Goal: Information Seeking & Learning: Learn about a topic

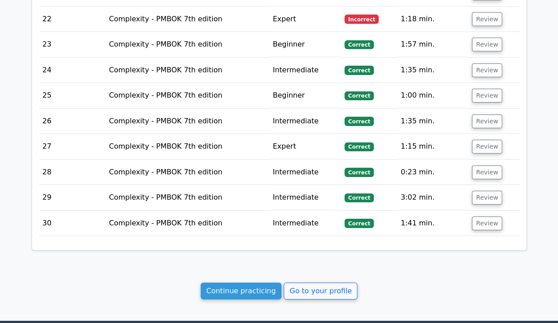
scroll to position [1416, 0]
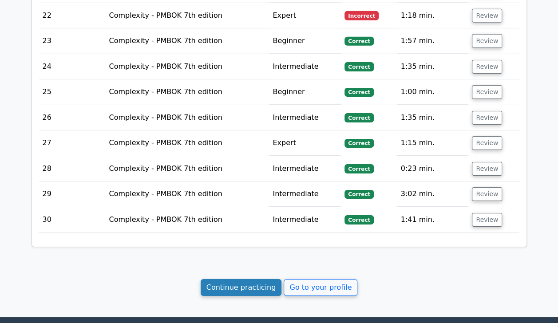
click at [259, 279] on link "Continue practicing" at bounding box center [241, 287] width 81 height 17
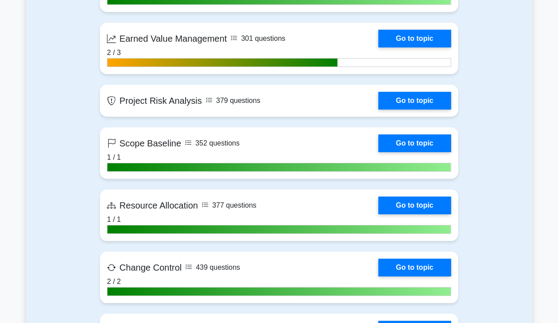
scroll to position [1539, 0]
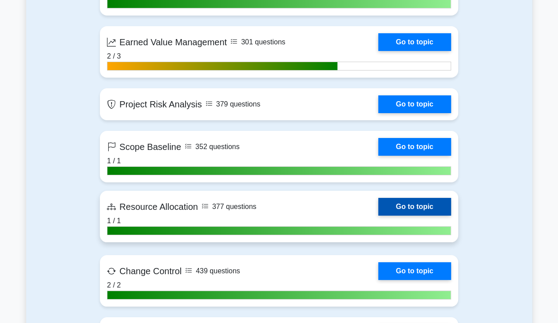
click at [431, 204] on link "Go to topic" at bounding box center [414, 207] width 73 height 18
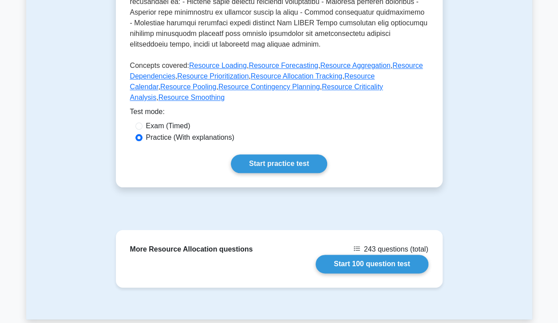
scroll to position [431, 0]
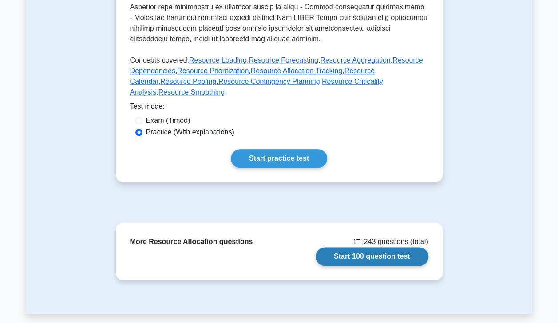
click at [372, 247] on link "Start 100 question test" at bounding box center [372, 256] width 113 height 19
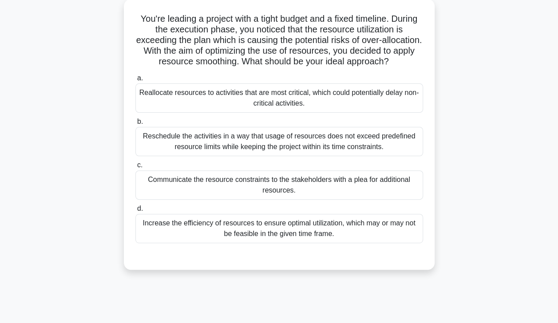
scroll to position [53, 0]
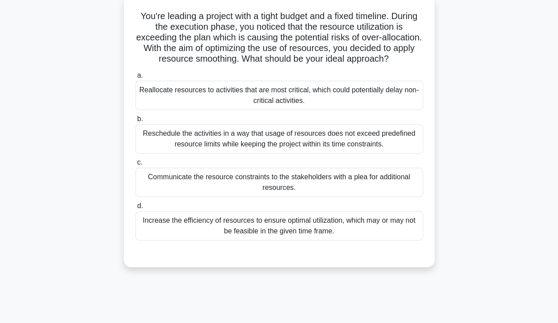
click at [361, 147] on div "Reschedule the activities in a way that usage of resources does not exceed pred…" at bounding box center [279, 138] width 288 height 29
click at [135, 122] on input "b. Reschedule the activities in a way that usage of resources does not exceed p…" at bounding box center [135, 119] width 0 height 6
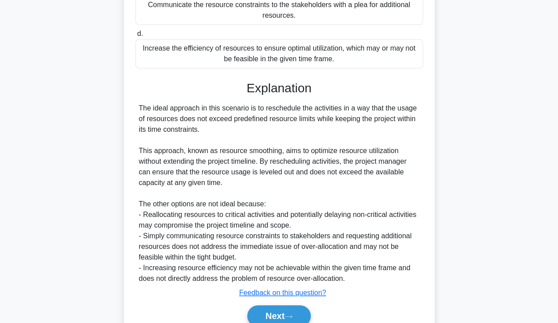
scroll to position [265, 0]
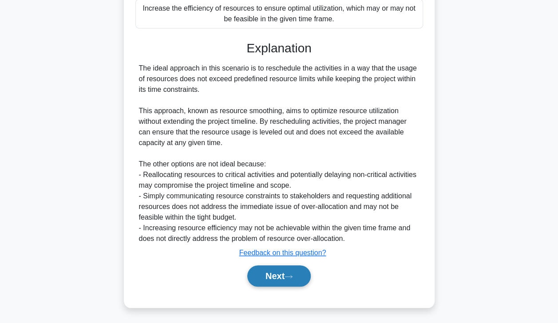
click at [284, 276] on button "Next" at bounding box center [278, 275] width 63 height 21
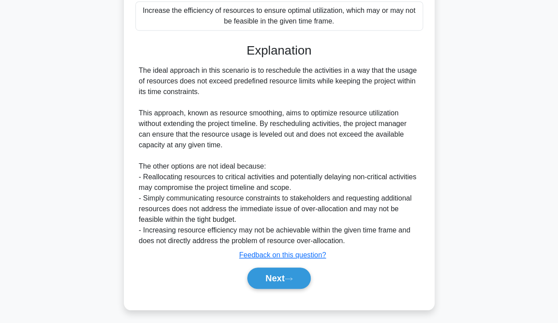
click at [479, 138] on div "You're leading a project with a tight budget and a fixed timeline. During the e…" at bounding box center [279, 54] width 506 height 534
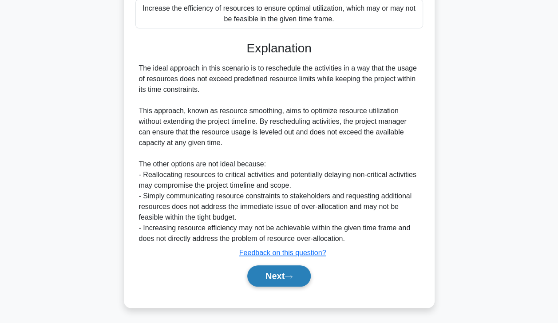
click at [285, 283] on button "Next" at bounding box center [278, 275] width 63 height 21
click at [298, 276] on button "Next" at bounding box center [278, 275] width 63 height 21
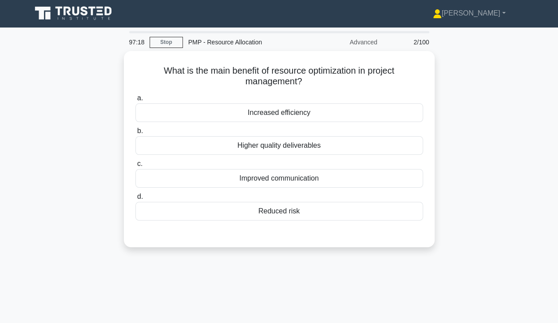
scroll to position [0, 0]
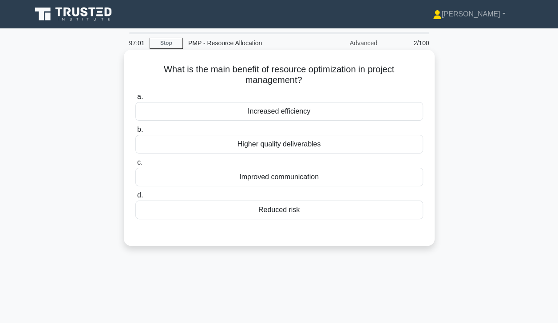
click at [332, 109] on div "Increased efficiency" at bounding box center [279, 111] width 288 height 19
click at [135, 100] on input "a. Increased efficiency" at bounding box center [135, 97] width 0 height 6
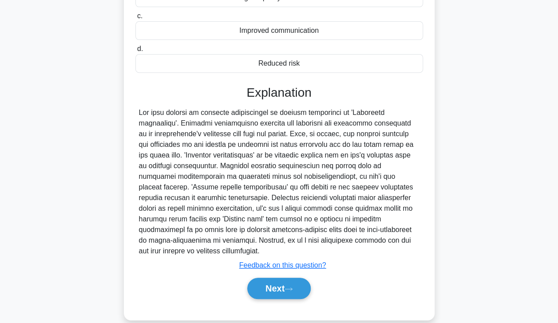
scroll to position [147, 0]
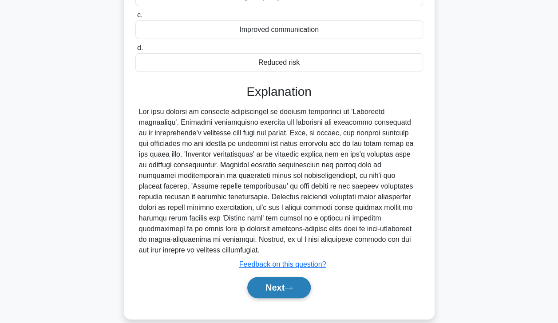
click at [290, 289] on icon at bounding box center [288, 288] width 8 height 5
click at [292, 286] on icon at bounding box center [288, 288] width 8 height 5
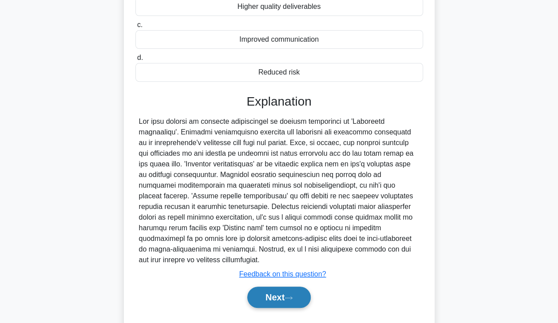
scroll to position [139, 0]
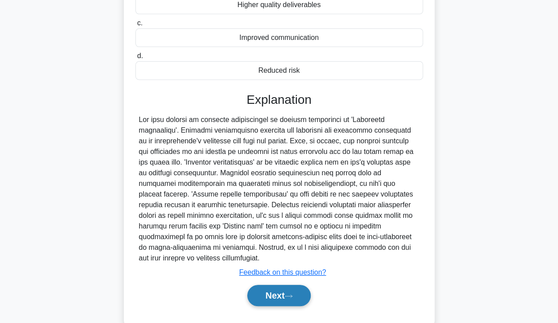
click at [278, 293] on button "Next" at bounding box center [278, 295] width 63 height 21
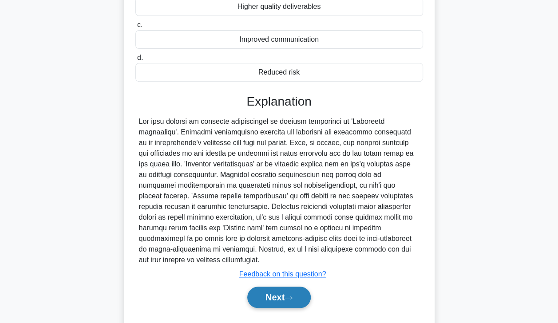
scroll to position [142, 0]
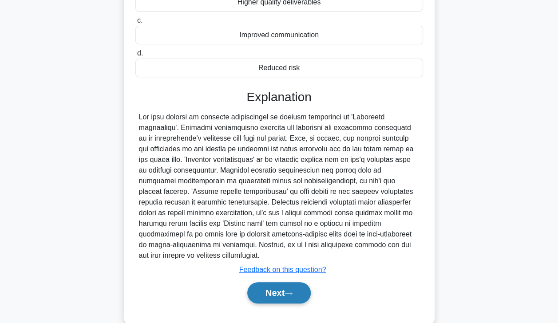
click at [288, 291] on icon at bounding box center [288, 293] width 8 height 5
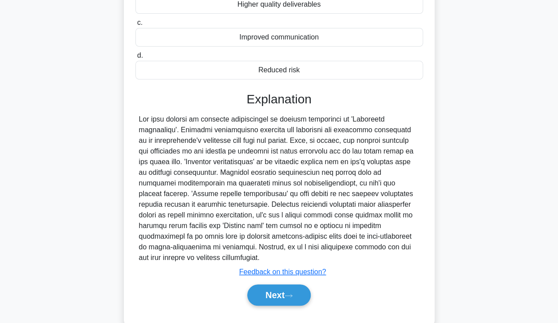
click at [498, 122] on div "What is the main benefit of resource optimization in project management? .spinn…" at bounding box center [279, 123] width 506 height 427
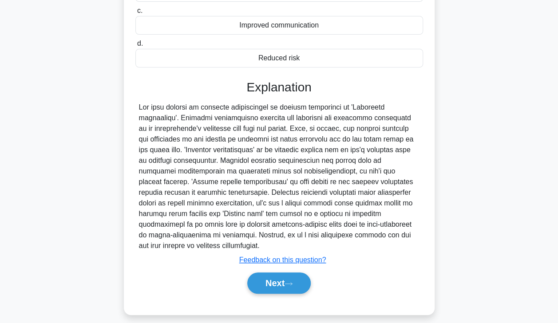
scroll to position [155, 0]
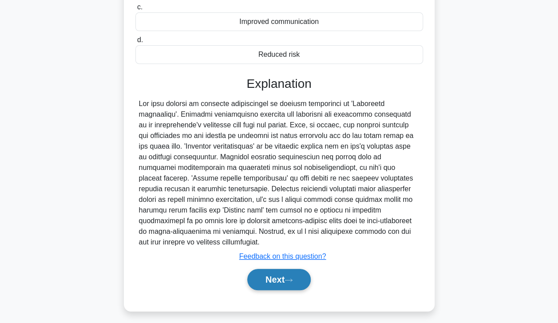
click at [285, 283] on button "Next" at bounding box center [278, 279] width 63 height 21
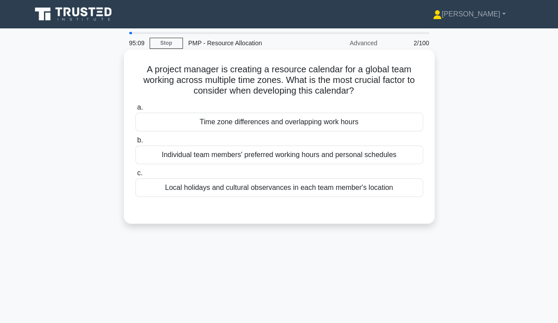
click at [274, 122] on div "Time zone differences and overlapping work hours" at bounding box center [279, 122] width 288 height 19
click at [135, 111] on input "a. Time zone differences and overlapping work hours" at bounding box center [135, 108] width 0 height 6
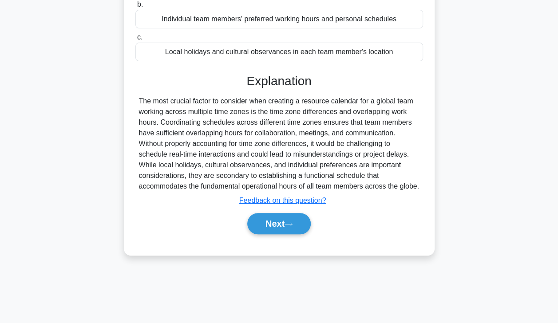
scroll to position [156, 0]
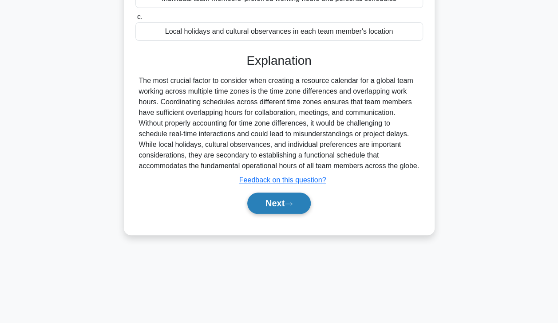
click at [303, 205] on button "Next" at bounding box center [278, 203] width 63 height 21
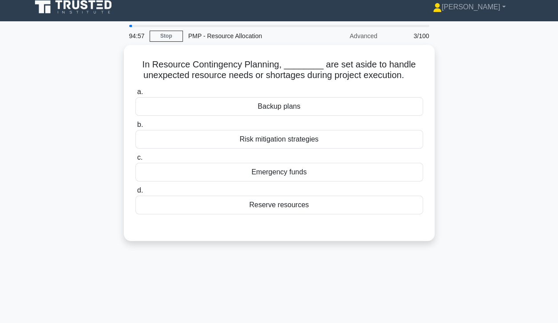
scroll to position [6, 0]
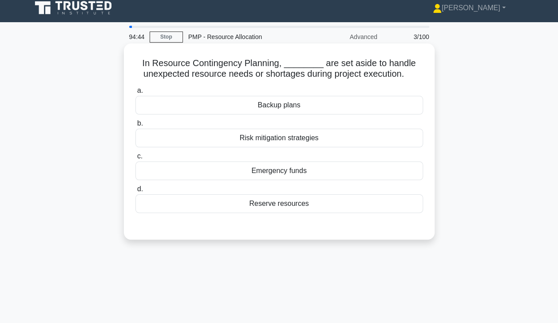
click at [284, 206] on div "Reserve resources" at bounding box center [279, 203] width 288 height 19
click at [135, 192] on input "d. Reserve resources" at bounding box center [135, 189] width 0 height 6
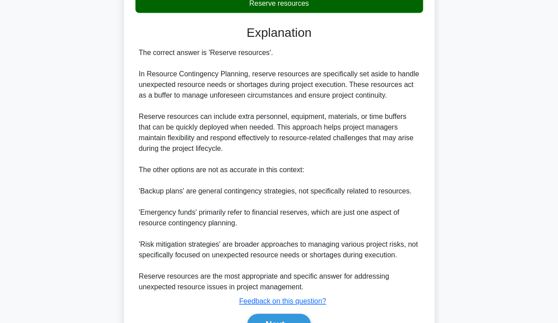
scroll to position [209, 0]
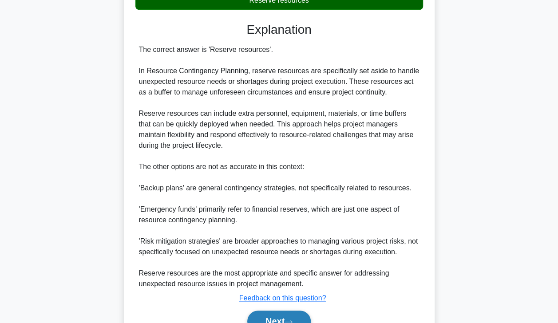
click at [294, 316] on button "Next" at bounding box center [278, 321] width 63 height 21
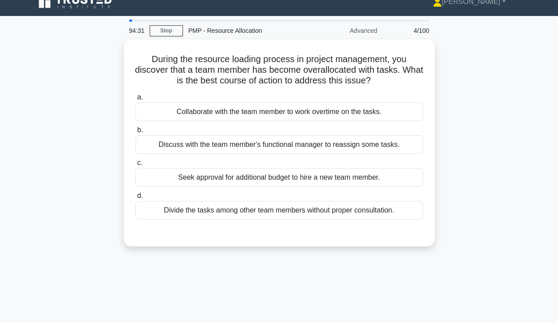
scroll to position [11, 0]
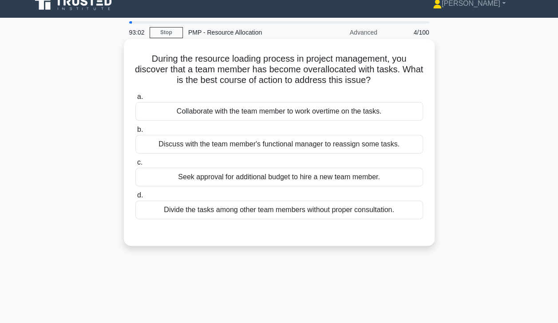
click at [382, 146] on div "Discuss with the team member's functional manager to reassign some tasks." at bounding box center [279, 144] width 288 height 19
click at [135, 133] on input "b. Discuss with the team member's functional manager to reassign some tasks." at bounding box center [135, 130] width 0 height 6
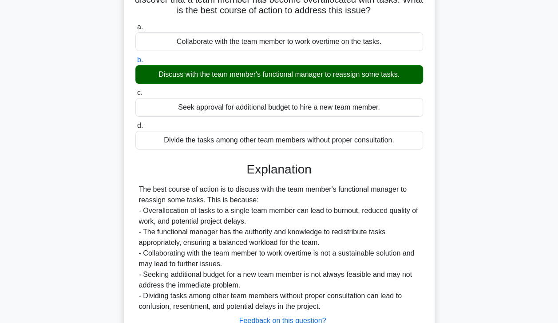
scroll to position [156, 0]
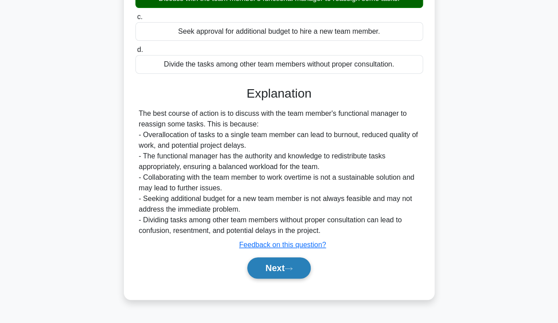
click at [289, 271] on button "Next" at bounding box center [278, 267] width 63 height 21
click at [292, 269] on icon at bounding box center [288, 268] width 8 height 5
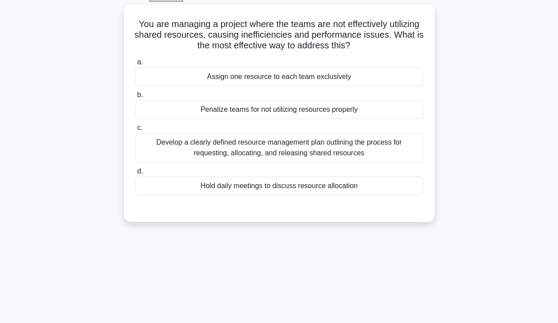
scroll to position [0, 0]
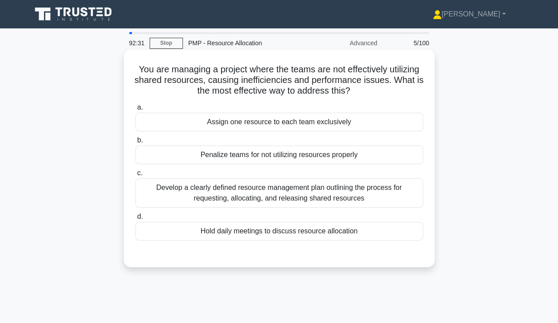
click at [360, 195] on div "Develop a clearly defined resource management plan outlining the process for re…" at bounding box center [279, 192] width 288 height 29
click at [135, 176] on input "c. Develop a clearly defined resource management plan outlining the process for…" at bounding box center [135, 173] width 0 height 6
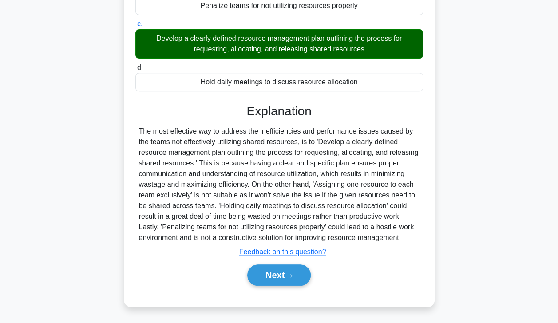
scroll to position [156, 0]
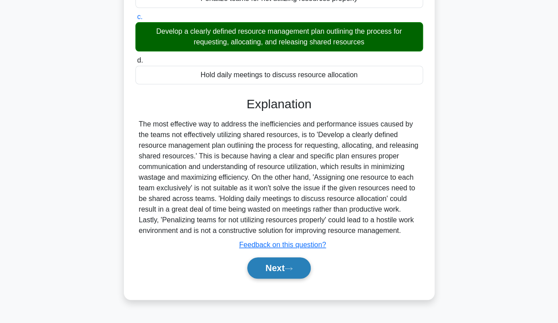
click at [288, 272] on button "Next" at bounding box center [278, 267] width 63 height 21
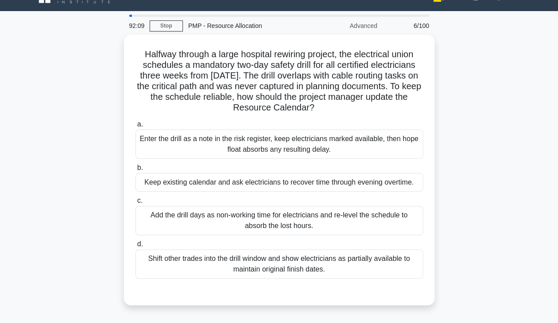
scroll to position [16, 0]
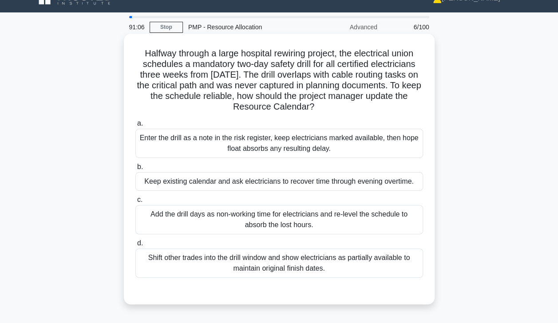
click at [391, 220] on div "Add the drill days as non-working time for electricians and re-level the schedu…" at bounding box center [279, 219] width 288 height 29
click at [135, 203] on input "c. Add the drill days as non-working time for electricians and re-level the sch…" at bounding box center [135, 200] width 0 height 6
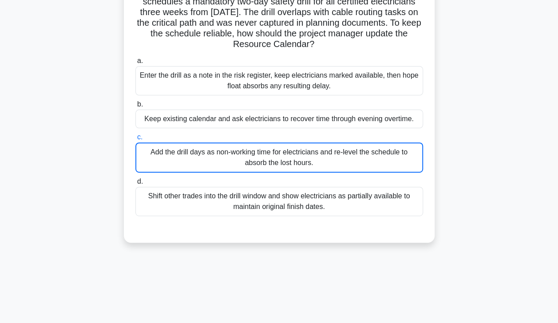
scroll to position [70, 0]
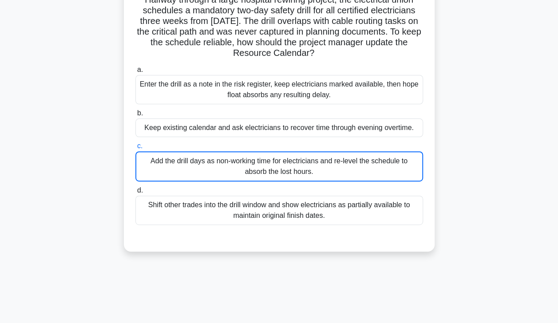
click at [369, 170] on div "Add the drill days as non-working time for electricians and re-level the schedu…" at bounding box center [279, 166] width 288 height 30
click at [135, 149] on input "c. Add the drill days as non-working time for electricians and re-level the sch…" at bounding box center [135, 146] width 0 height 6
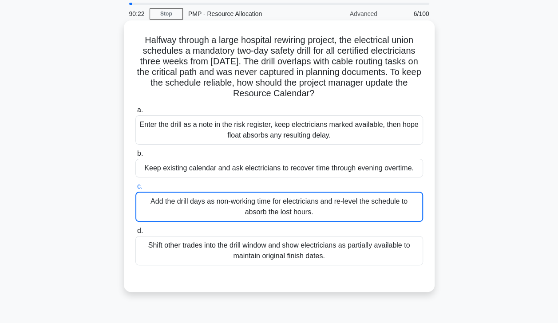
scroll to position [0, 0]
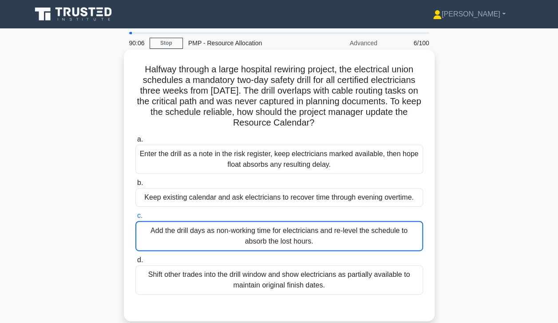
click at [375, 240] on div "Add the drill days as non-working time for electricians and re-level the schedu…" at bounding box center [279, 236] width 288 height 30
click at [135, 219] on input "c. Add the drill days as non-working time for electricians and re-level the sch…" at bounding box center [135, 216] width 0 height 6
click at [396, 237] on div "Add the drill days as non-working time for electricians and re-level the schedu…" at bounding box center [279, 236] width 288 height 30
click at [135, 219] on input "c. Add the drill days as non-working time for electricians and re-level the sch…" at bounding box center [135, 216] width 0 height 6
click at [399, 235] on div "Add the drill days as non-working time for electricians and re-level the schedu…" at bounding box center [279, 236] width 288 height 30
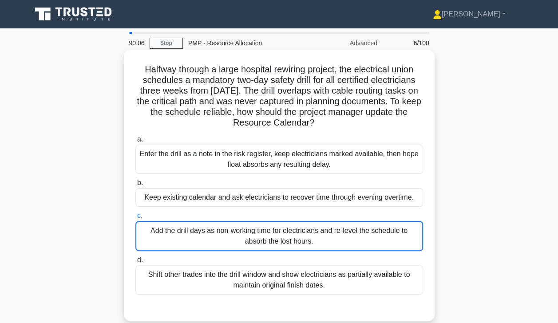
click at [135, 219] on input "c. Add the drill days as non-working time for electricians and re-level the sch…" at bounding box center [135, 216] width 0 height 6
click at [403, 234] on div "Add the drill days as non-working time for electricians and re-level the schedu…" at bounding box center [279, 236] width 288 height 30
click at [135, 219] on input "c. Add the drill days as non-working time for electricians and re-level the sch…" at bounding box center [135, 216] width 0 height 6
click at [402, 233] on div "Add the drill days as non-working time for electricians and re-level the schedu…" at bounding box center [279, 236] width 288 height 30
click at [135, 219] on input "c. Add the drill days as non-working time for electricians and re-level the sch…" at bounding box center [135, 216] width 0 height 6
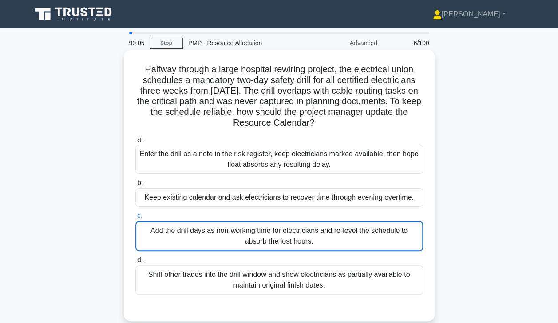
click at [405, 231] on div "Add the drill days as non-working time for electricians and re-level the schedu…" at bounding box center [279, 236] width 288 height 30
click at [135, 219] on input "c. Add the drill days as non-working time for electricians and re-level the sch…" at bounding box center [135, 216] width 0 height 6
click at [405, 232] on div "Add the drill days as non-working time for electricians and re-level the schedu…" at bounding box center [279, 236] width 288 height 30
click at [135, 219] on input "c. Add the drill days as non-working time for electricians and re-level the sch…" at bounding box center [135, 216] width 0 height 6
click at [406, 234] on div "Add the drill days as non-working time for electricians and re-level the schedu…" at bounding box center [279, 236] width 288 height 30
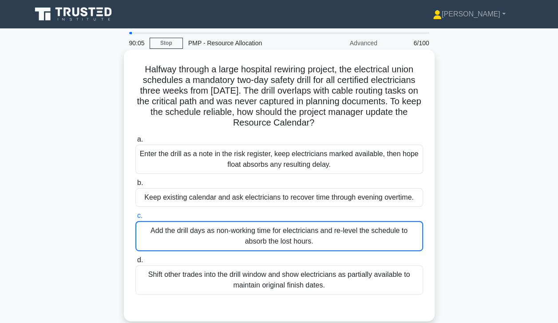
click at [135, 219] on input "c. Add the drill days as non-working time for electricians and re-level the sch…" at bounding box center [135, 216] width 0 height 6
click at [396, 243] on div "Add the drill days as non-working time for electricians and re-level the schedu…" at bounding box center [279, 236] width 288 height 30
click at [135, 219] on input "c. Add the drill days as non-working time for electricians and re-level the sch…" at bounding box center [135, 216] width 0 height 6
click at [402, 236] on div "Add the drill days as non-working time for electricians and re-level the schedu…" at bounding box center [279, 236] width 288 height 30
click at [135, 219] on input "c. Add the drill days as non-working time for electricians and re-level the sch…" at bounding box center [135, 216] width 0 height 6
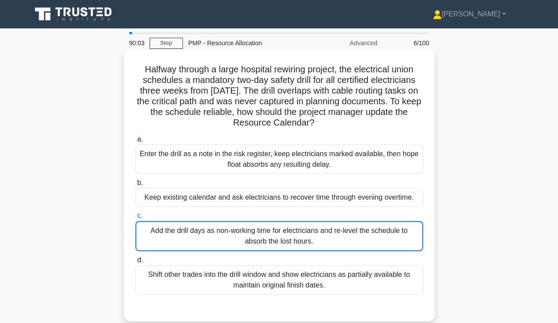
click at [403, 235] on div "Add the drill days as non-working time for electricians and re-level the schedu…" at bounding box center [279, 236] width 288 height 30
click at [135, 219] on input "c. Add the drill days as non-working time for electricians and re-level the sch…" at bounding box center [135, 216] width 0 height 6
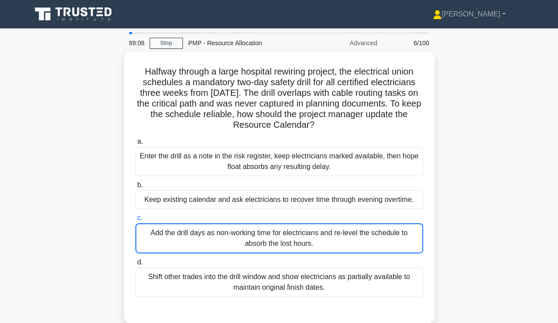
click at [495, 111] on div "Halfway through a large hospital rewiring project, the electrical union schedul…" at bounding box center [279, 193] width 506 height 282
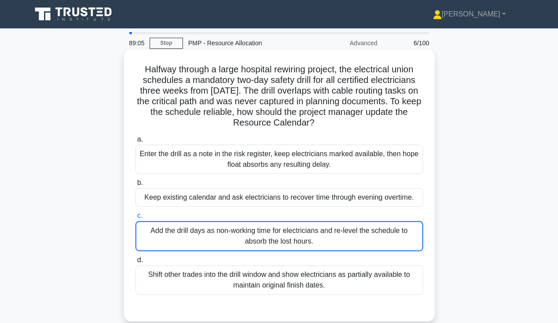
click at [333, 239] on div "Add the drill days as non-working time for electricians and re-level the schedu…" at bounding box center [279, 236] width 288 height 30
click at [135, 219] on input "c. Add the drill days as non-working time for electricians and re-level the sch…" at bounding box center [135, 216] width 0 height 6
click at [328, 244] on div "Add the drill days as non-working time for electricians and re-level the schedu…" at bounding box center [279, 236] width 288 height 30
click at [135, 219] on input "c. Add the drill days as non-working time for electricians and re-level the sch…" at bounding box center [135, 216] width 0 height 6
click at [328, 244] on div "Add the drill days as non-working time for electricians and re-level the schedu…" at bounding box center [279, 236] width 288 height 30
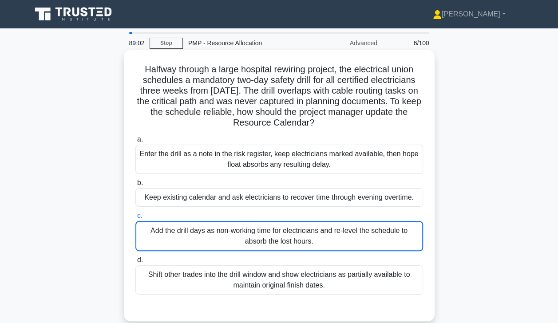
click at [135, 219] on input "c. Add the drill days as non-working time for electricians and re-level the sch…" at bounding box center [135, 216] width 0 height 6
click at [328, 244] on div "Add the drill days as non-working time for electricians and re-level the schedu…" at bounding box center [279, 236] width 288 height 30
click at [135, 219] on input "c. Add the drill days as non-working time for electricians and re-level the sch…" at bounding box center [135, 216] width 0 height 6
click at [328, 244] on div "Add the drill days as non-working time for electricians and re-level the schedu…" at bounding box center [279, 236] width 288 height 30
click at [135, 219] on input "c. Add the drill days as non-working time for electricians and re-level the sch…" at bounding box center [135, 216] width 0 height 6
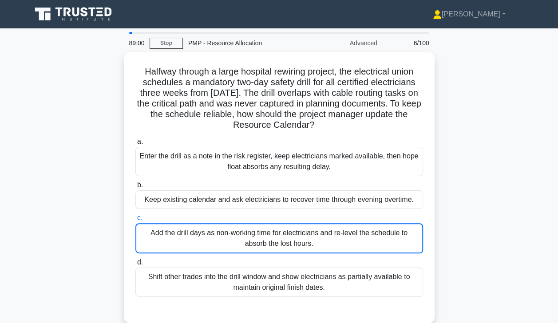
click at [520, 206] on div "Halfway through a large hospital rewiring project, the electrical union schedul…" at bounding box center [279, 193] width 506 height 282
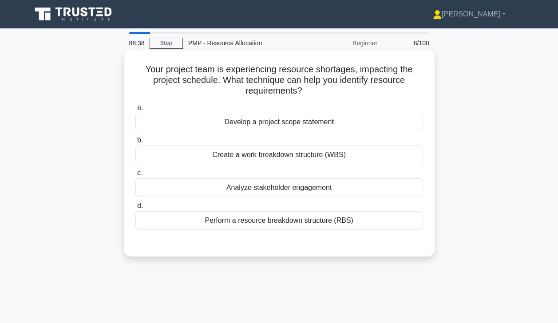
click at [289, 221] on div "Perform a resource breakdown structure (RBS)" at bounding box center [279, 220] width 288 height 19
click at [135, 209] on input "d. Perform a resource breakdown structure (RBS)" at bounding box center [135, 206] width 0 height 6
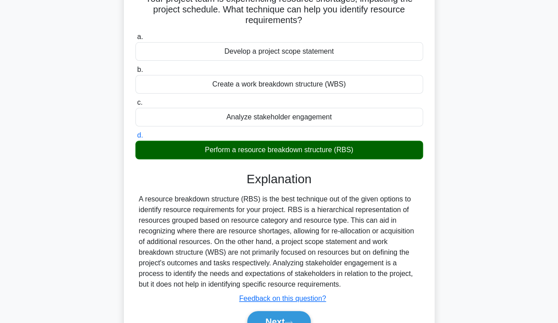
scroll to position [77, 0]
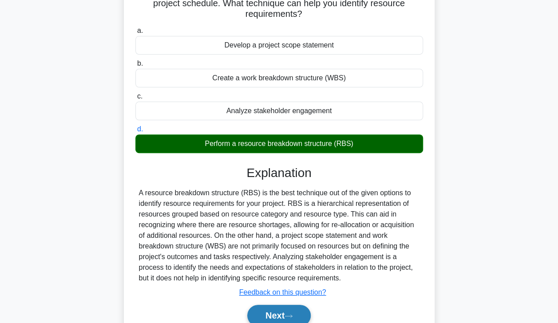
click at [284, 312] on button "Next" at bounding box center [278, 315] width 63 height 21
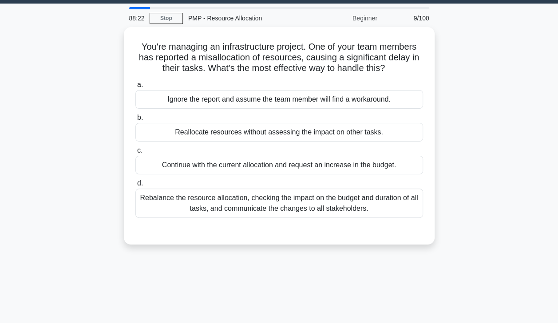
scroll to position [8, 0]
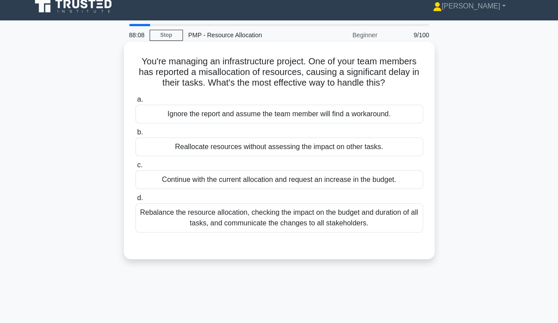
click at [359, 218] on div "Rebalance the resource allocation, checking the impact on the budget and durati…" at bounding box center [279, 217] width 288 height 29
click at [135, 201] on input "d. Rebalance the resource allocation, checking the impact on the budget and dur…" at bounding box center [135, 198] width 0 height 6
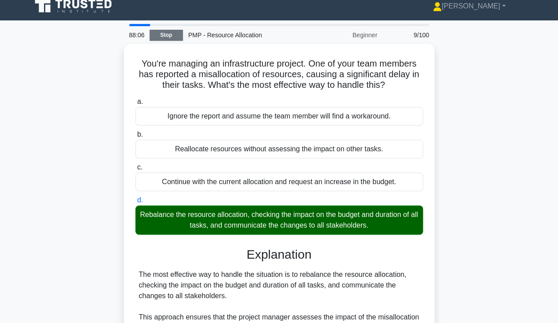
click at [165, 34] on link "Stop" at bounding box center [166, 35] width 33 height 11
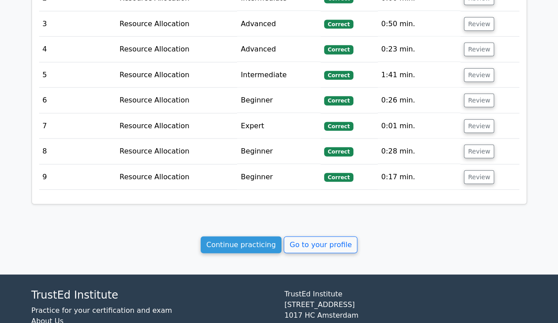
scroll to position [1059, 0]
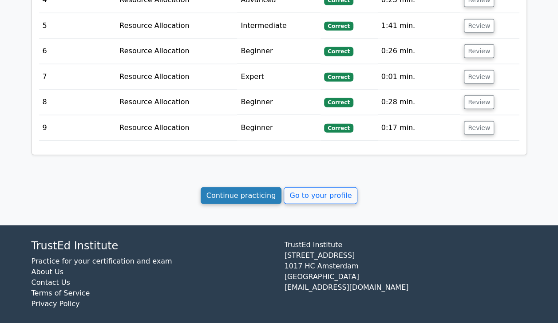
click at [251, 187] on link "Continue practicing" at bounding box center [241, 195] width 81 height 17
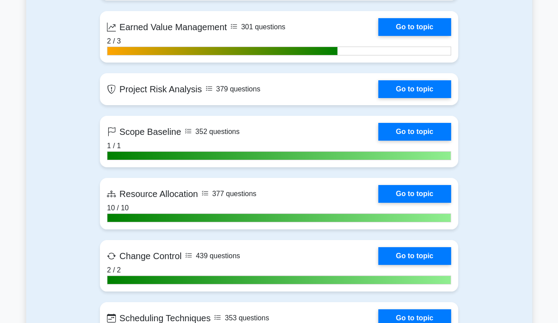
scroll to position [1555, 0]
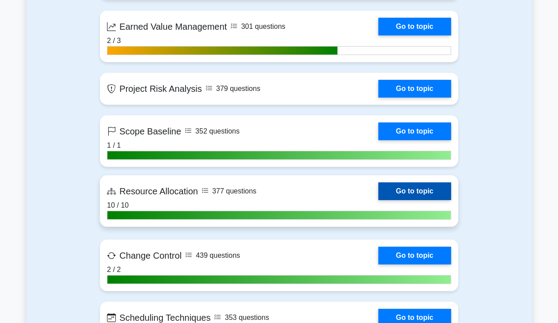
click at [426, 194] on link "Go to topic" at bounding box center [414, 191] width 73 height 18
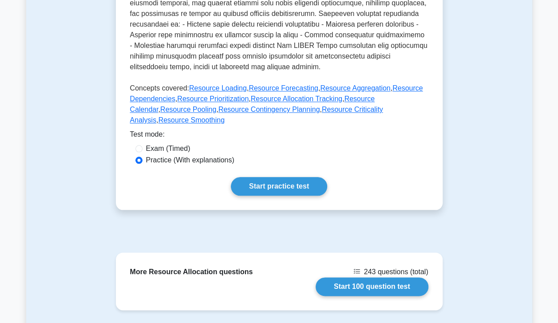
scroll to position [404, 0]
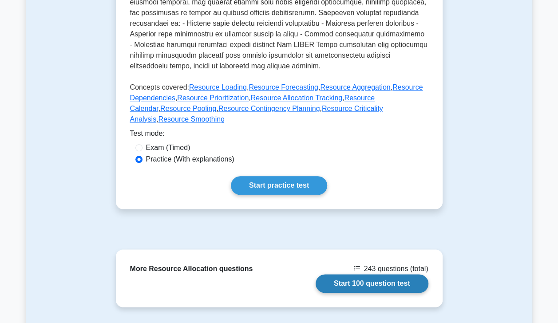
click at [394, 274] on link "Start 100 question test" at bounding box center [372, 283] width 113 height 19
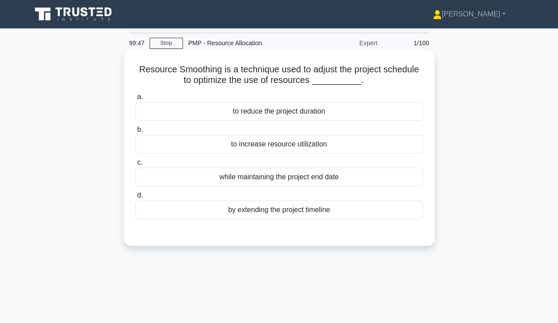
click at [385, 178] on div "while maintaining the project end date" at bounding box center [279, 177] width 288 height 19
click at [135, 166] on input "c. while maintaining the project end date" at bounding box center [135, 163] width 0 height 6
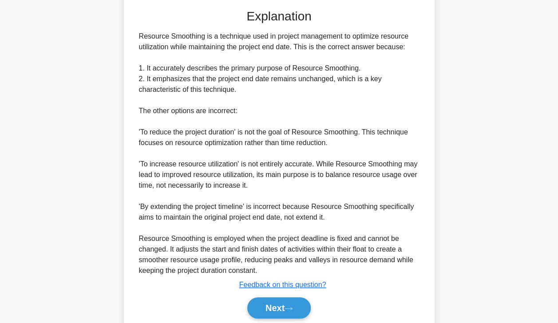
scroll to position [225, 0]
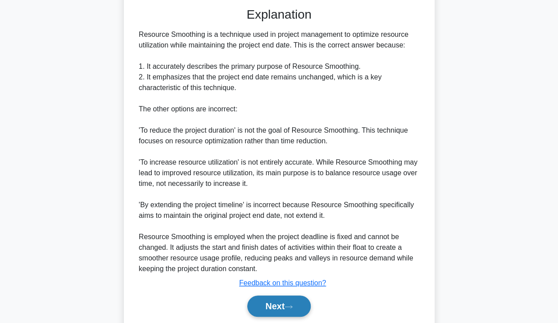
click at [288, 307] on icon at bounding box center [288, 306] width 8 height 5
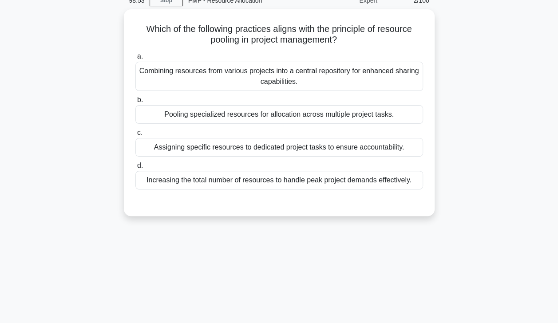
scroll to position [0, 0]
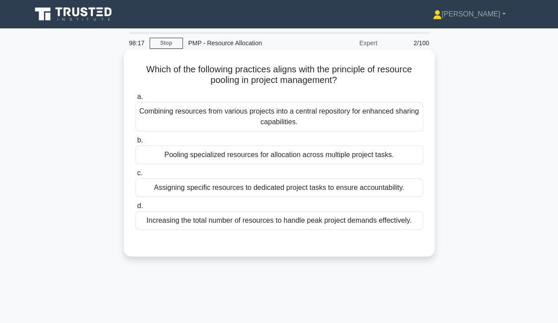
click at [359, 113] on div "Combining resources from various projects into a central repository for enhance…" at bounding box center [279, 116] width 288 height 29
click at [135, 100] on input "a. Combining resources from various projects into a central repository for enha…" at bounding box center [135, 97] width 0 height 6
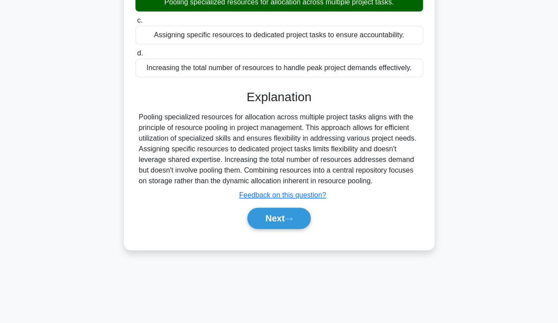
scroll to position [156, 0]
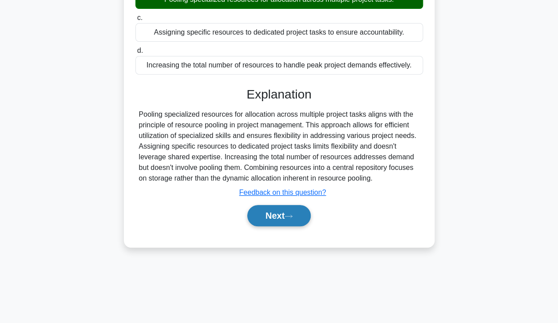
click at [282, 213] on button "Next" at bounding box center [278, 215] width 63 height 21
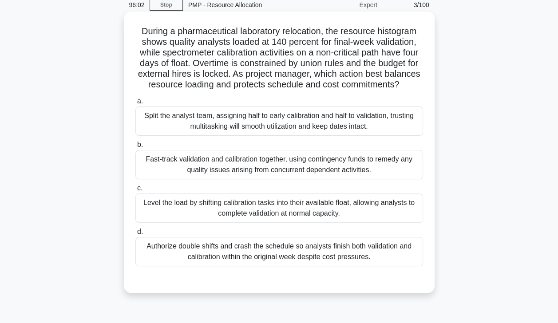
scroll to position [38, 0]
click at [359, 136] on div "Split the analyst team, assigning half to early calibration and half to validat…" at bounding box center [279, 121] width 288 height 29
click at [135, 104] on input "a. Split the analyst team, assigning half to early calibration and half to vali…" at bounding box center [135, 102] width 0 height 6
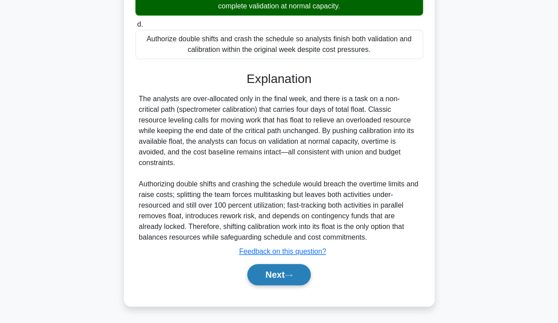
click at [274, 284] on button "Next" at bounding box center [278, 274] width 63 height 21
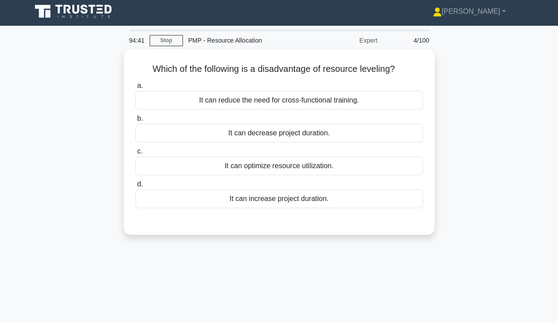
scroll to position [1, 0]
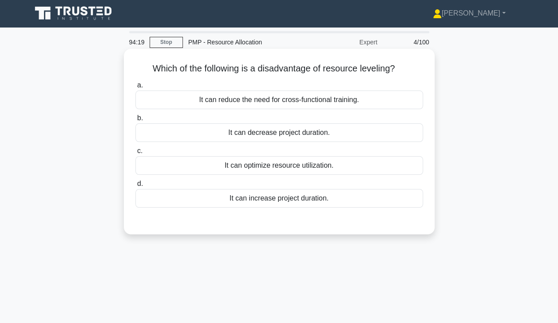
click at [369, 198] on div "It can increase project duration." at bounding box center [279, 198] width 288 height 19
click at [135, 187] on input "d. It can increase project duration." at bounding box center [135, 184] width 0 height 6
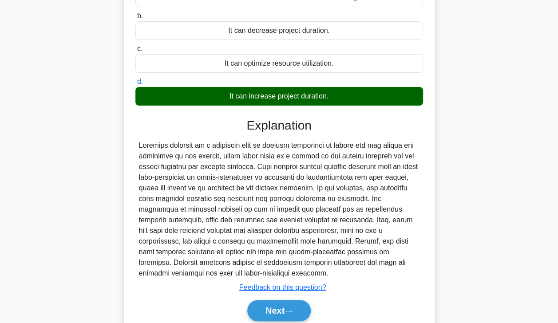
scroll to position [156, 0]
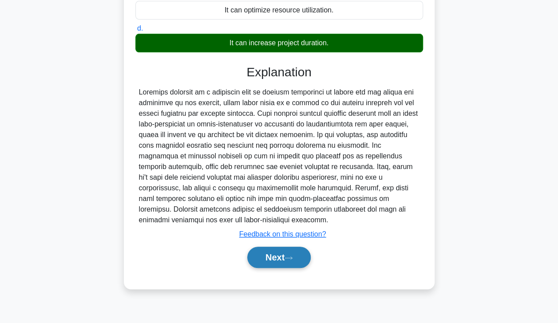
click at [278, 247] on button "Next" at bounding box center [278, 257] width 63 height 21
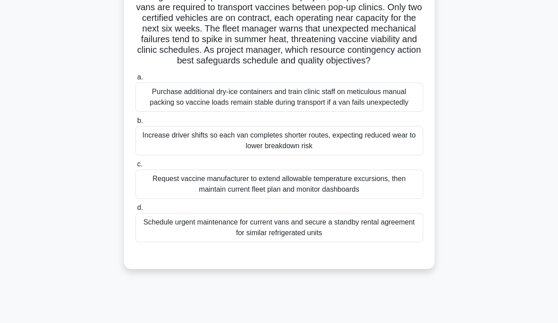
scroll to position [75, 0]
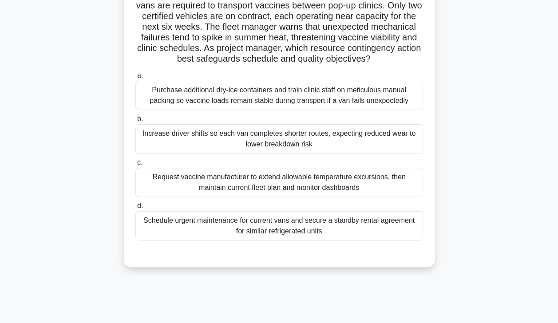
click at [187, 197] on div "Request vaccine manufacturer to extend allowable temperature excursions, then m…" at bounding box center [279, 182] width 288 height 29
click at [135, 166] on input "c. Request vaccine manufacturer to extend allowable temperature excursions, the…" at bounding box center [135, 163] width 0 height 6
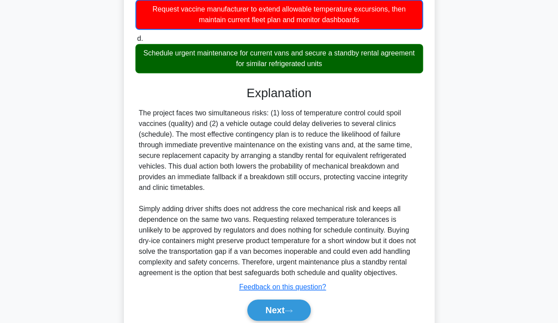
scroll to position [288, 0]
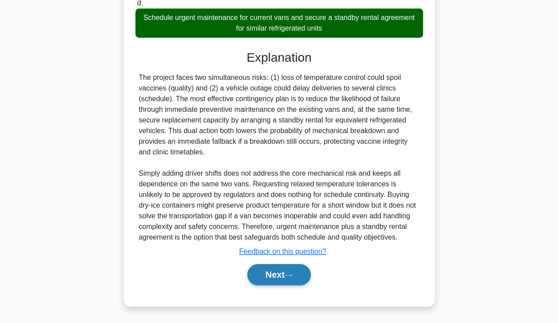
click at [280, 277] on button "Next" at bounding box center [278, 274] width 63 height 21
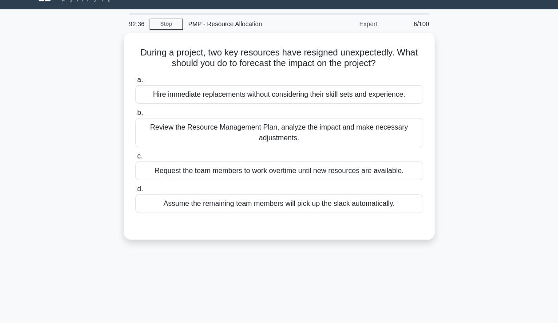
scroll to position [19, 0]
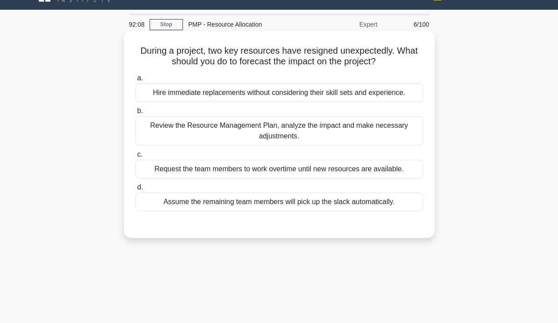
click at [356, 131] on div "Review the Resource Management Plan, analyze the impact and make necessary adju…" at bounding box center [279, 130] width 288 height 29
click at [135, 114] on input "b. Review the Resource Management Plan, analyze the impact and make necessary a…" at bounding box center [135, 111] width 0 height 6
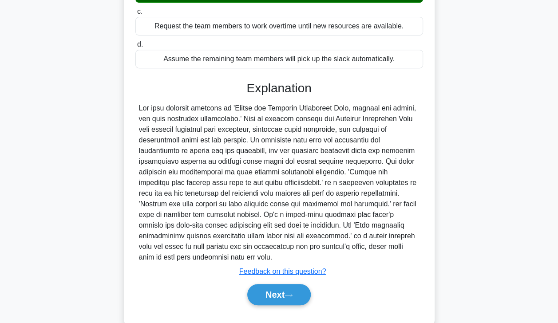
scroll to position [180, 0]
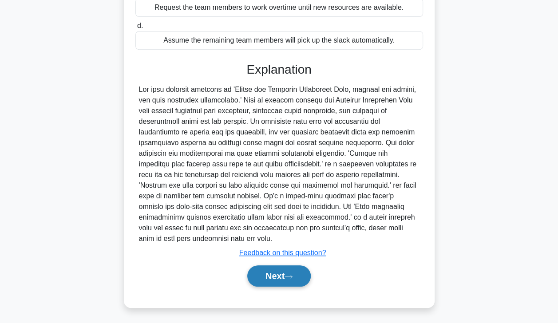
click at [276, 274] on button "Next" at bounding box center [278, 275] width 63 height 21
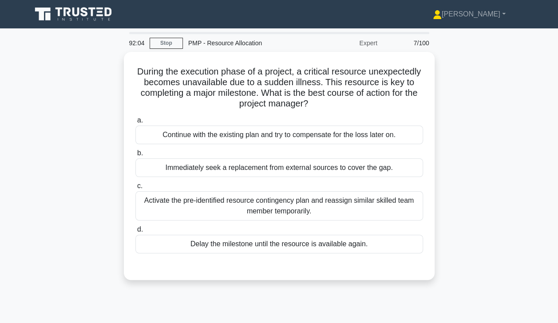
scroll to position [0, 0]
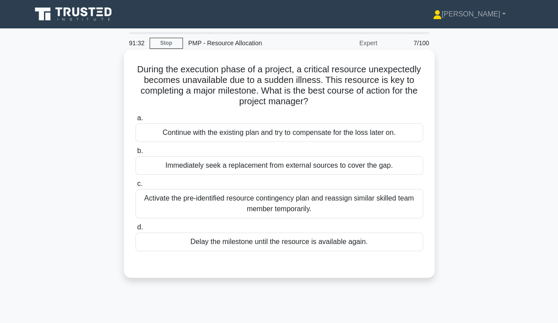
click at [352, 205] on div "Activate the pre-identified resource contingency plan and reassign similar skil…" at bounding box center [279, 203] width 288 height 29
click at [135, 187] on input "c. Activate the pre-identified resource contingency plan and reassign similar s…" at bounding box center [135, 184] width 0 height 6
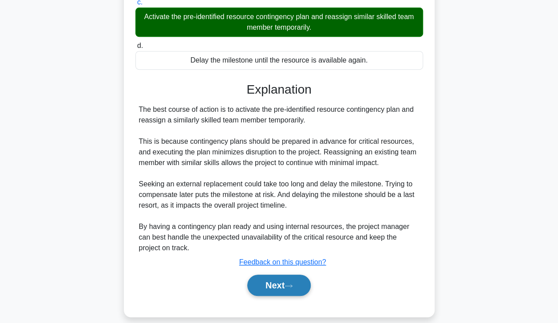
click at [285, 288] on button "Next" at bounding box center [278, 285] width 63 height 21
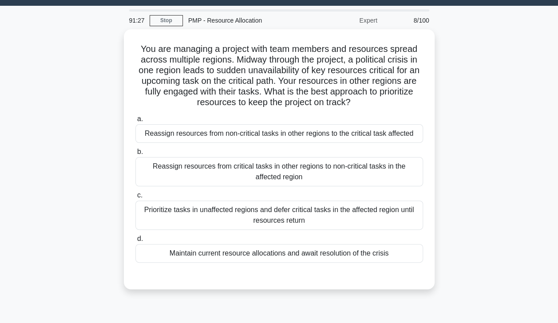
scroll to position [14, 0]
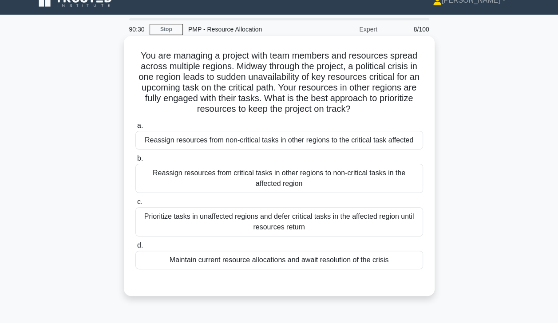
click at [364, 138] on div "Reassign resources from non-critical tasks in other regions to the critical tas…" at bounding box center [279, 140] width 288 height 19
click at [135, 129] on input "a. Reassign resources from non-critical tasks in other regions to the critical …" at bounding box center [135, 126] width 0 height 6
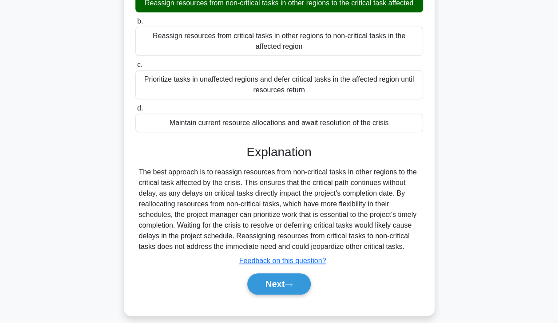
scroll to position [159, 0]
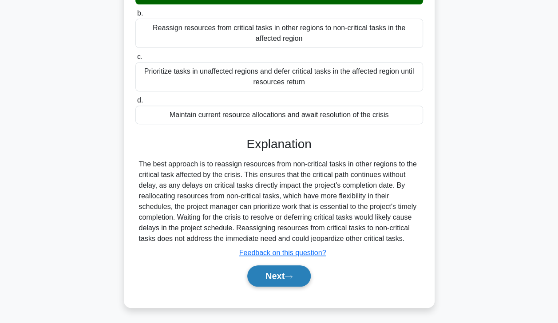
click at [284, 276] on button "Next" at bounding box center [278, 275] width 63 height 21
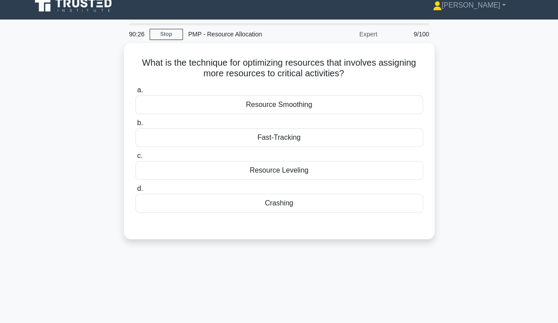
scroll to position [7, 0]
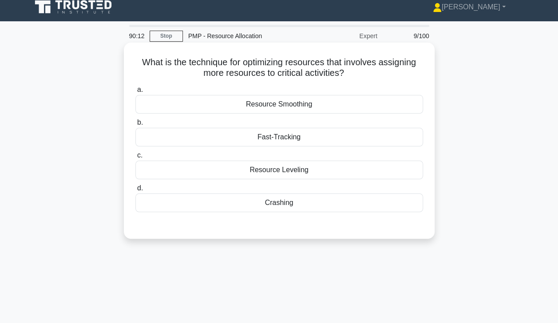
click at [372, 169] on div "Resource Leveling" at bounding box center [279, 170] width 288 height 19
click at [135, 158] on input "c. Resource Leveling" at bounding box center [135, 156] width 0 height 6
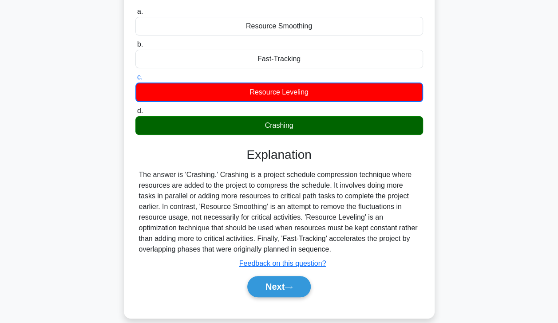
scroll to position [156, 0]
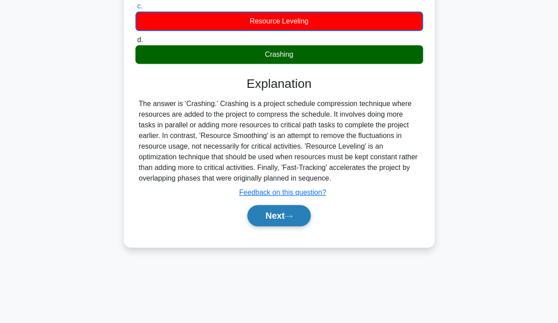
click at [284, 214] on button "Next" at bounding box center [278, 215] width 63 height 21
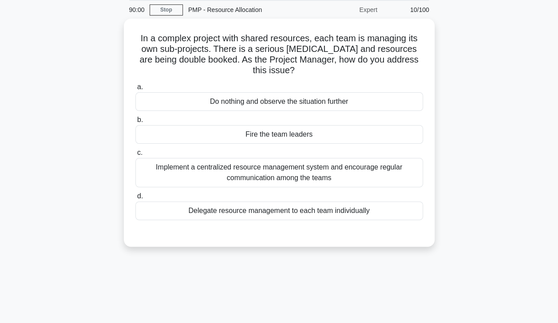
scroll to position [0, 0]
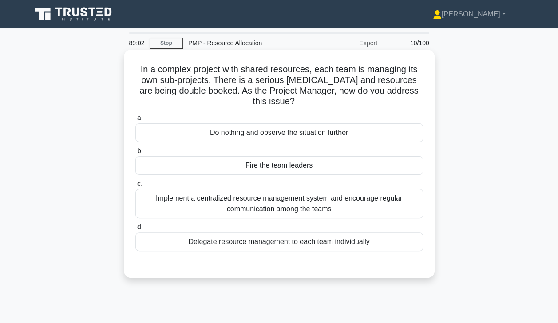
click at [348, 213] on div "Implement a centralized resource management system and encourage regular commun…" at bounding box center [279, 203] width 288 height 29
click at [135, 187] on input "c. Implement a centralized resource management system and encourage regular com…" at bounding box center [135, 184] width 0 height 6
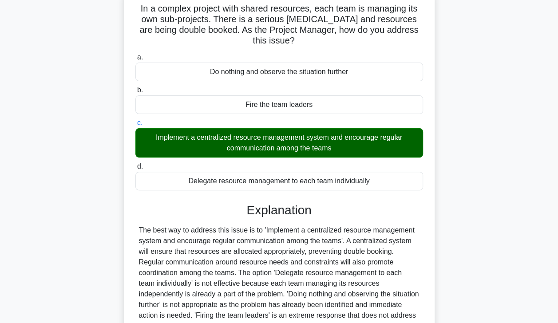
scroll to position [156, 0]
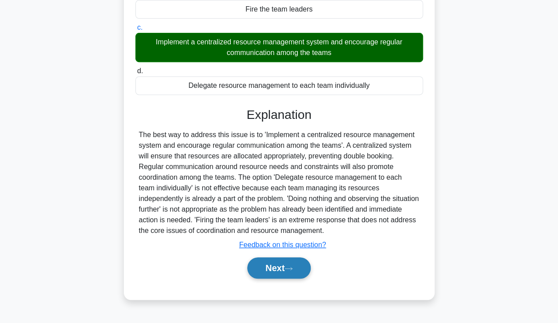
click at [284, 265] on button "Next" at bounding box center [278, 267] width 63 height 21
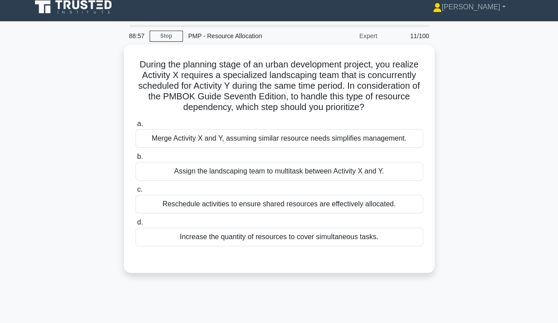
scroll to position [4, 0]
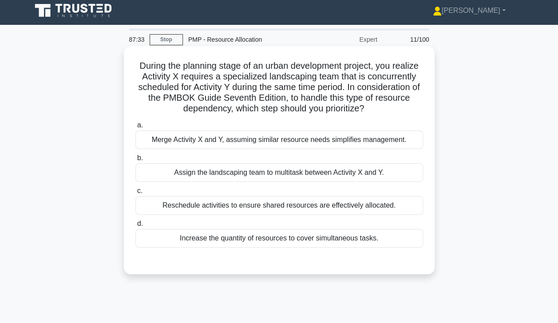
click at [370, 207] on div "Reschedule activities to ensure shared resources are effectively allocated." at bounding box center [279, 205] width 288 height 19
click at [135, 194] on input "c. Reschedule activities to ensure shared resources are effectively allocated." at bounding box center [135, 191] width 0 height 6
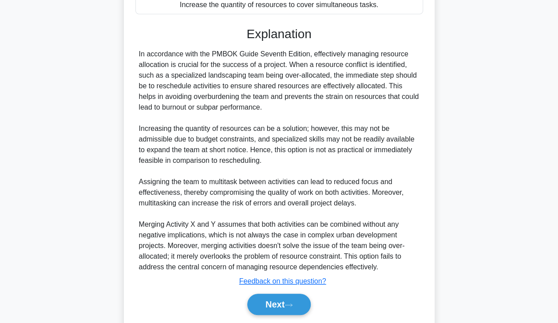
scroll to position [265, 0]
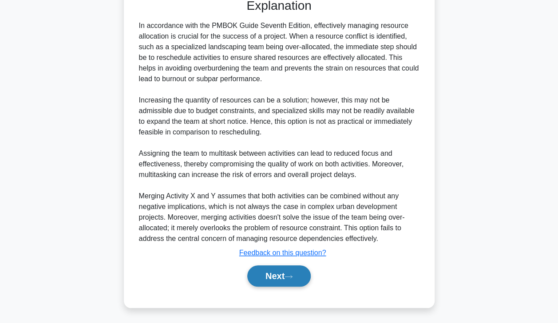
click at [282, 274] on button "Next" at bounding box center [278, 275] width 63 height 21
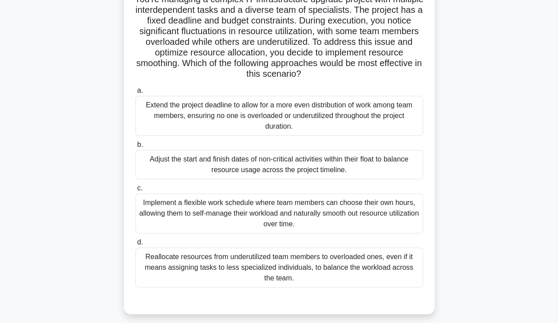
scroll to position [73, 0]
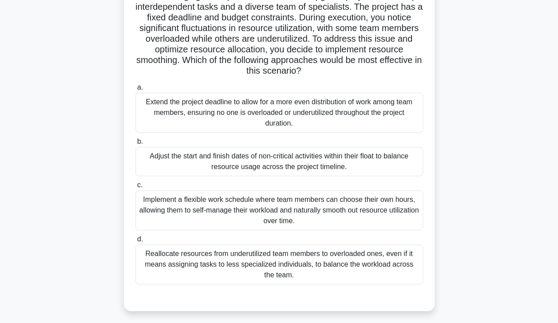
click at [380, 267] on div "Reallocate resources from underutilized team members to overloaded ones, even i…" at bounding box center [279, 265] width 288 height 40
click at [135, 242] on input "d. Reallocate resources from underutilized team members to overloaded ones, eve…" at bounding box center [135, 240] width 0 height 6
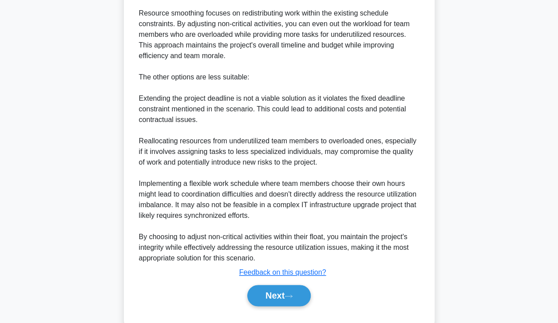
scroll to position [458, 0]
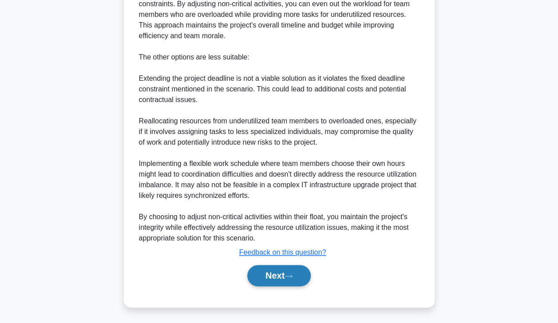
click at [280, 276] on button "Next" at bounding box center [278, 275] width 63 height 21
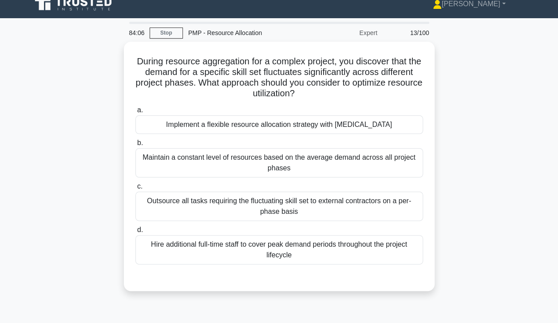
scroll to position [0, 0]
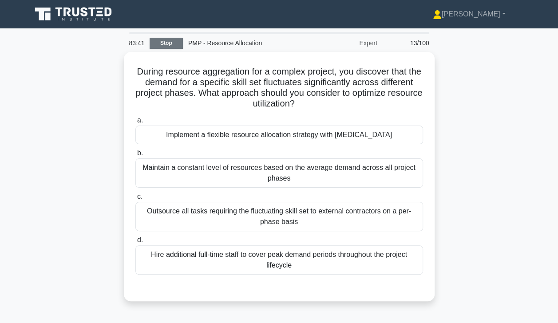
click at [165, 40] on link "Stop" at bounding box center [166, 43] width 33 height 11
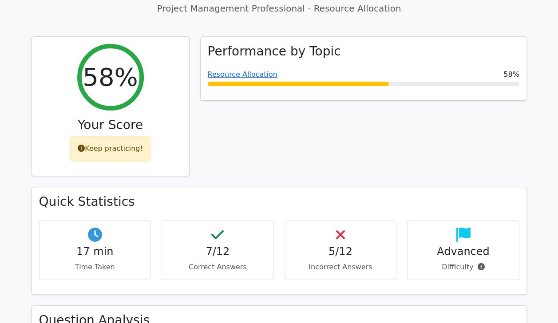
scroll to position [93, 0]
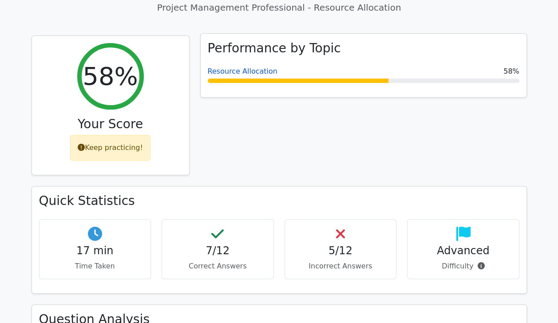
click at [233, 72] on link "Resource Allocation" at bounding box center [243, 71] width 70 height 8
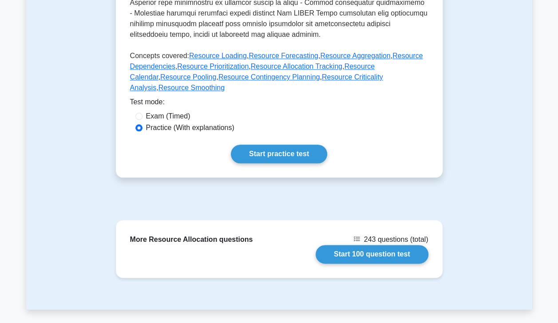
scroll to position [436, 0]
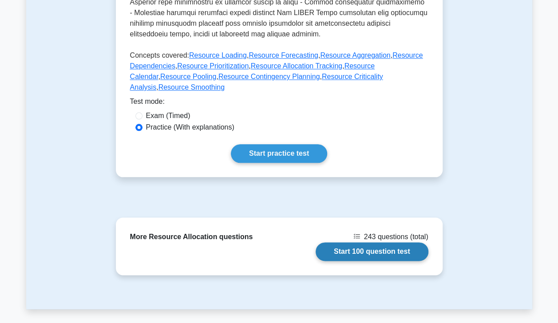
click at [385, 242] on link "Start 100 question test" at bounding box center [372, 251] width 113 height 19
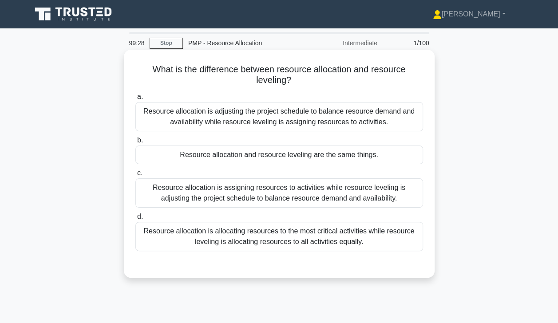
click at [390, 197] on div "Resource allocation is assigning resources to activities while resource levelin…" at bounding box center [279, 192] width 288 height 29
click at [135, 176] on input "c. Resource allocation is assigning resources to activities while resource leve…" at bounding box center [135, 173] width 0 height 6
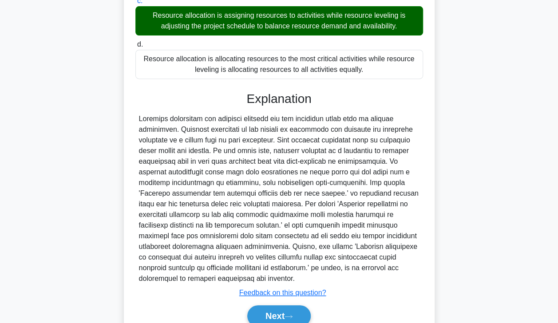
scroll to position [201, 0]
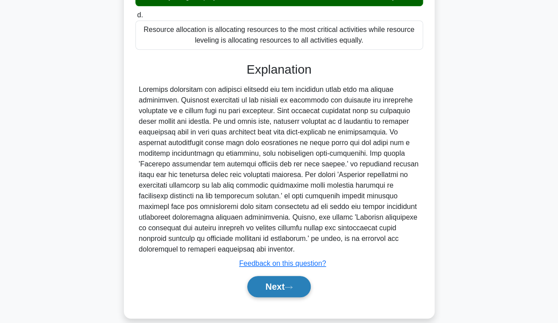
click at [288, 285] on icon at bounding box center [288, 287] width 8 height 5
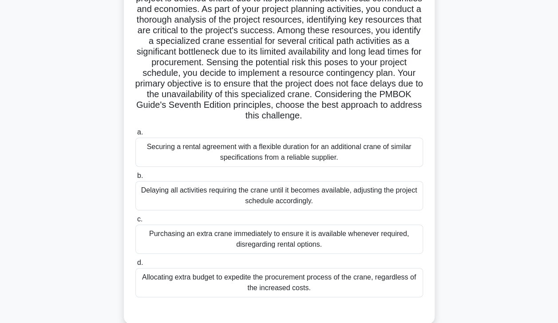
scroll to position [95, 0]
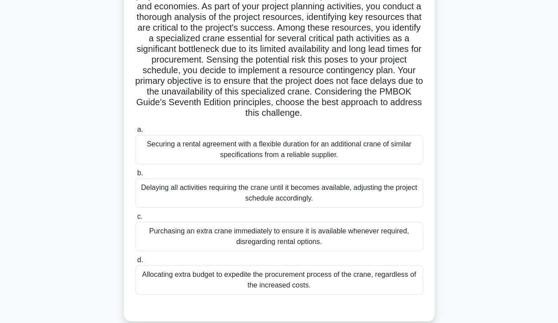
click at [383, 158] on div "Securing a rental agreement with a flexible duration for an additional crane of…" at bounding box center [279, 149] width 288 height 29
click at [135, 133] on input "a. Securing a rental agreement with a flexible duration for an additional crane…" at bounding box center [135, 130] width 0 height 6
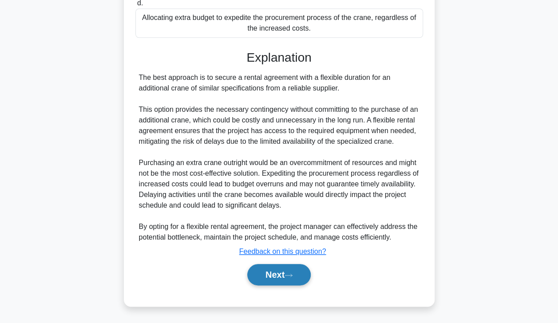
click at [282, 276] on button "Next" at bounding box center [278, 274] width 63 height 21
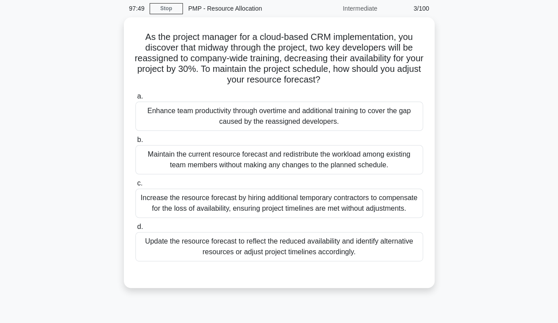
scroll to position [35, 0]
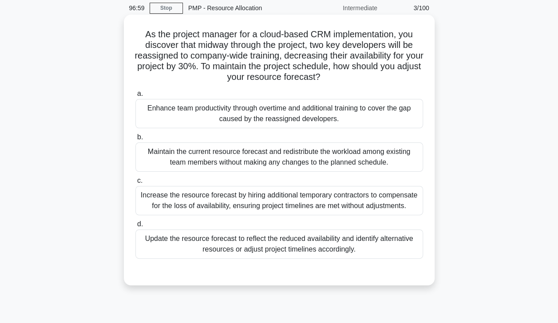
click at [394, 244] on div "Update the resource forecast to reflect the reduced availability and identify a…" at bounding box center [279, 243] width 288 height 29
click at [135, 227] on input "d. Update the resource forecast to reflect the reduced availability and identif…" at bounding box center [135, 224] width 0 height 6
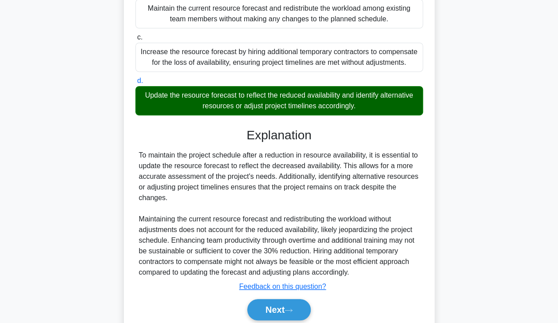
scroll to position [179, 0]
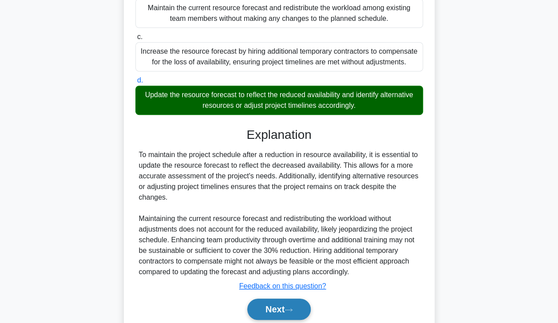
click at [282, 307] on button "Next" at bounding box center [278, 309] width 63 height 21
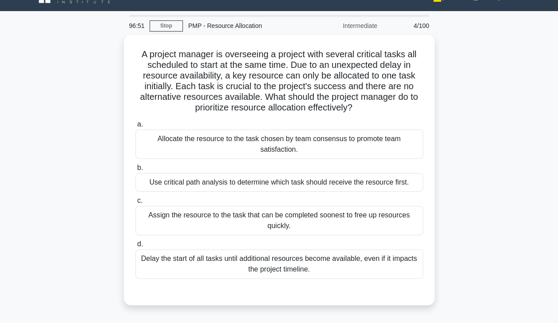
scroll to position [16, 0]
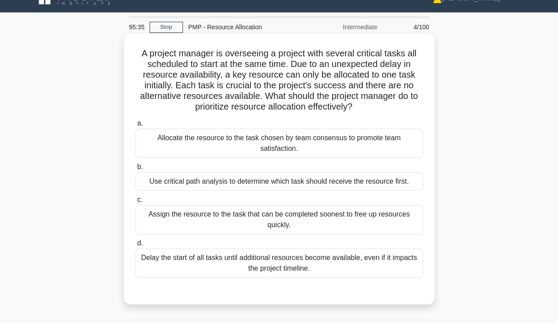
click at [167, 186] on div "Use critical path analysis to determine which task should receive the resource …" at bounding box center [279, 181] width 288 height 19
click at [135, 170] on input "b. Use critical path analysis to determine which task should receive the resour…" at bounding box center [135, 167] width 0 height 6
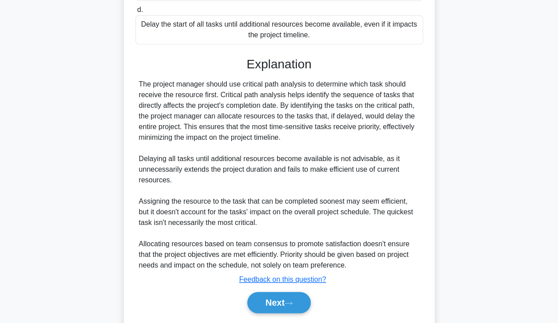
scroll to position [276, 0]
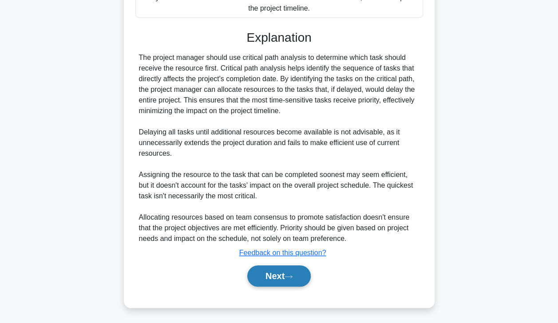
click at [276, 275] on button "Next" at bounding box center [278, 275] width 63 height 21
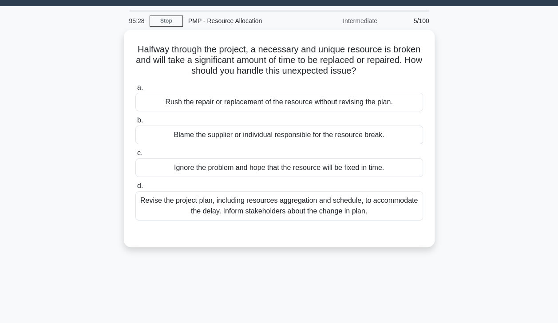
scroll to position [19, 0]
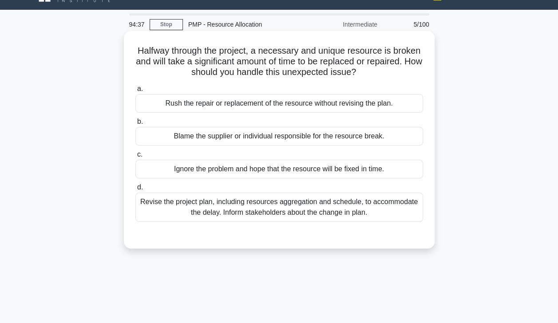
click at [350, 214] on div "Revise the project plan, including resources aggregation and schedule, to accom…" at bounding box center [279, 207] width 288 height 29
click at [135, 190] on input "d. Revise the project plan, including resources aggregation and schedule, to ac…" at bounding box center [135, 188] width 0 height 6
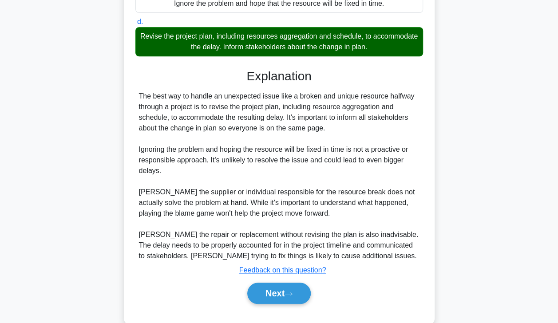
scroll to position [201, 0]
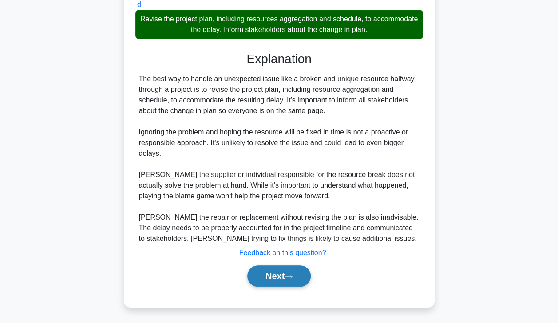
click at [286, 277] on button "Next" at bounding box center [278, 275] width 63 height 21
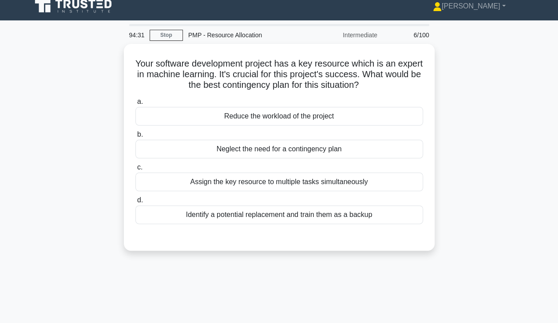
scroll to position [0, 0]
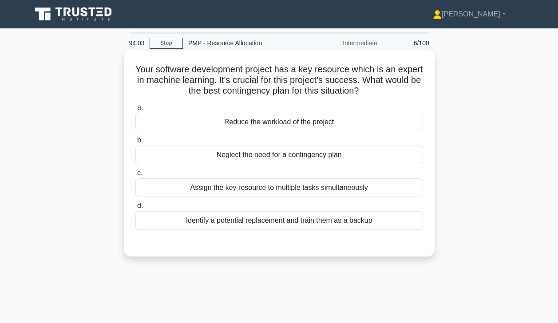
click at [358, 226] on div "Identify a potential replacement and train them as a backup" at bounding box center [279, 220] width 288 height 19
click at [135, 209] on input "d. Identify a potential replacement and train them as a backup" at bounding box center [135, 206] width 0 height 6
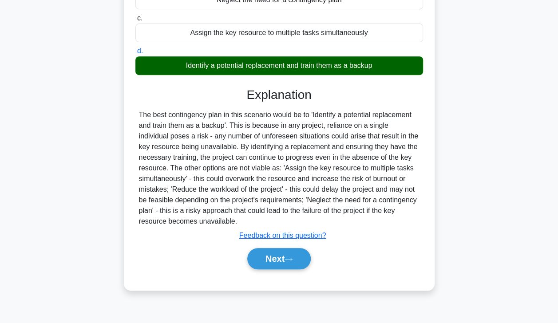
scroll to position [156, 0]
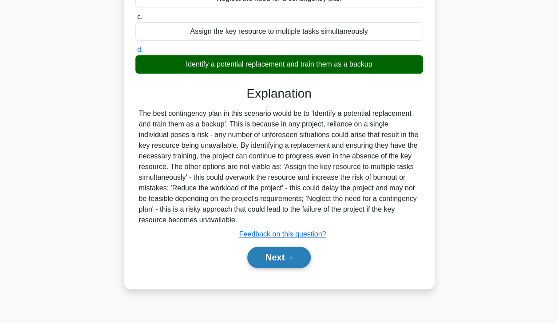
click at [283, 258] on button "Next" at bounding box center [278, 257] width 63 height 21
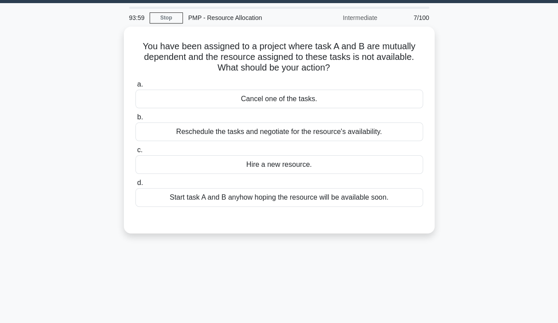
scroll to position [0, 0]
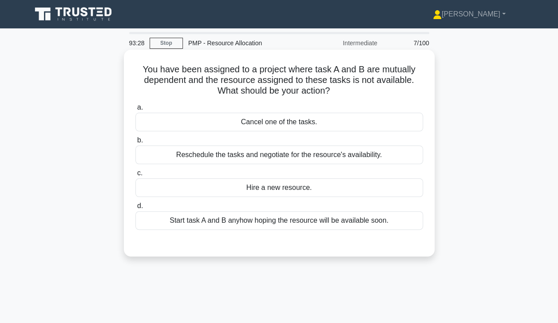
click at [396, 155] on div "Reschedule the tasks and negotiate for the resource's availability." at bounding box center [279, 155] width 288 height 19
click at [135, 143] on input "b. Reschedule the tasks and negotiate for the resource's availability." at bounding box center [135, 141] width 0 height 6
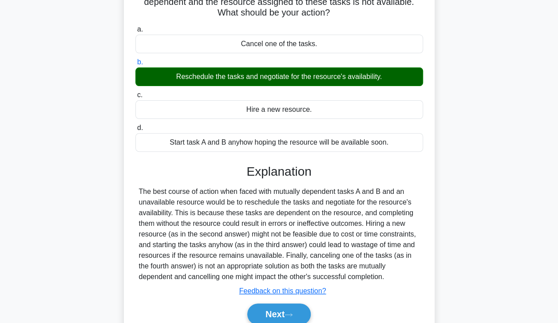
scroll to position [156, 0]
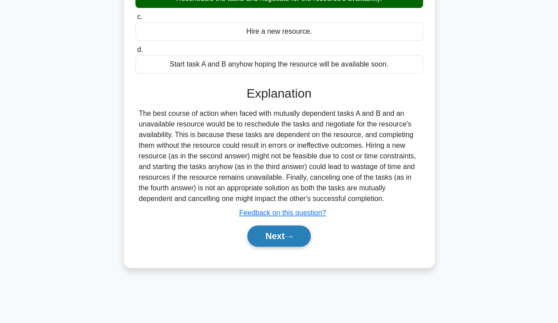
click at [291, 237] on icon at bounding box center [288, 236] width 8 height 5
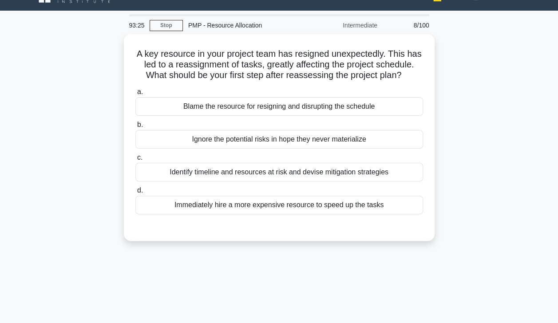
scroll to position [15, 0]
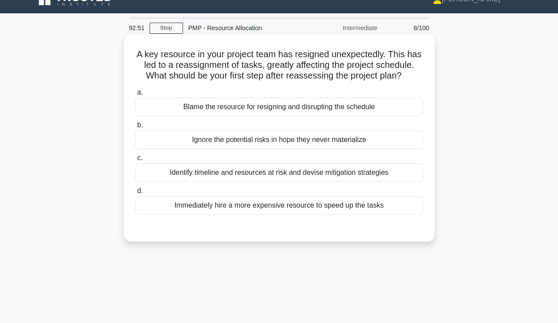
click at [384, 174] on div "Identify timeline and resources at risk and devise mitigation strategies" at bounding box center [279, 172] width 288 height 19
click at [135, 161] on input "c. Identify timeline and resources at risk and devise mitigation strategies" at bounding box center [135, 158] width 0 height 6
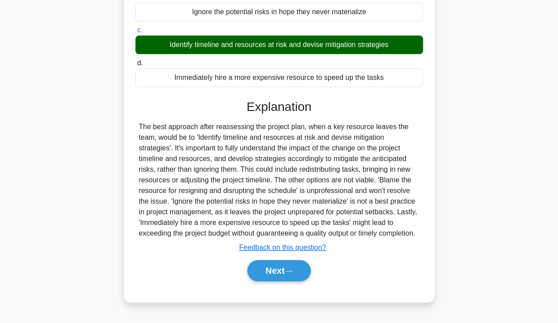
scroll to position [156, 0]
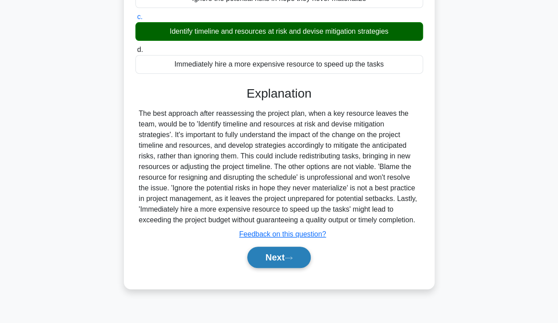
click at [286, 265] on button "Next" at bounding box center [278, 257] width 63 height 21
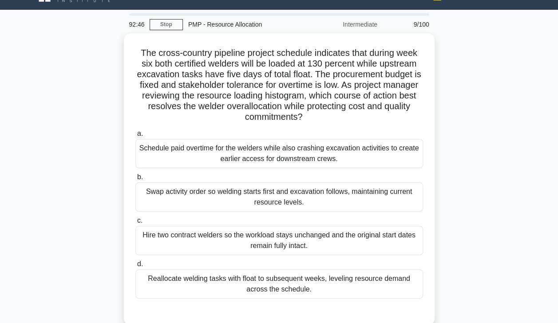
scroll to position [18, 0]
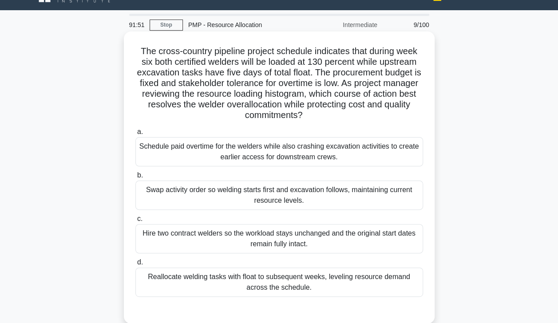
click at [343, 281] on div "Reallocate welding tasks with float to subsequent weeks, leveling resource dema…" at bounding box center [279, 282] width 288 height 29
click at [135, 265] on input "d. Reallocate welding tasks with float to subsequent weeks, leveling resource d…" at bounding box center [135, 263] width 0 height 6
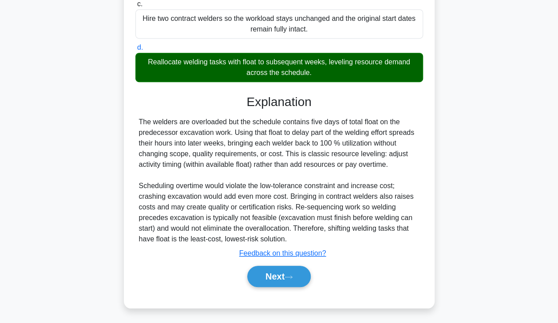
scroll to position [233, 0]
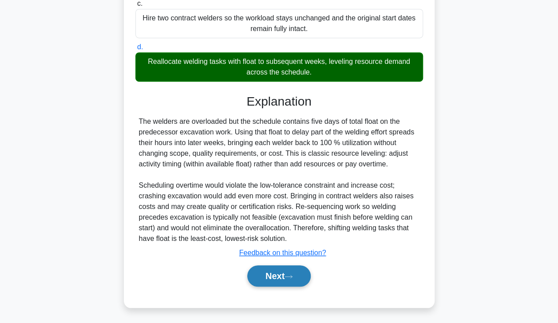
click at [284, 273] on button "Next" at bounding box center [278, 275] width 63 height 21
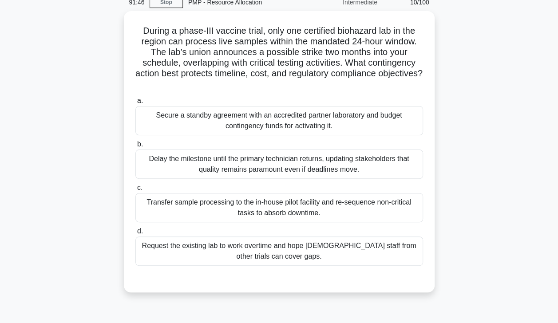
scroll to position [32, 0]
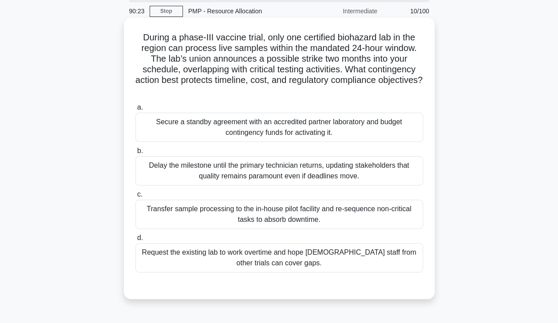
click at [375, 132] on div "Secure a standby agreement with an accredited partner laboratory and budget con…" at bounding box center [279, 127] width 288 height 29
click at [135, 111] on input "a. Secure a standby agreement with an accredited partner laboratory and budget …" at bounding box center [135, 108] width 0 height 6
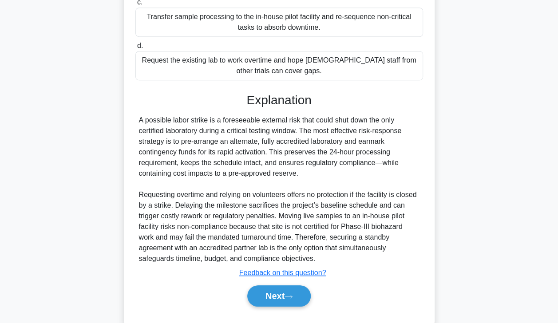
scroll to position [225, 0]
click at [286, 296] on button "Next" at bounding box center [278, 295] width 63 height 21
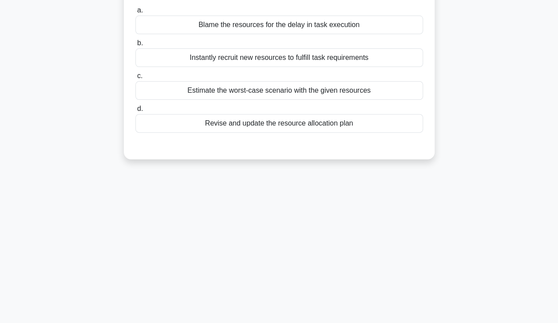
scroll to position [0, 0]
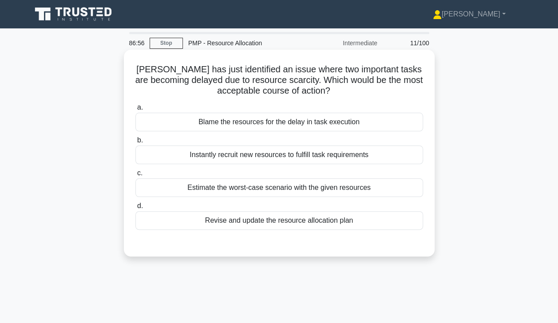
click at [353, 227] on div "Revise and update the resource allocation plan" at bounding box center [279, 220] width 288 height 19
click at [135, 209] on input "d. Revise and update the resource allocation plan" at bounding box center [135, 206] width 0 height 6
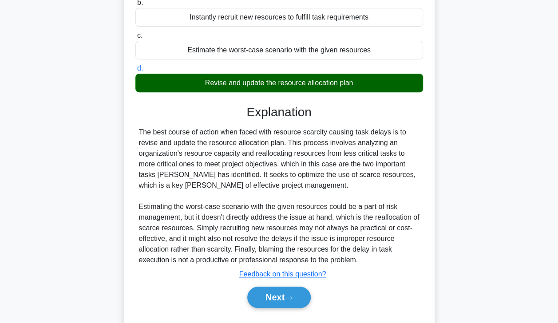
scroll to position [159, 0]
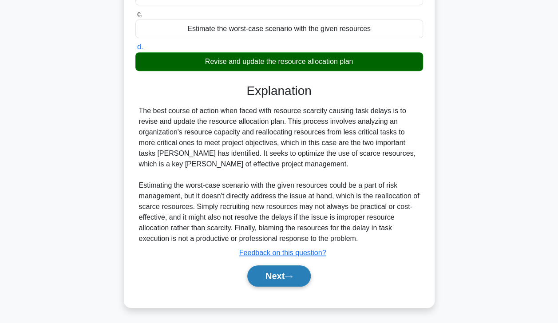
click at [285, 279] on button "Next" at bounding box center [278, 275] width 63 height 21
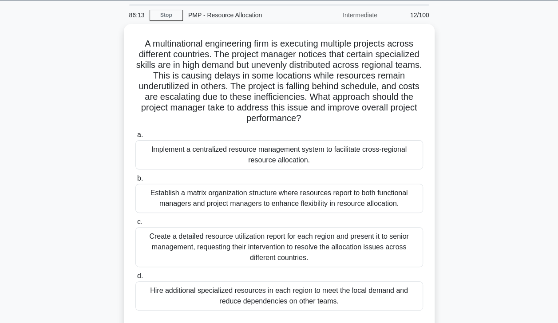
scroll to position [27, 0]
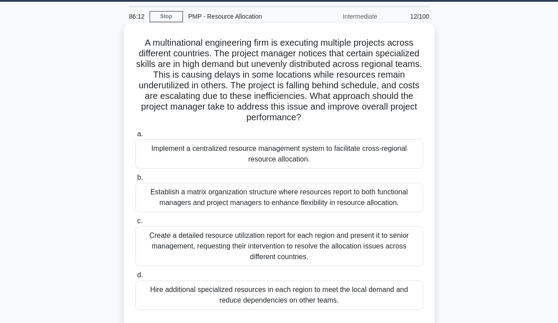
click at [378, 154] on div "Implement a centralized resource management system to facilitate cross-regional…" at bounding box center [279, 153] width 288 height 29
click at [135, 137] on input "a. Implement a centralized resource management system to facilitate cross-regio…" at bounding box center [135, 134] width 0 height 6
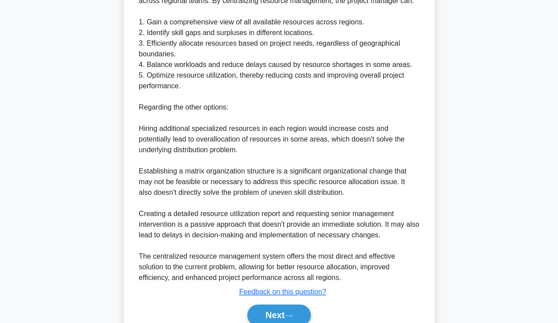
scroll to position [457, 0]
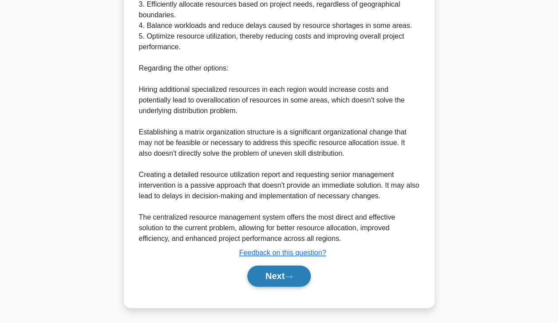
click at [284, 279] on button "Next" at bounding box center [278, 275] width 63 height 21
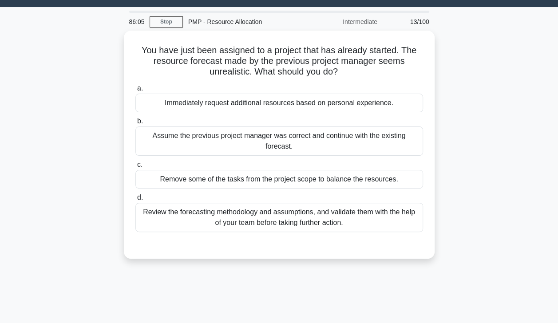
scroll to position [0, 0]
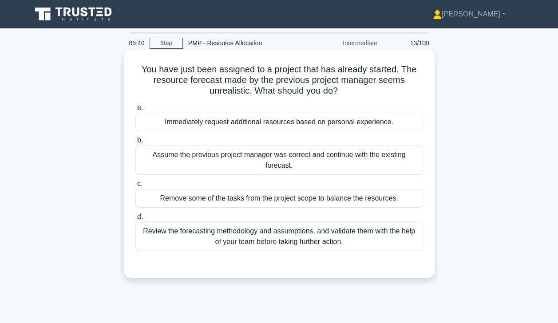
click at [394, 241] on div "Review the forecasting methodology and assumptions, and validate them with the …" at bounding box center [279, 236] width 288 height 29
click at [135, 220] on input "d. Review the forecasting methodology and assumptions, and validate them with t…" at bounding box center [135, 217] width 0 height 6
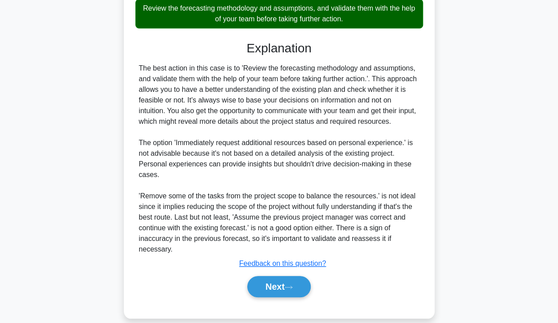
scroll to position [233, 0]
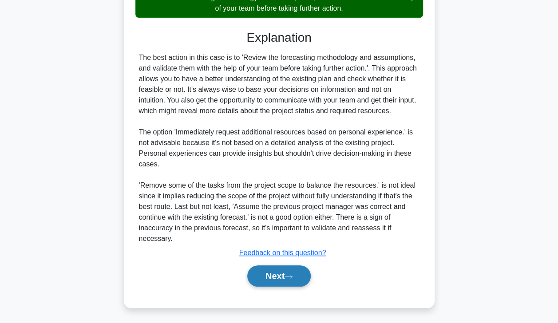
click at [286, 274] on button "Next" at bounding box center [278, 275] width 63 height 21
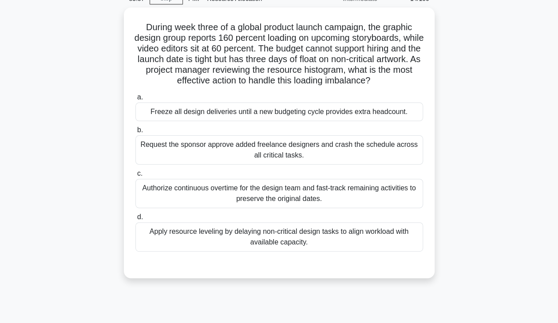
scroll to position [44, 0]
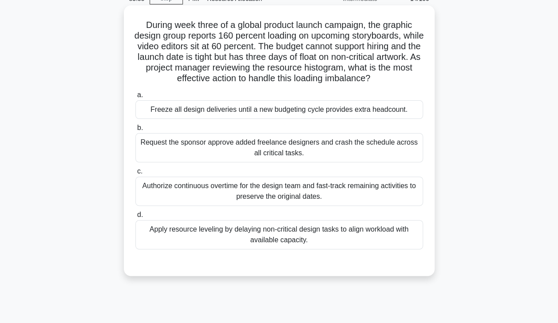
click at [371, 234] on div "Apply resource leveling by delaying non-critical design tasks to align workload…" at bounding box center [279, 234] width 288 height 29
click at [135, 218] on input "d. Apply resource leveling by delaying non-critical design tasks to align workl…" at bounding box center [135, 215] width 0 height 6
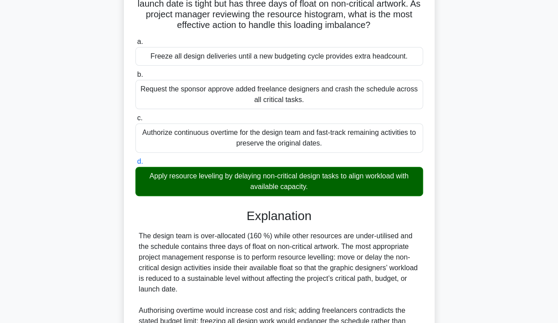
scroll to position [191, 0]
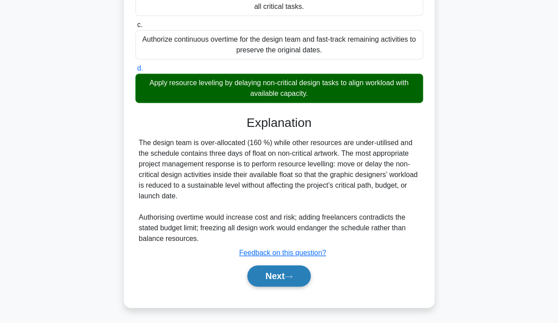
click at [286, 272] on button "Next" at bounding box center [278, 275] width 63 height 21
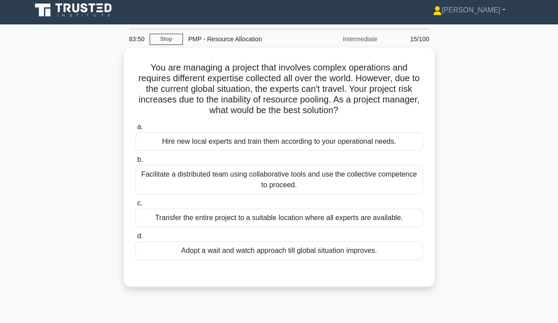
scroll to position [3, 0]
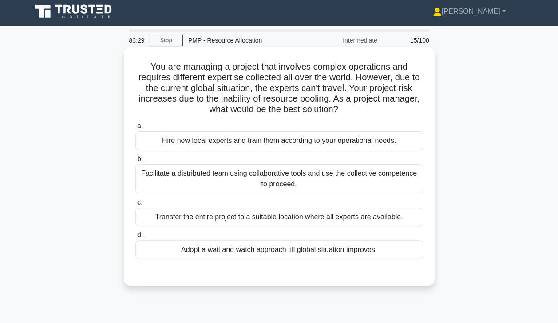
click at [389, 174] on div "Facilitate a distributed team using collaborative tools and use the collective …" at bounding box center [279, 178] width 288 height 29
click at [135, 162] on input "b. Facilitate a distributed team using collaborative tools and use the collecti…" at bounding box center [135, 159] width 0 height 6
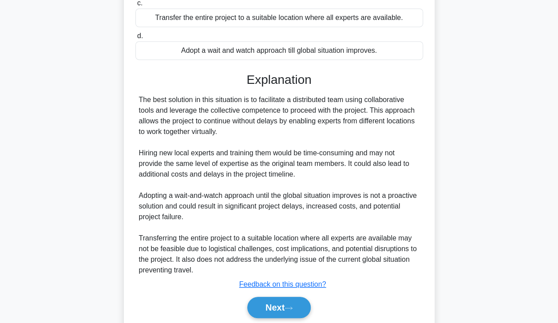
scroll to position [233, 0]
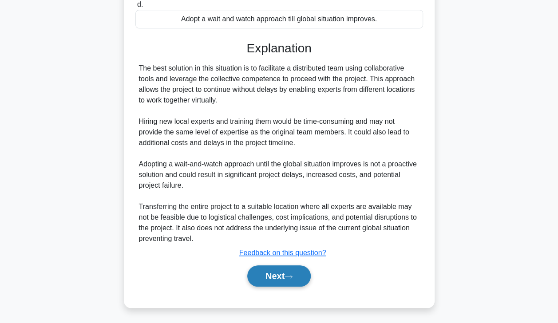
click at [272, 278] on button "Next" at bounding box center [278, 275] width 63 height 21
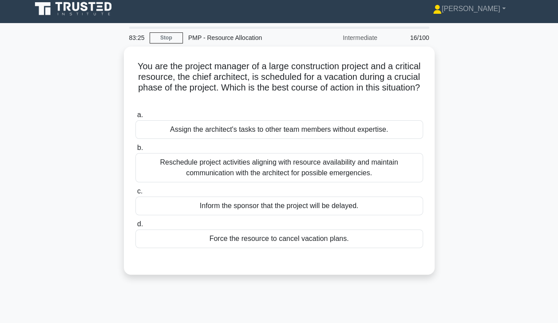
scroll to position [0, 0]
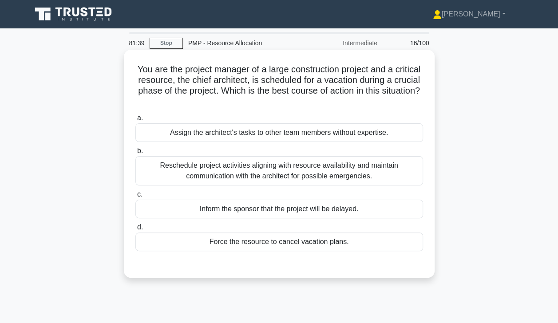
click at [377, 210] on div "Inform the sponsor that the project will be delayed." at bounding box center [279, 209] width 288 height 19
click at [135, 197] on input "c. Inform the sponsor that the project will be delayed." at bounding box center [135, 195] width 0 height 6
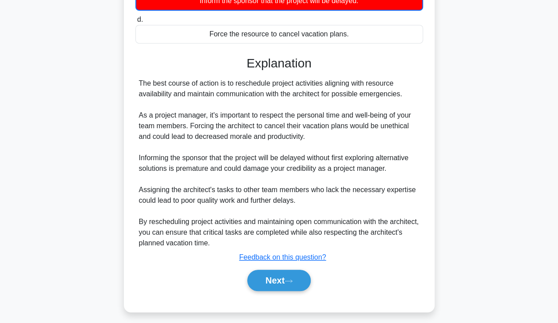
scroll to position [212, 0]
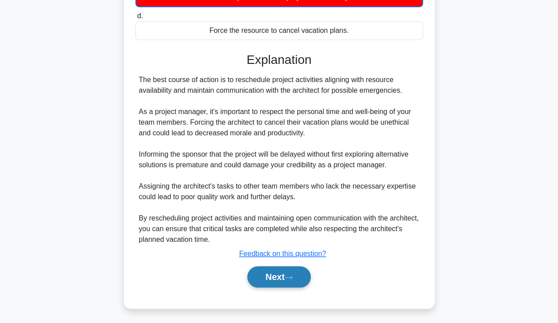
click at [287, 277] on button "Next" at bounding box center [278, 276] width 63 height 21
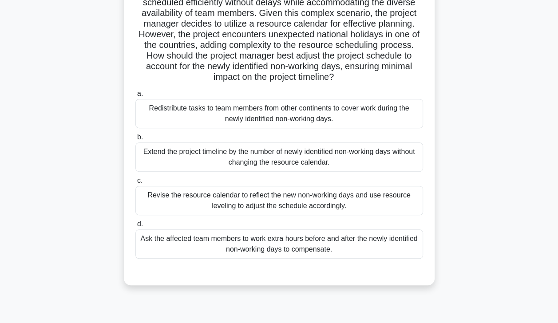
scroll to position [156, 0]
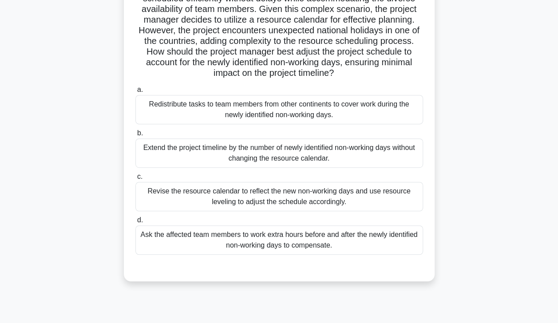
click at [353, 197] on div "Revise the resource calendar to reflect the new non-working days and use resour…" at bounding box center [279, 196] width 288 height 29
click at [135, 180] on input "c. Revise the resource calendar to reflect the new non-working days and use res…" at bounding box center [135, 177] width 0 height 6
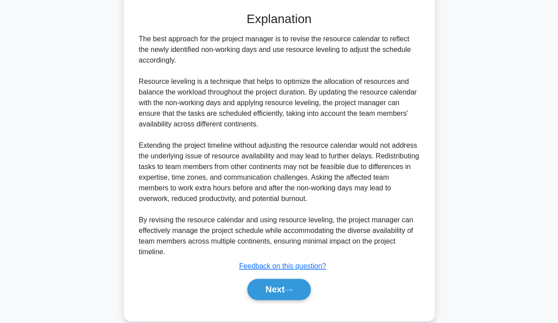
scroll to position [425, 0]
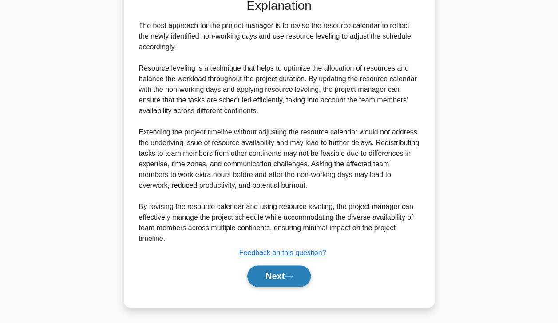
click at [284, 278] on button "Next" at bounding box center [278, 275] width 63 height 21
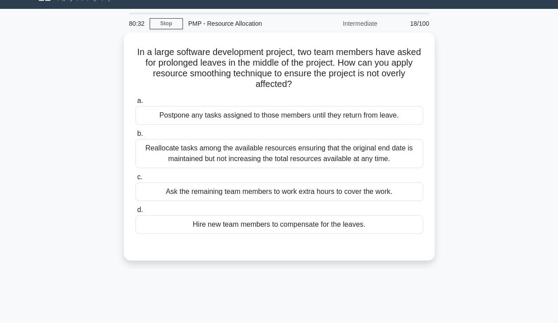
scroll to position [0, 0]
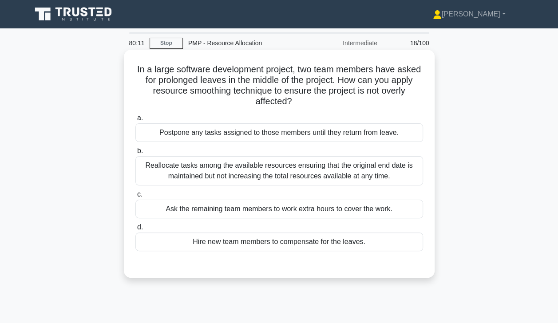
click at [372, 173] on div "Reallocate tasks among the available resources ensuring that the original end d…" at bounding box center [279, 170] width 288 height 29
click at [135, 154] on input "b. Reallocate tasks among the available resources ensuring that the original en…" at bounding box center [135, 151] width 0 height 6
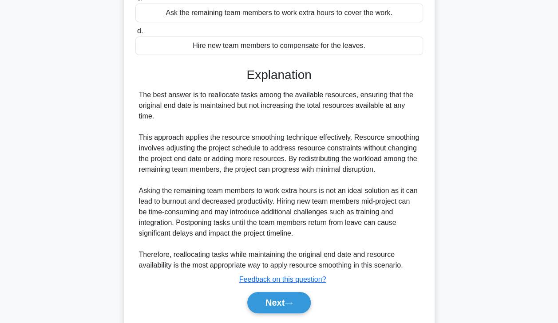
scroll to position [223, 0]
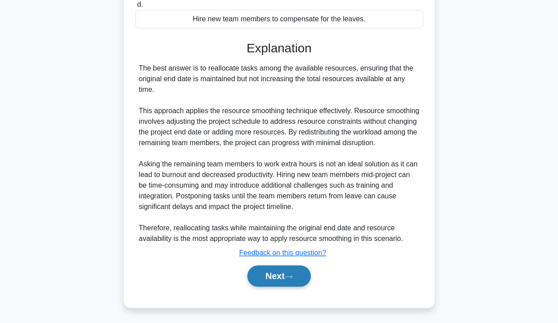
click at [282, 275] on button "Next" at bounding box center [278, 275] width 63 height 21
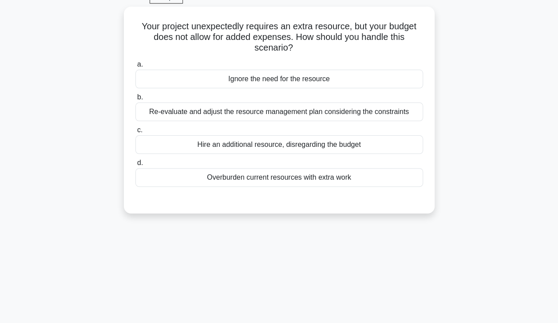
scroll to position [0, 0]
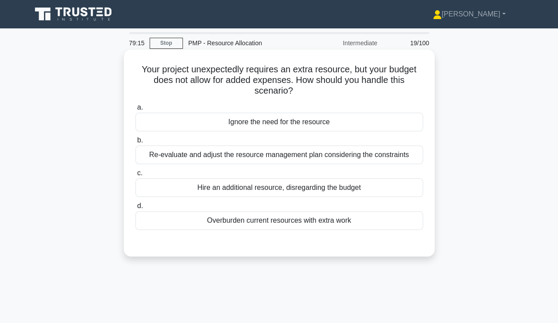
click at [379, 159] on div "Re-evaluate and adjust the resource management plan considering the constraints" at bounding box center [279, 155] width 288 height 19
click at [135, 143] on input "b. Re-evaluate and adjust the resource management plan considering the constrai…" at bounding box center [135, 141] width 0 height 6
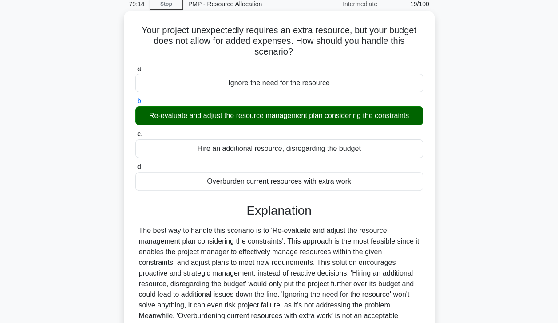
scroll to position [156, 0]
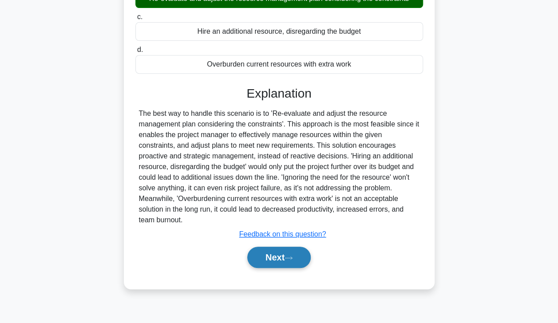
click at [284, 247] on button "Next" at bounding box center [278, 257] width 63 height 21
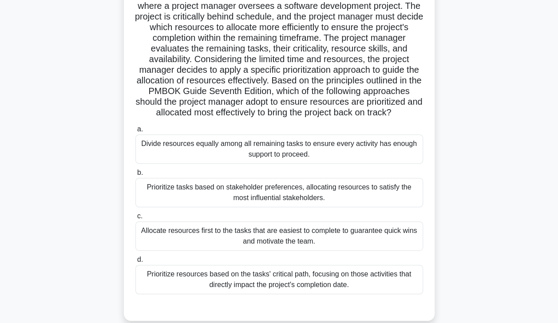
scroll to position [90, 0]
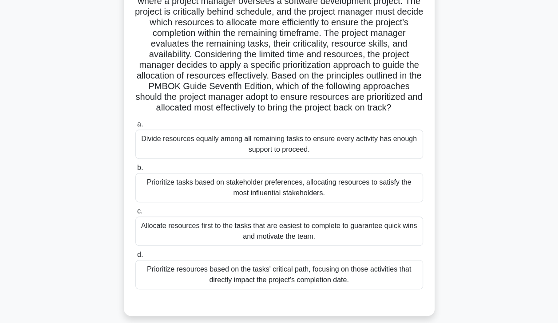
click at [363, 285] on div "Prioritize resources based on the tasks' critical path, focusing on those activ…" at bounding box center [279, 274] width 288 height 29
click at [135, 258] on input "d. Prioritize resources based on the tasks' critical path, focusing on those ac…" at bounding box center [135, 255] width 0 height 6
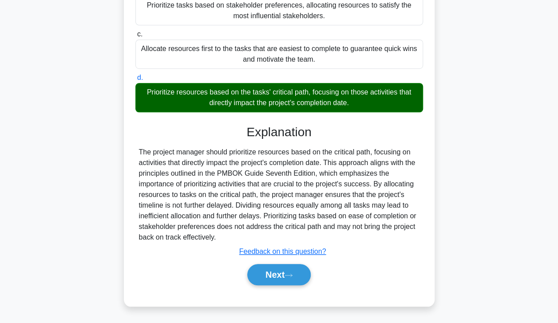
scroll to position [276, 0]
click at [282, 279] on button "Next" at bounding box center [278, 274] width 63 height 21
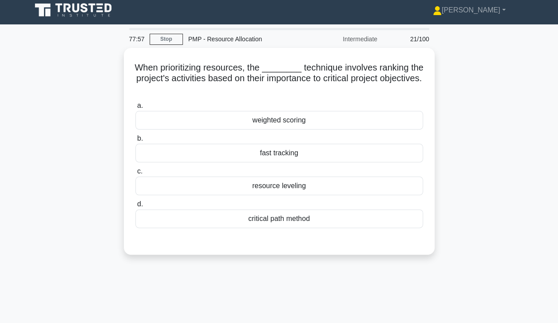
scroll to position [0, 0]
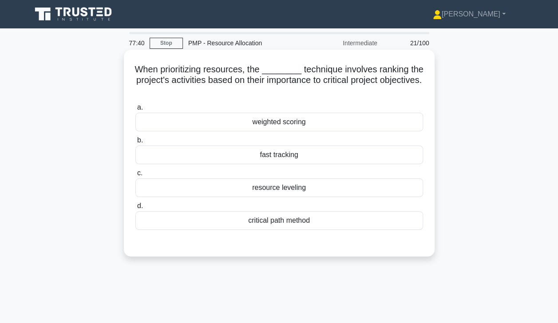
click at [340, 223] on div "critical path method" at bounding box center [279, 220] width 288 height 19
click at [135, 209] on input "d. critical path method" at bounding box center [135, 206] width 0 height 6
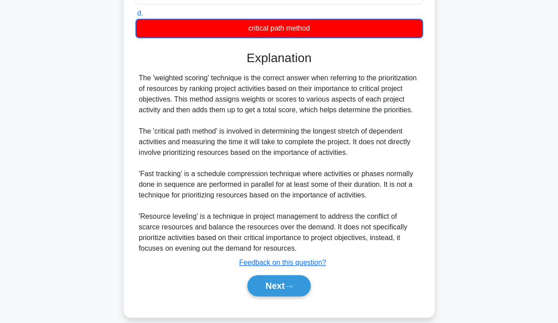
scroll to position [203, 0]
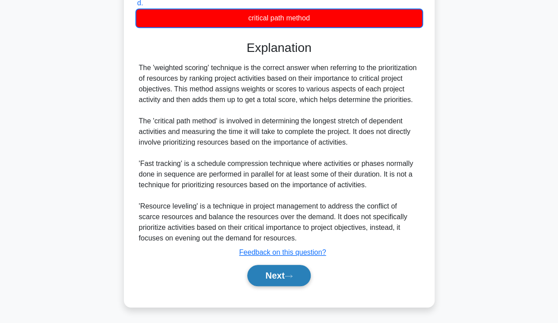
click at [288, 271] on button "Next" at bounding box center [278, 275] width 63 height 21
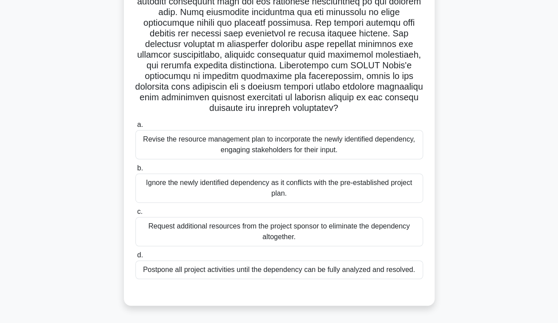
scroll to position [135, 0]
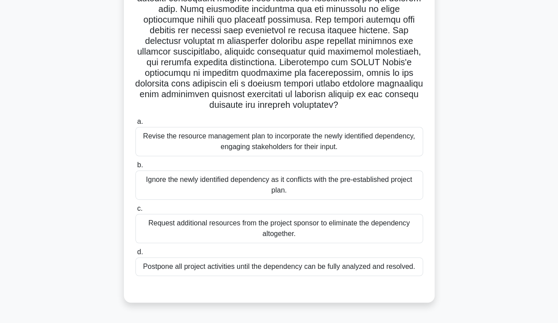
click at [154, 138] on div "Revise the resource management plan to incorporate the newly identified depende…" at bounding box center [279, 141] width 288 height 29
click at [135, 125] on input "a. Revise the resource management plan to incorporate the newly identified depe…" at bounding box center [135, 122] width 0 height 6
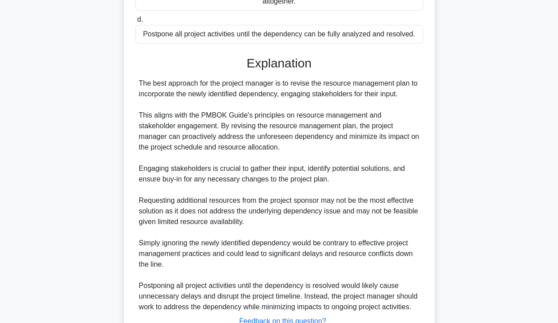
scroll to position [436, 0]
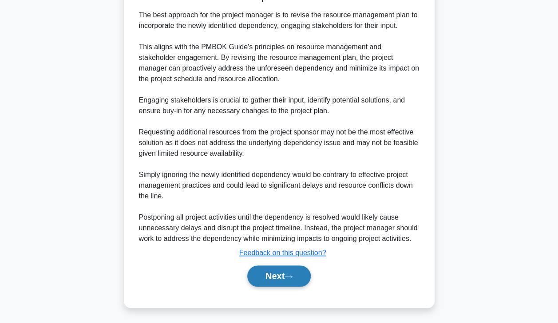
click at [272, 279] on button "Next" at bounding box center [278, 275] width 63 height 21
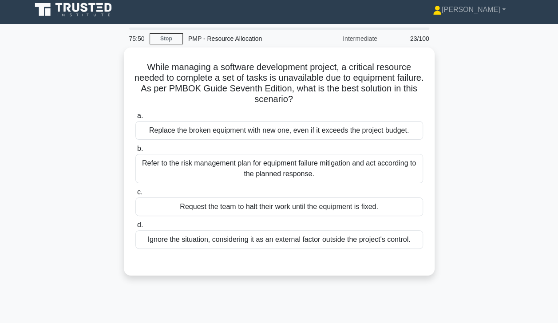
scroll to position [4, 0]
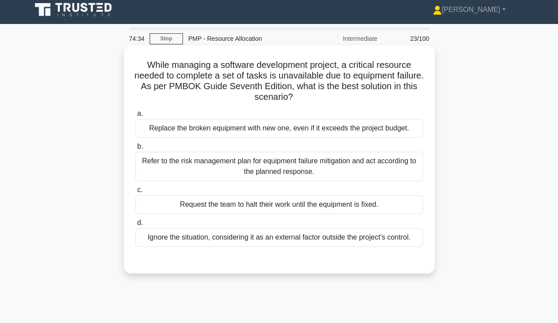
click at [161, 172] on div "Refer to the risk management plan for equipment failure mitigation and act acco…" at bounding box center [279, 166] width 288 height 29
click at [135, 150] on input "b. Refer to the risk management plan for equipment failure mitigation and act a…" at bounding box center [135, 147] width 0 height 6
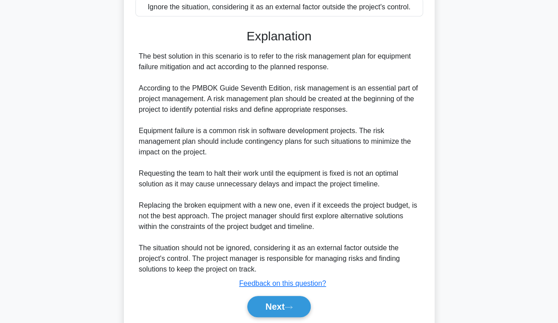
scroll to position [265, 0]
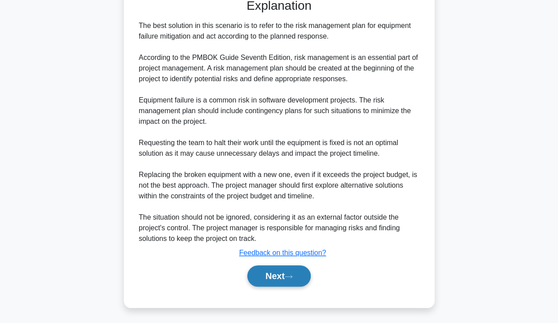
click at [273, 275] on button "Next" at bounding box center [278, 275] width 63 height 21
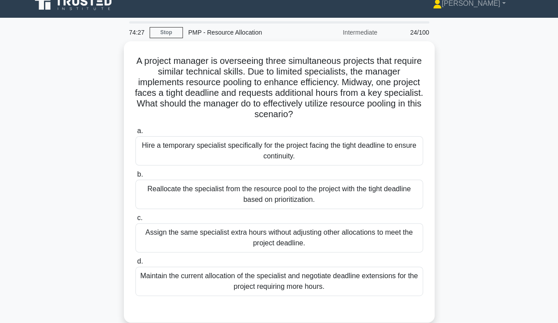
scroll to position [12, 0]
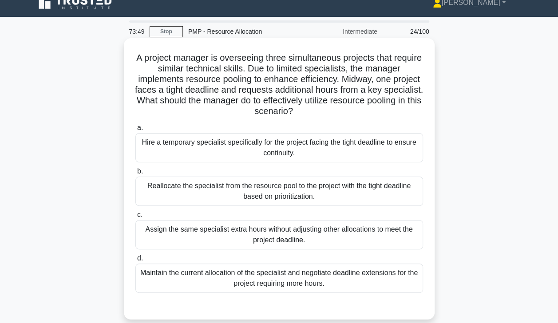
click at [397, 195] on div "Reallocate the specialist from the resource pool to the project with the tight …" at bounding box center [279, 191] width 288 height 29
click at [135, 174] on input "b. Reallocate the specialist from the resource pool to the project with the tig…" at bounding box center [135, 172] width 0 height 6
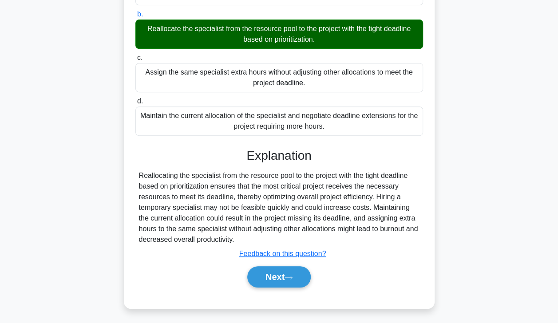
scroll to position [170, 0]
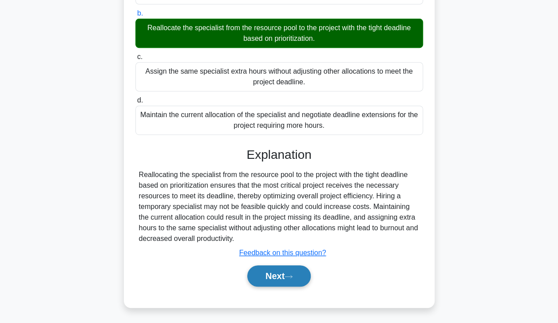
click at [288, 277] on icon at bounding box center [288, 276] width 8 height 5
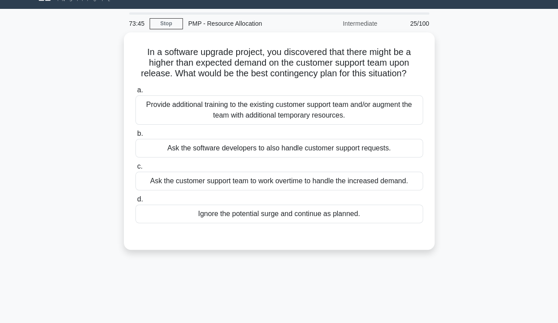
scroll to position [0, 0]
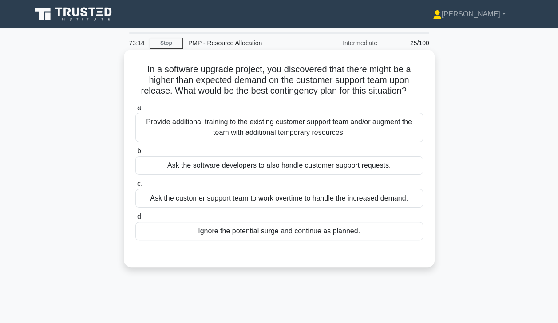
click at [396, 129] on div "Provide additional training to the existing customer support team and/or augmen…" at bounding box center [279, 127] width 288 height 29
click at [135, 111] on input "a. Provide additional training to the existing customer support team and/or aug…" at bounding box center [135, 108] width 0 height 6
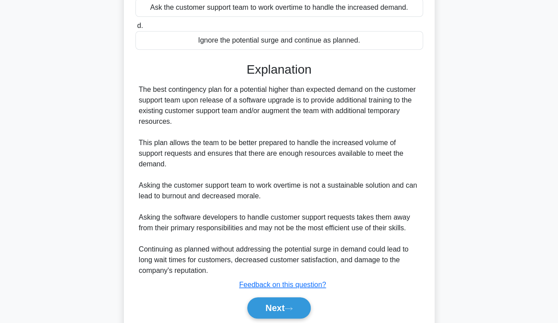
scroll to position [223, 0]
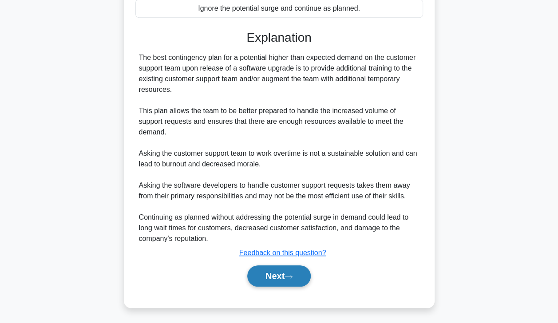
click at [289, 271] on button "Next" at bounding box center [278, 275] width 63 height 21
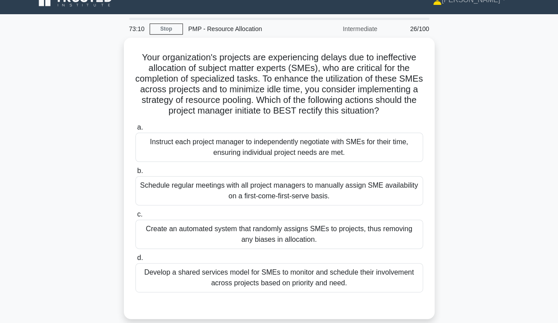
scroll to position [13, 0]
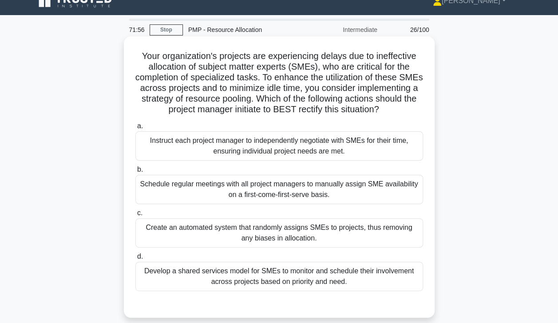
click at [361, 291] on div "Develop a shared services model for SMEs to monitor and schedule their involvem…" at bounding box center [279, 276] width 288 height 29
click at [135, 260] on input "d. Develop a shared services model for SMEs to monitor and schedule their invol…" at bounding box center [135, 257] width 0 height 6
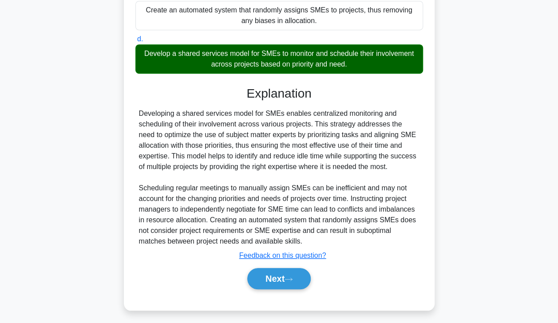
scroll to position [244, 0]
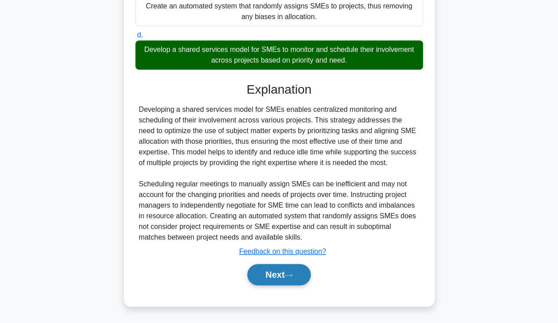
click at [289, 272] on button "Next" at bounding box center [278, 274] width 63 height 21
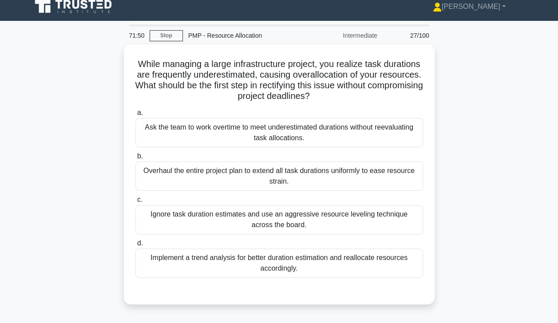
scroll to position [8, 0]
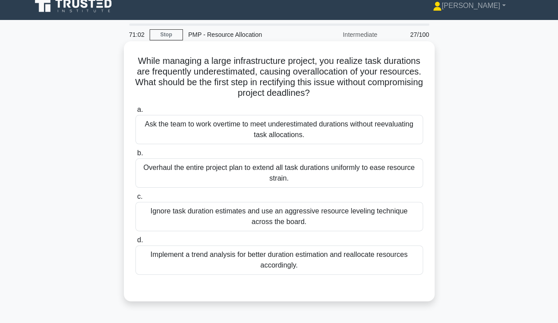
click at [379, 261] on div "Implement a trend analysis for better duration estimation and reallocate resour…" at bounding box center [279, 259] width 288 height 29
click at [135, 243] on input "d. Implement a trend analysis for better duration estimation and reallocate res…" at bounding box center [135, 240] width 0 height 6
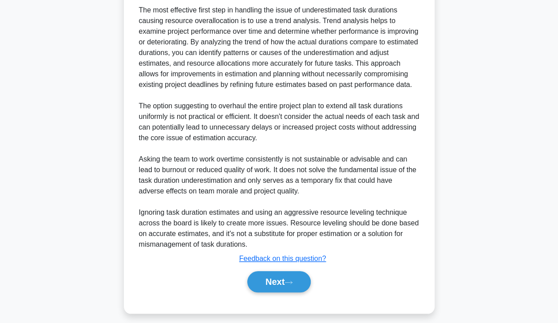
scroll to position [319, 0]
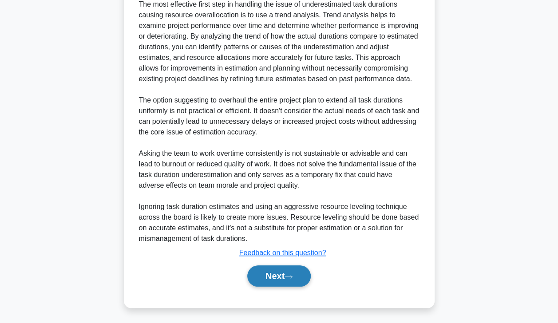
click at [287, 274] on button "Next" at bounding box center [278, 275] width 63 height 21
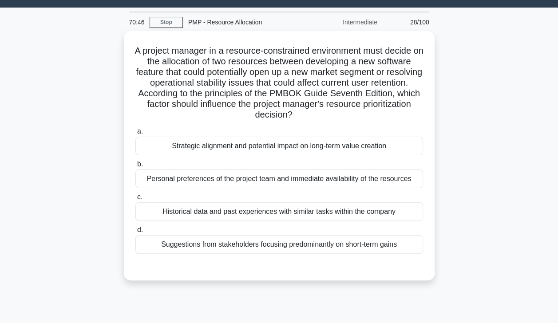
scroll to position [20, 0]
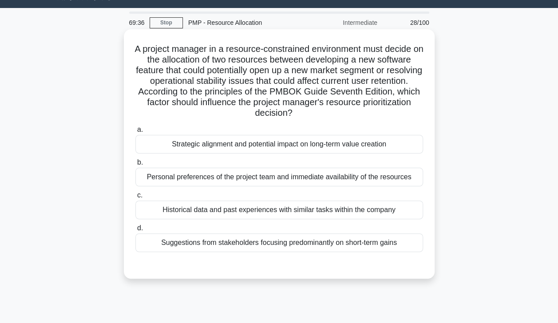
click at [337, 146] on div "Strategic alignment and potential impact on long-term value creation" at bounding box center [279, 144] width 288 height 19
click at [135, 133] on input "a. Strategic alignment and potential impact on long-term value creation" at bounding box center [135, 130] width 0 height 6
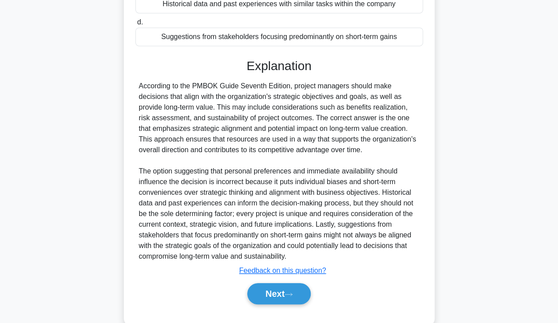
scroll to position [244, 0]
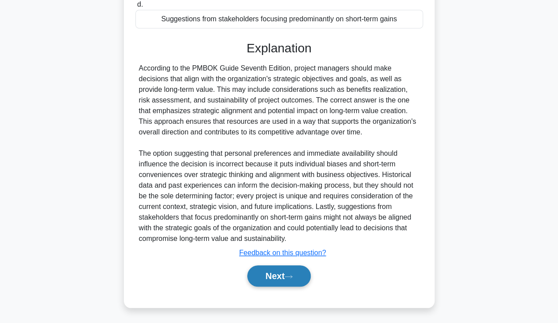
click at [280, 276] on button "Next" at bounding box center [278, 275] width 63 height 21
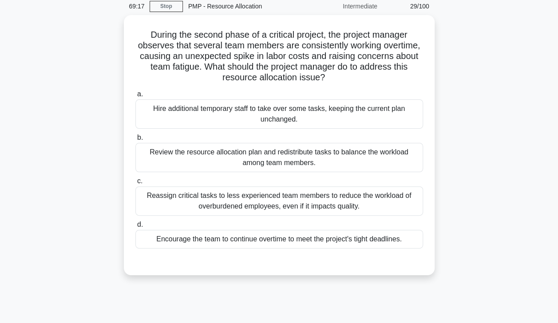
scroll to position [37, 0]
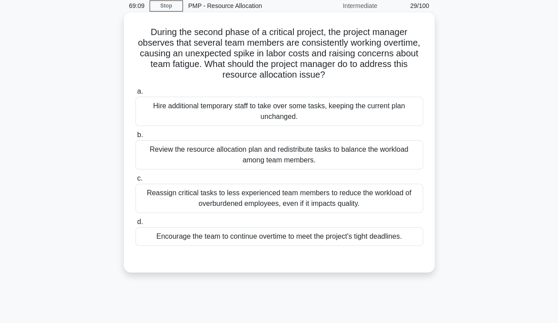
click at [336, 156] on div "Review the resource allocation plan and redistribute tasks to balance the workl…" at bounding box center [279, 154] width 288 height 29
click at [135, 138] on input "b. Review the resource allocation plan and redistribute tasks to balance the wo…" at bounding box center [135, 135] width 0 height 6
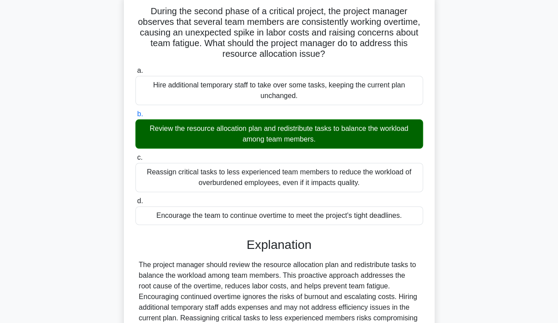
scroll to position [156, 0]
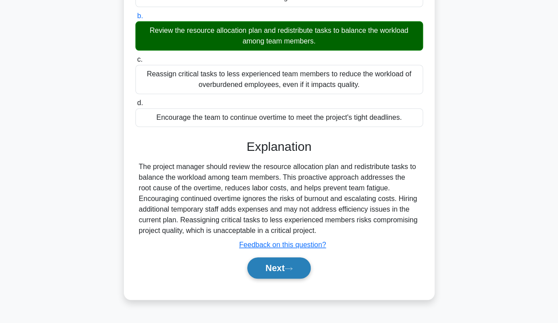
click at [288, 267] on button "Next" at bounding box center [278, 267] width 63 height 21
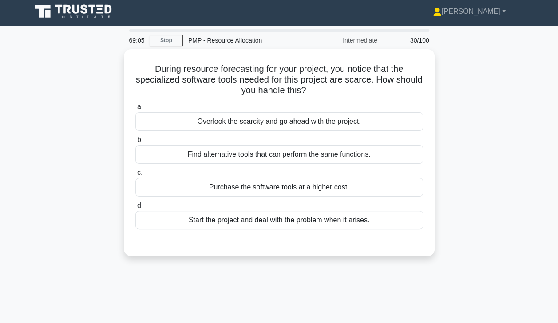
scroll to position [2, 0]
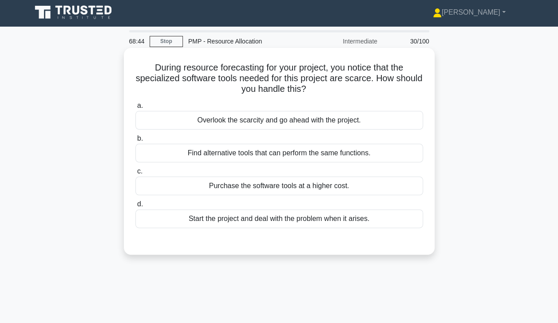
click at [366, 162] on div "Find alternative tools that can perform the same functions." at bounding box center [279, 153] width 288 height 19
click at [135, 142] on input "b. Find alternative tools that can perform the same functions." at bounding box center [135, 139] width 0 height 6
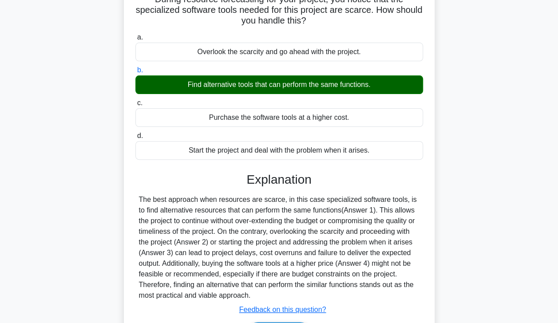
scroll to position [156, 0]
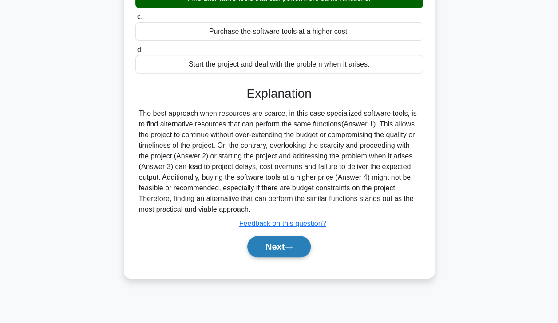
click at [289, 246] on icon at bounding box center [288, 247] width 7 height 3
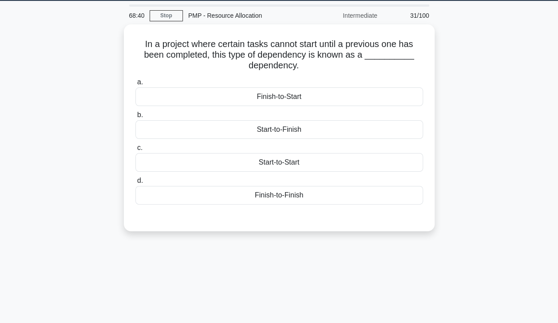
scroll to position [0, 0]
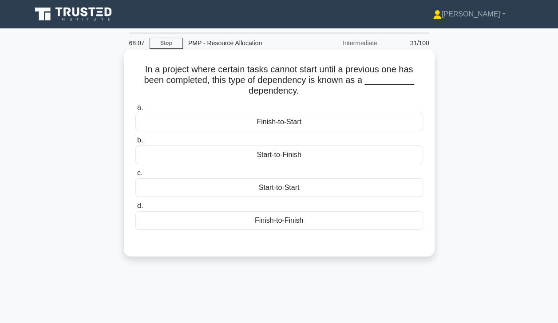
click at [357, 118] on div "Finish-to-Start" at bounding box center [279, 122] width 288 height 19
click at [135, 111] on input "a. Finish-to-Start" at bounding box center [135, 108] width 0 height 6
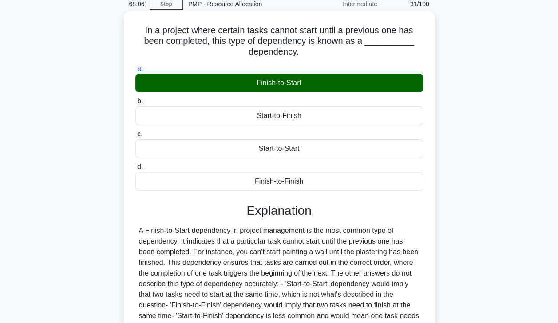
scroll to position [156, 0]
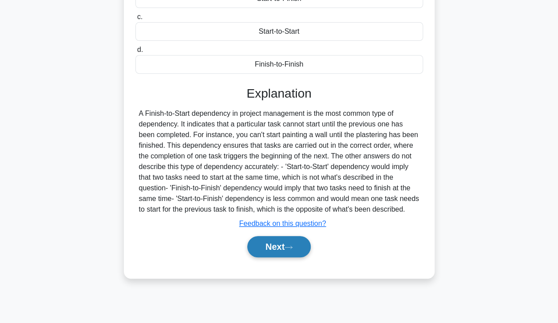
click at [286, 247] on button "Next" at bounding box center [278, 246] width 63 height 21
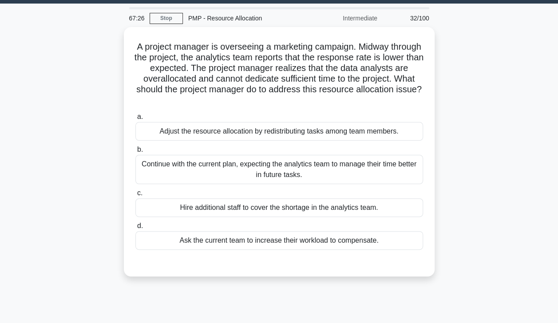
scroll to position [24, 0]
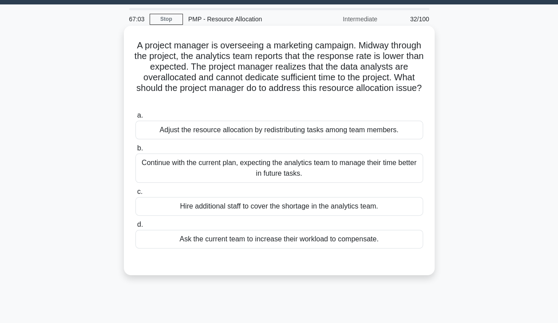
click at [230, 133] on div "Adjust the resource allocation by redistributing tasks among team members." at bounding box center [279, 130] width 288 height 19
click at [135, 118] on input "a. Adjust the resource allocation by redistributing tasks among team members." at bounding box center [135, 116] width 0 height 6
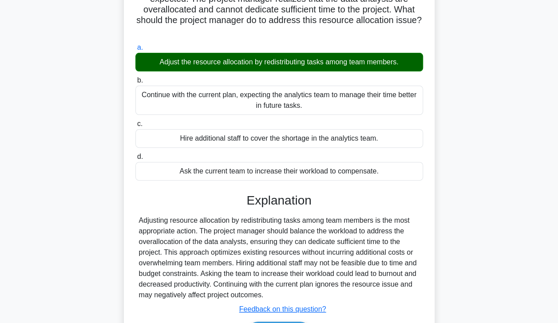
scroll to position [156, 0]
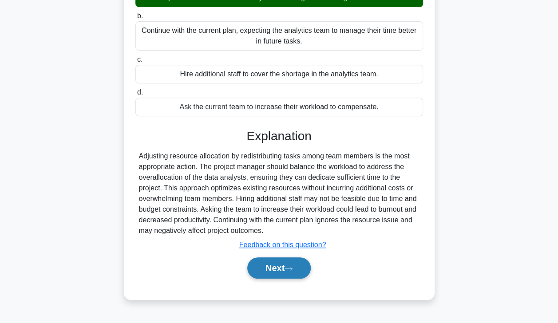
click at [264, 269] on button "Next" at bounding box center [278, 267] width 63 height 21
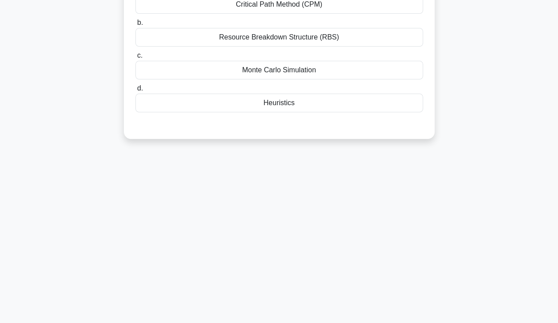
scroll to position [0, 0]
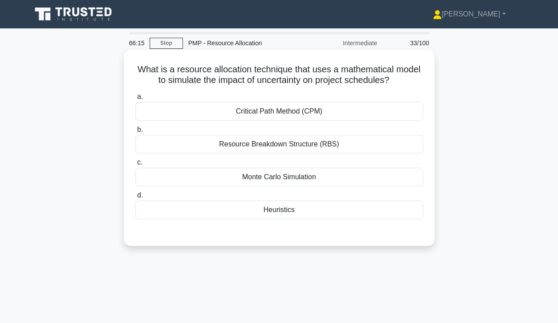
click at [267, 181] on div "Monte Carlo Simulation" at bounding box center [279, 177] width 288 height 19
click at [135, 166] on input "c. Monte Carlo Simulation" at bounding box center [135, 163] width 0 height 6
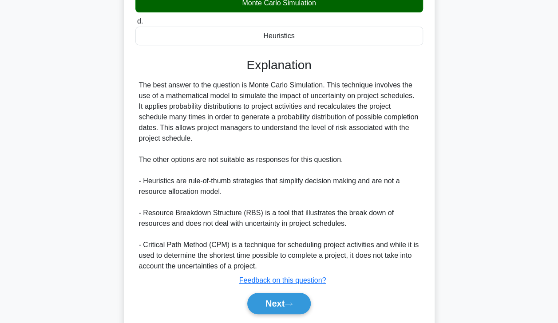
scroll to position [201, 0]
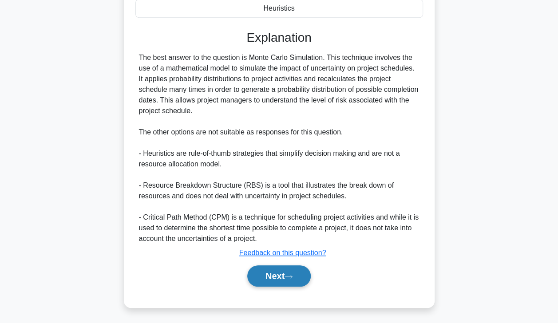
click at [288, 276] on icon at bounding box center [288, 276] width 8 height 5
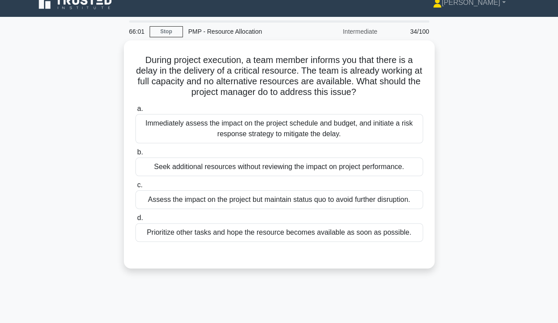
scroll to position [0, 0]
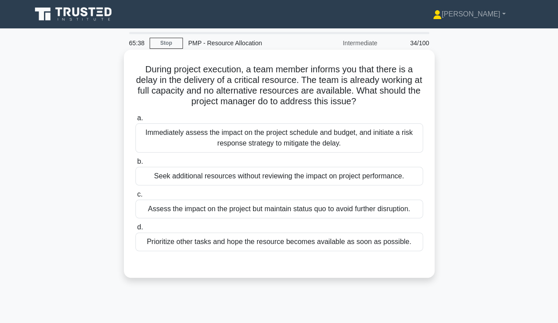
click at [378, 140] on div "Immediately assess the impact on the project schedule and budget, and initiate …" at bounding box center [279, 137] width 288 height 29
click at [135, 121] on input "a. Immediately assess the impact on the project schedule and budget, and initia…" at bounding box center [135, 118] width 0 height 6
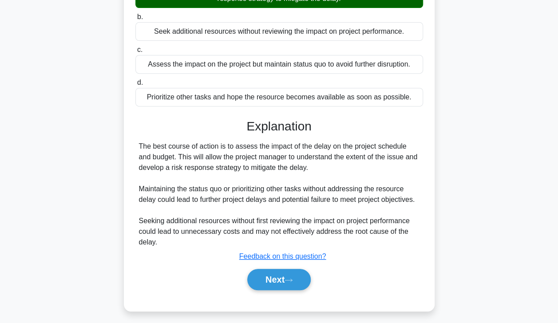
scroll to position [156, 0]
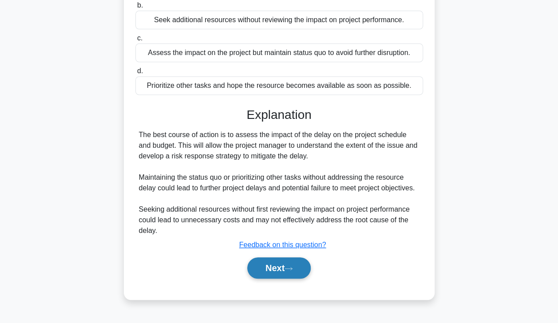
click at [285, 269] on button "Next" at bounding box center [278, 267] width 63 height 21
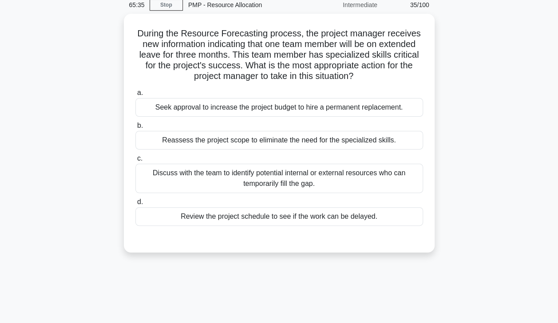
scroll to position [34, 0]
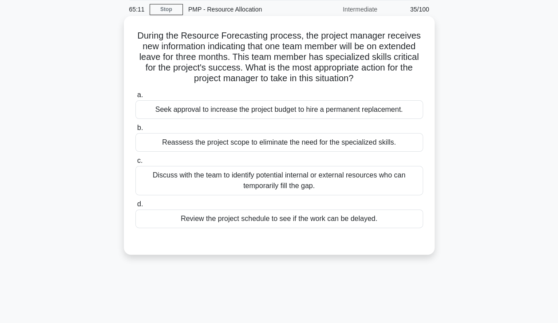
click at [383, 178] on div "Discuss with the team to identify potential internal or external resources who …" at bounding box center [279, 180] width 288 height 29
click at [135, 164] on input "c. Discuss with the team to identify potential internal or external resources w…" at bounding box center [135, 161] width 0 height 6
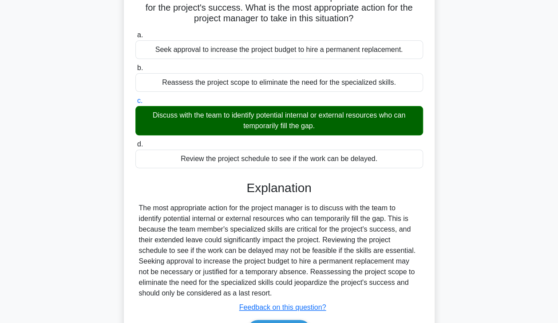
scroll to position [156, 0]
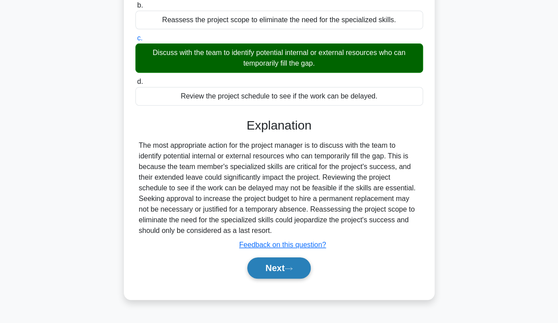
click at [289, 266] on icon at bounding box center [288, 268] width 8 height 5
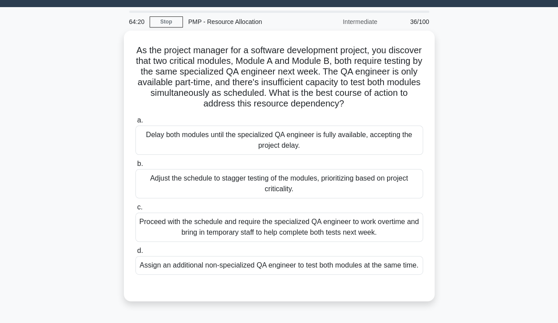
scroll to position [22, 0]
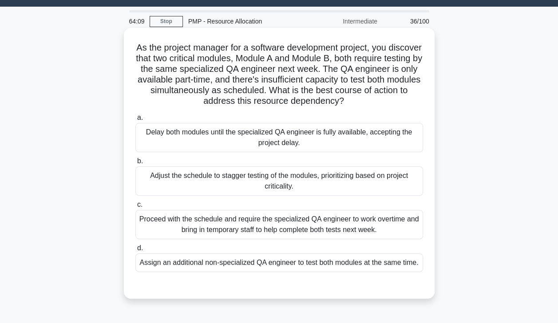
click at [370, 182] on div "Adjust the schedule to stagger testing of the modules, prioritizing based on pr…" at bounding box center [279, 180] width 288 height 29
click at [135, 164] on input "b. Adjust the schedule to stagger testing of the modules, prioritizing based on…" at bounding box center [135, 161] width 0 height 6
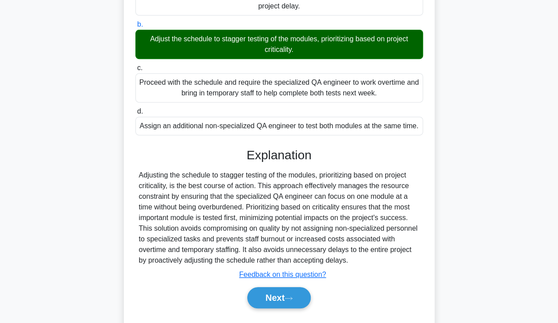
scroll to position [180, 0]
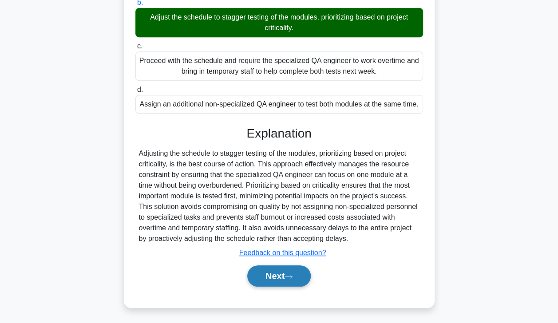
click at [291, 274] on icon at bounding box center [288, 276] width 8 height 5
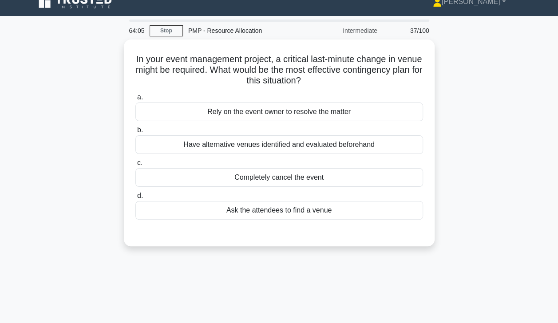
scroll to position [0, 0]
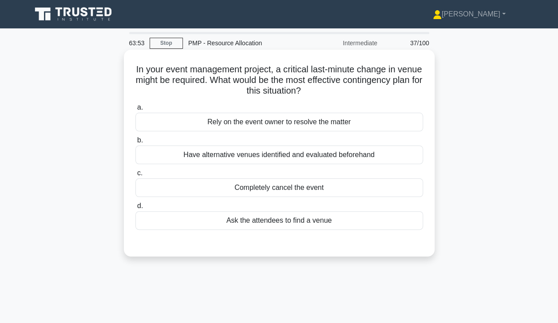
click at [320, 162] on div "Have alternative venues identified and evaluated beforehand" at bounding box center [279, 155] width 288 height 19
click at [135, 143] on input "b. Have alternative venues identified and evaluated beforehand" at bounding box center [135, 141] width 0 height 6
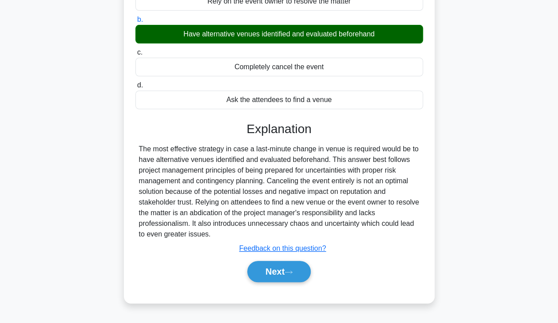
scroll to position [156, 0]
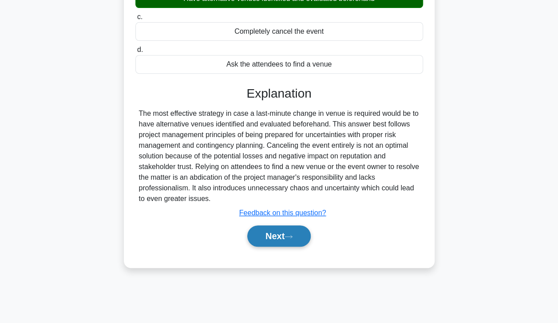
click at [273, 241] on button "Next" at bounding box center [278, 235] width 63 height 21
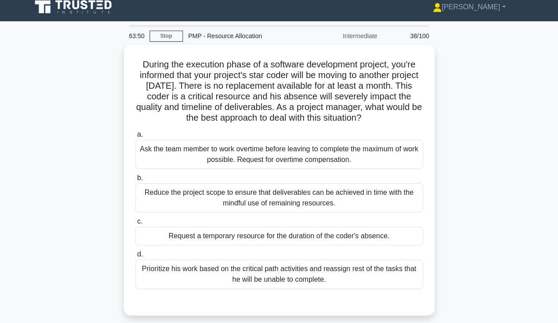
scroll to position [0, 0]
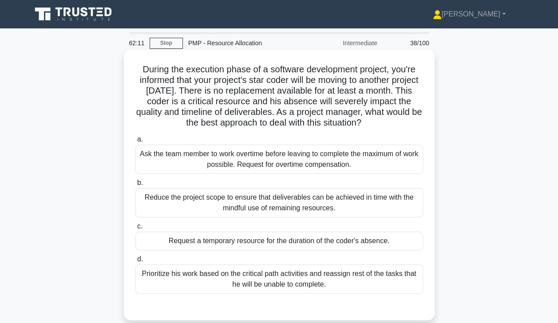
click at [380, 287] on div "Prioritize his work based on the critical path activities and reassign rest of …" at bounding box center [279, 279] width 288 height 29
click at [135, 262] on input "d. Prioritize his work based on the critical path activities and reassign rest …" at bounding box center [135, 260] width 0 height 6
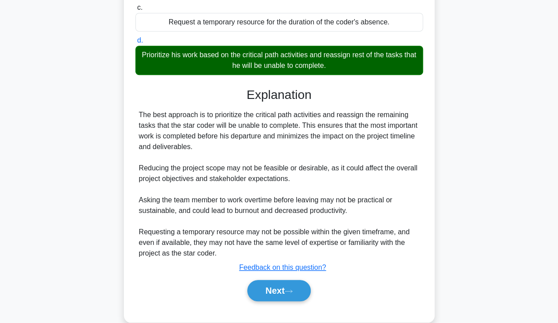
scroll to position [233, 0]
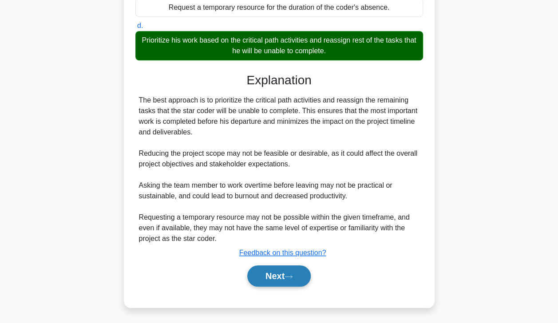
click at [290, 271] on button "Next" at bounding box center [278, 275] width 63 height 21
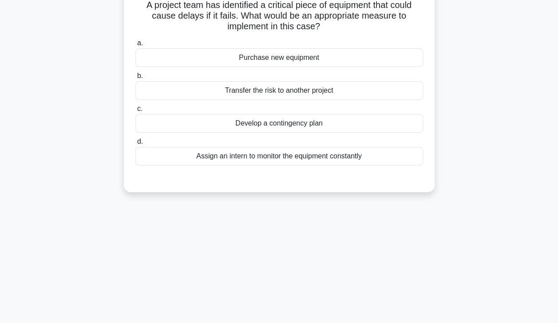
scroll to position [0, 0]
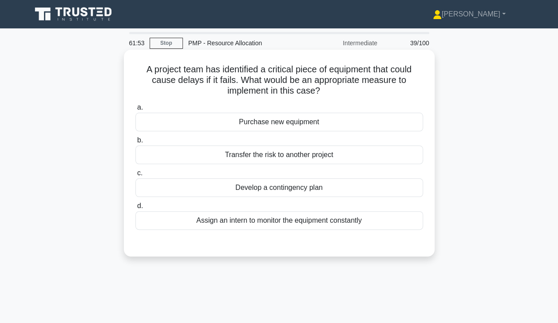
click at [343, 193] on div "Develop a contingency plan" at bounding box center [279, 187] width 288 height 19
click at [135, 176] on input "c. Develop a contingency plan" at bounding box center [135, 173] width 0 height 6
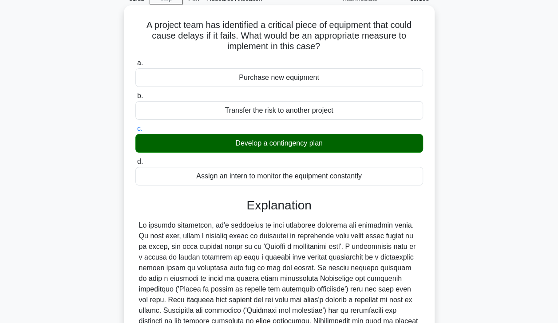
scroll to position [156, 0]
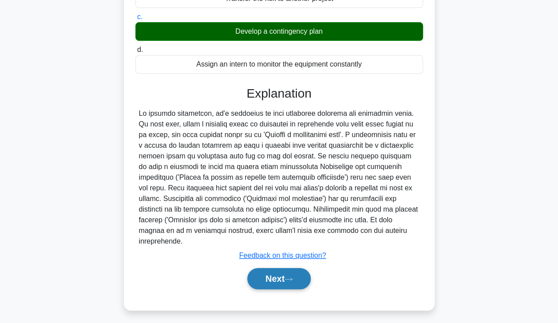
click at [282, 270] on button "Next" at bounding box center [278, 278] width 63 height 21
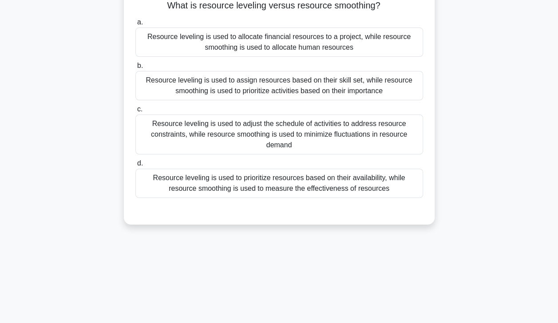
scroll to position [0, 0]
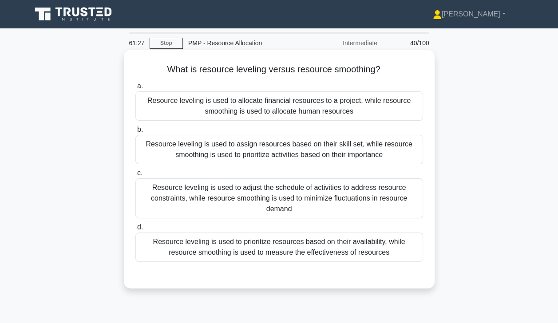
click at [366, 202] on div "Resource leveling is used to adjust the schedule of activities to address resou…" at bounding box center [279, 198] width 288 height 40
click at [135, 176] on input "c. Resource leveling is used to adjust the schedule of activities to address re…" at bounding box center [135, 173] width 0 height 6
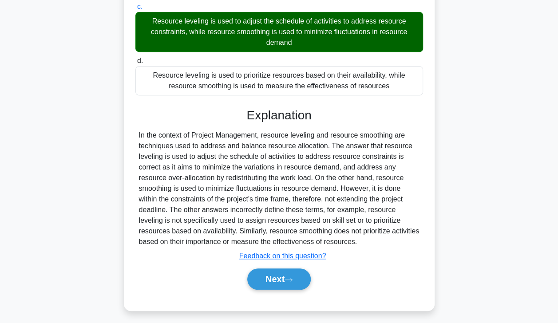
scroll to position [170, 0]
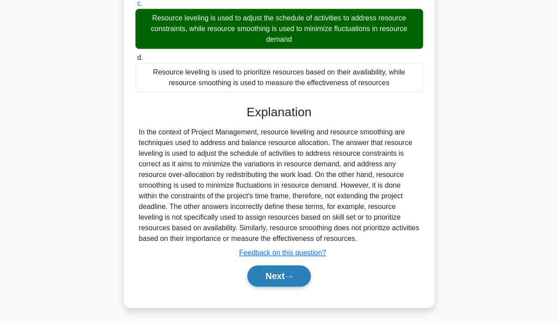
click at [275, 276] on button "Next" at bounding box center [278, 275] width 63 height 21
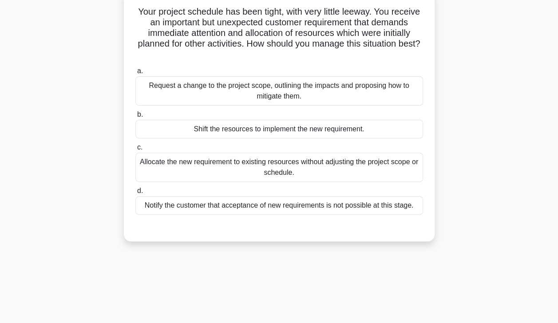
scroll to position [0, 0]
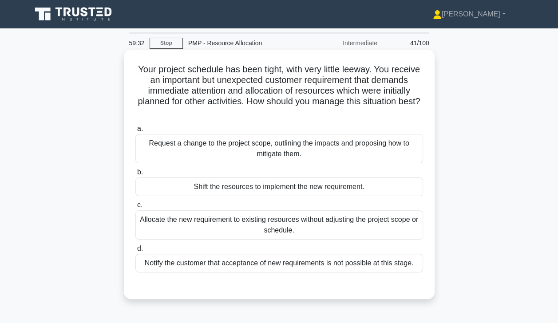
click at [168, 146] on div "Request a change to the project scope, outlining the impacts and proposing how …" at bounding box center [279, 148] width 288 height 29
click at [135, 132] on input "a. Request a change to the project scope, outlining the impacts and proposing h…" at bounding box center [135, 129] width 0 height 6
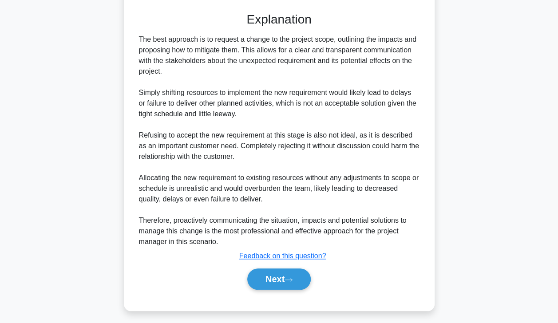
scroll to position [276, 0]
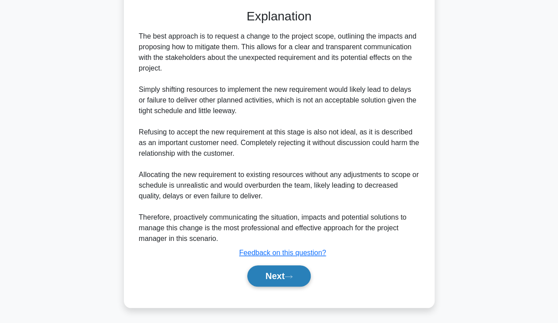
click at [277, 277] on button "Next" at bounding box center [278, 275] width 63 height 21
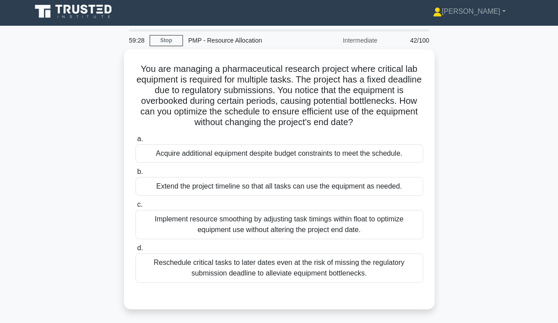
scroll to position [0, 0]
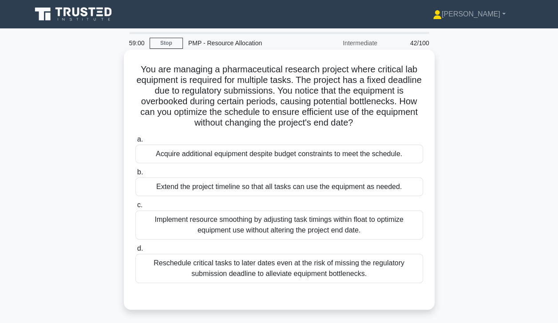
click at [151, 228] on div "Implement resource smoothing by adjusting task timings within float to optimize…" at bounding box center [279, 224] width 288 height 29
click at [135, 208] on input "c. Implement resource smoothing by adjusting task timings within float to optim…" at bounding box center [135, 205] width 0 height 6
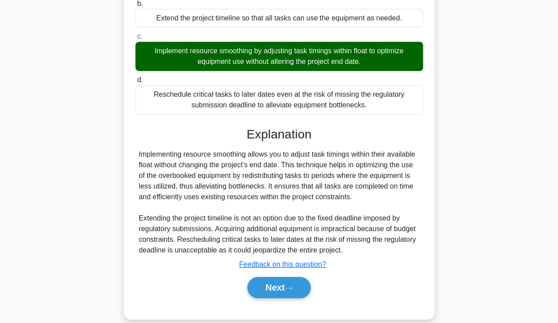
scroll to position [180, 0]
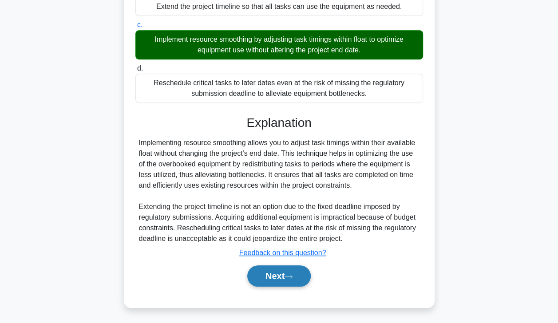
click at [277, 270] on button "Next" at bounding box center [278, 275] width 63 height 21
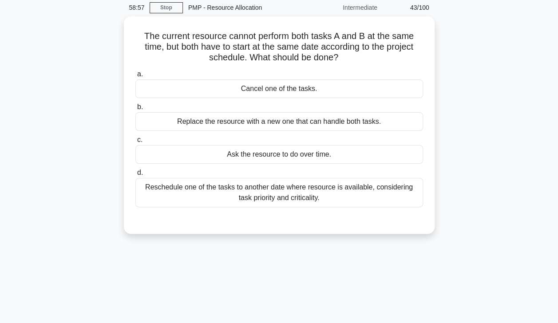
scroll to position [0, 0]
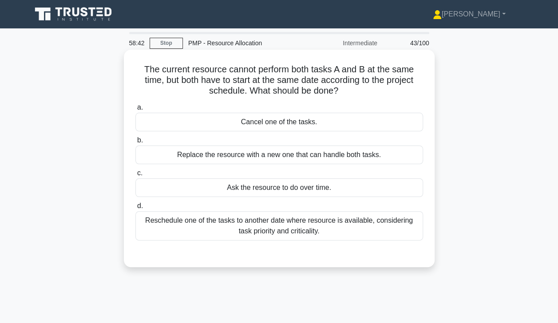
click at [151, 234] on div "Reschedule one of the tasks to another date where resource is available, consid…" at bounding box center [279, 225] width 288 height 29
click at [135, 209] on input "d. Reschedule one of the tasks to another date where resource is available, con…" at bounding box center [135, 206] width 0 height 6
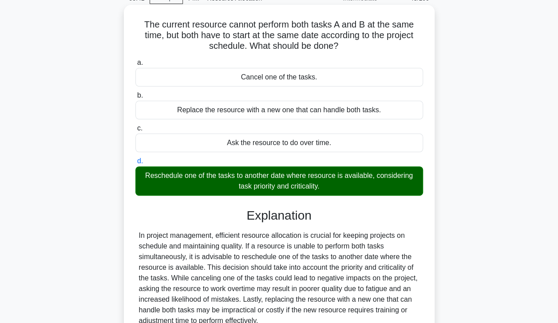
scroll to position [156, 0]
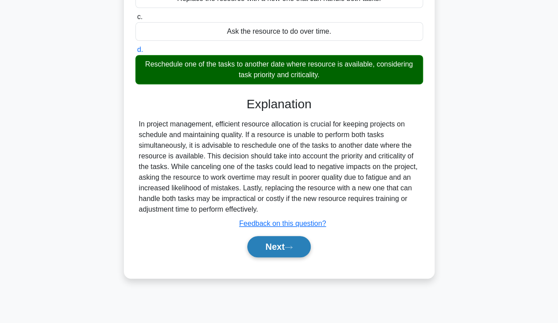
click at [270, 246] on button "Next" at bounding box center [278, 246] width 63 height 21
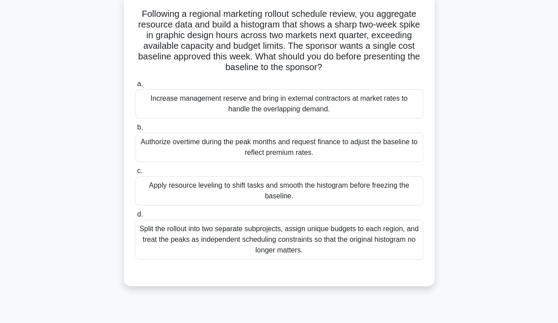
scroll to position [58, 0]
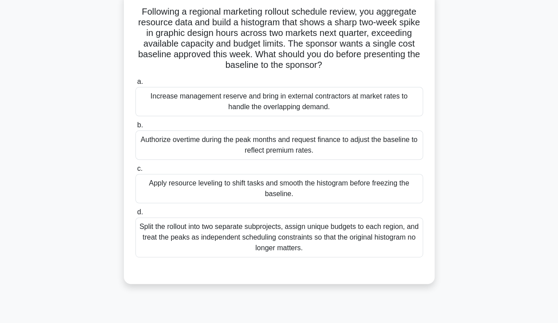
click at [148, 196] on div "Apply resource leveling to shift tasks and smooth the histogram before freezing…" at bounding box center [279, 188] width 288 height 29
click at [135, 172] on input "c. Apply resource leveling to shift tasks and smooth the histogram before freez…" at bounding box center [135, 169] width 0 height 6
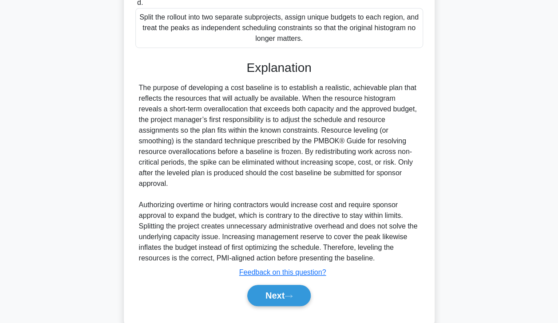
scroll to position [276, 0]
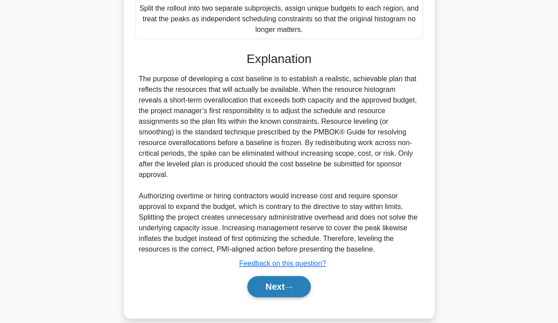
click at [284, 277] on button "Next" at bounding box center [278, 286] width 63 height 21
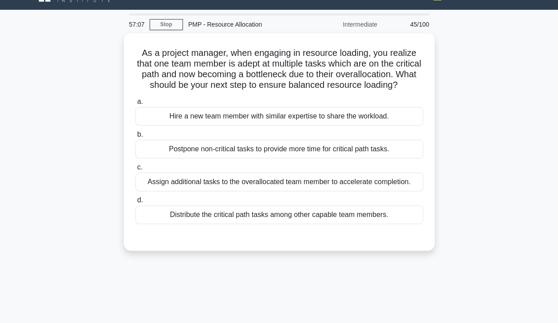
scroll to position [18, 0]
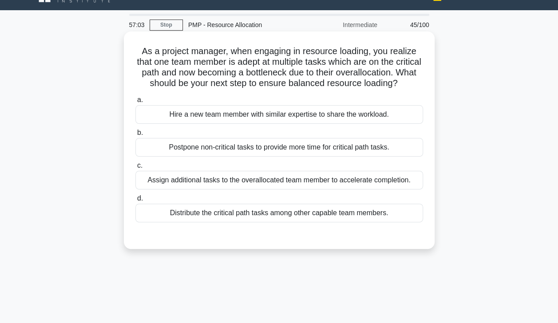
click at [165, 222] on div "Distribute the critical path tasks among other capable team members." at bounding box center [279, 213] width 288 height 19
click at [135, 201] on input "d. Distribute the critical path tasks among other capable team members." at bounding box center [135, 199] width 0 height 6
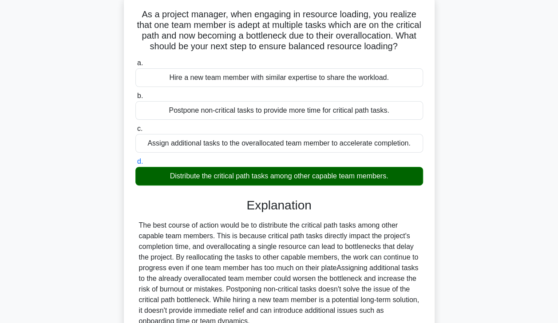
scroll to position [156, 0]
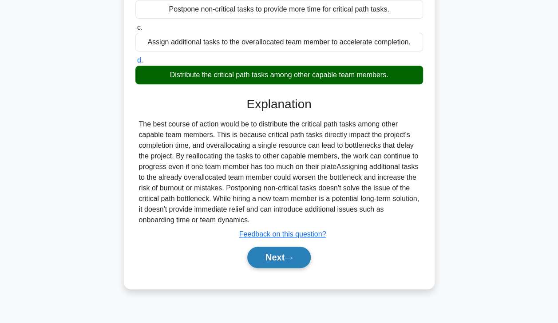
click at [264, 267] on button "Next" at bounding box center [278, 257] width 63 height 21
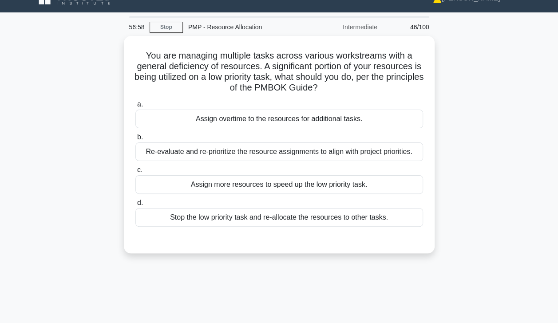
scroll to position [13, 0]
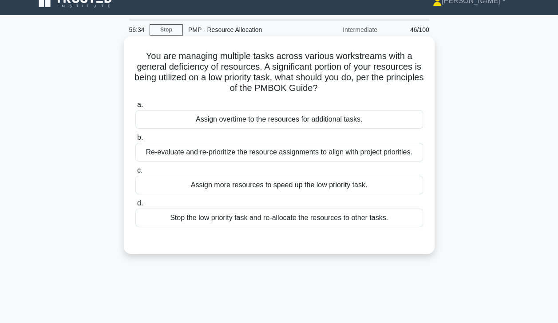
click at [163, 159] on div "Re-evaluate and re-prioritize the resource assignments to align with project pr…" at bounding box center [279, 152] width 288 height 19
click at [135, 141] on input "b. Re-evaluate and re-prioritize the resource assignments to align with project…" at bounding box center [135, 138] width 0 height 6
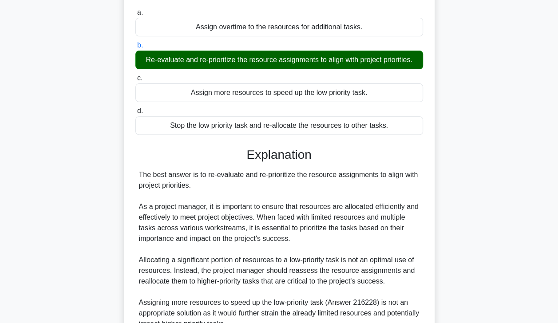
scroll to position [308, 0]
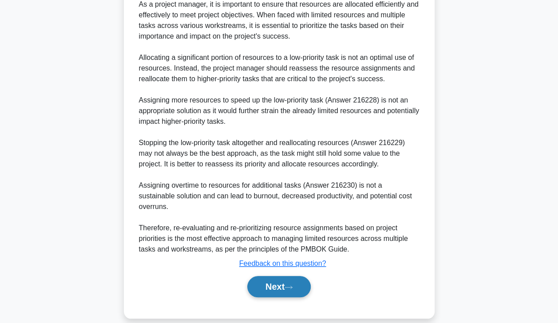
click at [281, 276] on button "Next" at bounding box center [278, 286] width 63 height 21
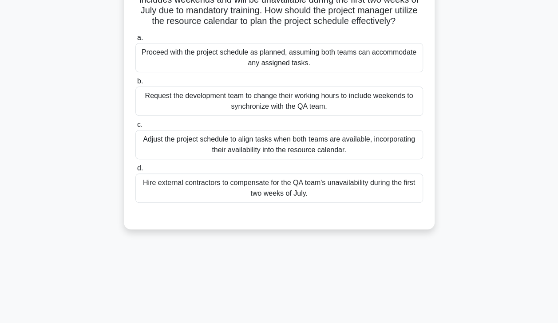
scroll to position [0, 0]
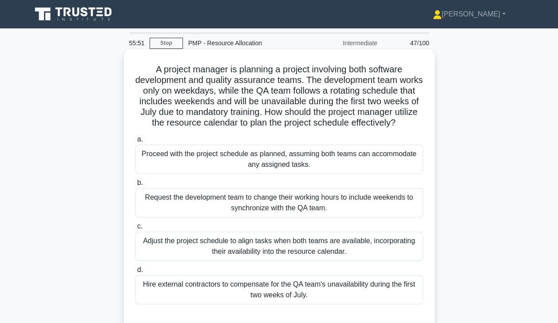
click at [158, 257] on div "Adjust the project schedule to align tasks when both teams are available, incor…" at bounding box center [279, 246] width 288 height 29
click at [135, 229] on input "c. Adjust the project schedule to align tasks when both teams are available, in…" at bounding box center [135, 227] width 0 height 6
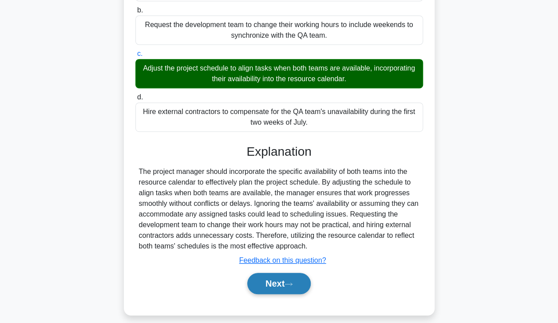
click at [269, 293] on button "Next" at bounding box center [278, 283] width 63 height 21
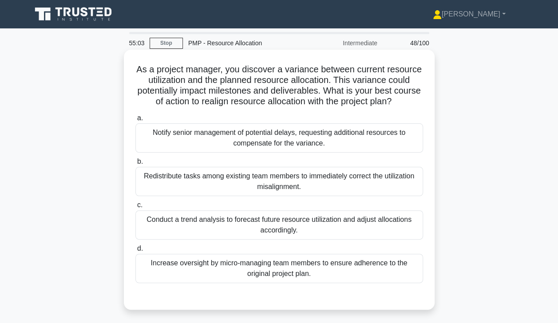
click at [173, 226] on div "Conduct a trend analysis to forecast future resource utilization and adjust all…" at bounding box center [279, 224] width 288 height 29
click at [135, 208] on input "c. Conduct a trend analysis to forecast future resource utilization and adjust …" at bounding box center [135, 205] width 0 height 6
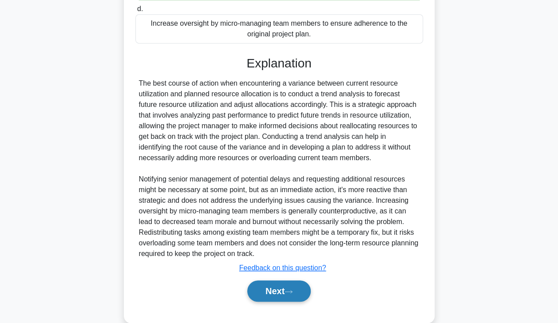
click at [274, 295] on button "Next" at bounding box center [278, 290] width 63 height 21
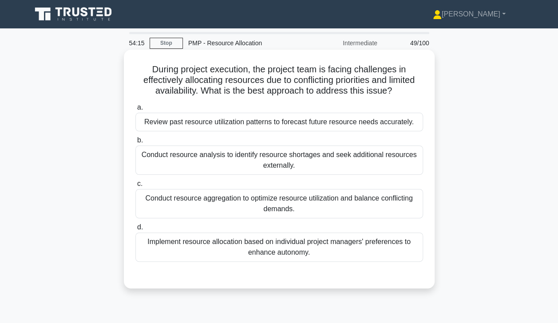
click at [168, 208] on div "Conduct resource aggregation to optimize resource utilization and balance confl…" at bounding box center [279, 203] width 288 height 29
click at [135, 187] on input "c. Conduct resource aggregation to optimize resource utilization and balance co…" at bounding box center [135, 184] width 0 height 6
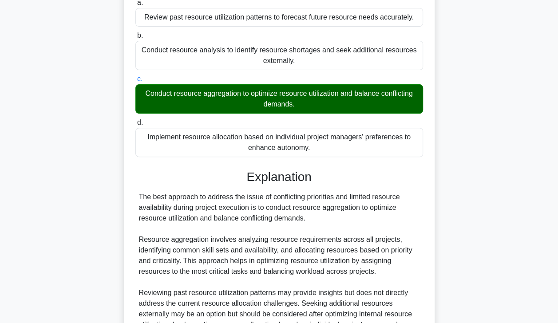
scroll to position [201, 0]
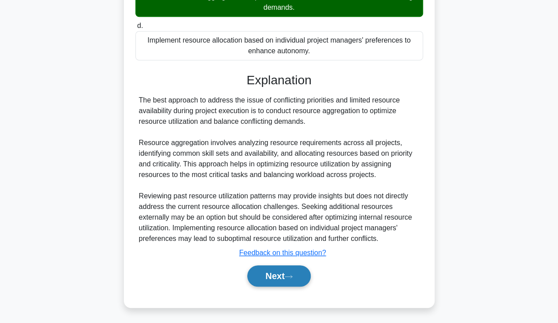
click at [267, 284] on button "Next" at bounding box center [278, 275] width 63 height 21
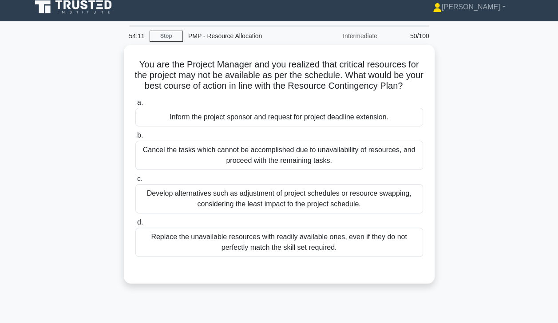
scroll to position [3, 0]
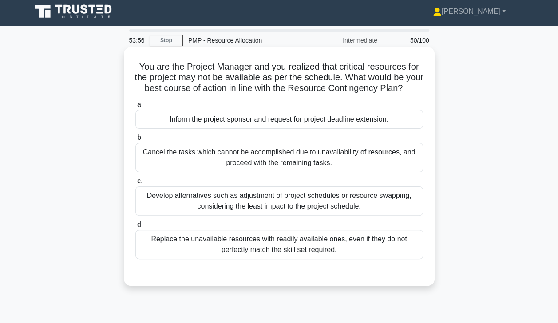
click at [160, 215] on div "Develop alternatives such as adjustment of project schedules or resource swappi…" at bounding box center [279, 200] width 288 height 29
click at [135, 184] on input "c. Develop alternatives such as adjustment of project schedules or resource swa…" at bounding box center [135, 181] width 0 height 6
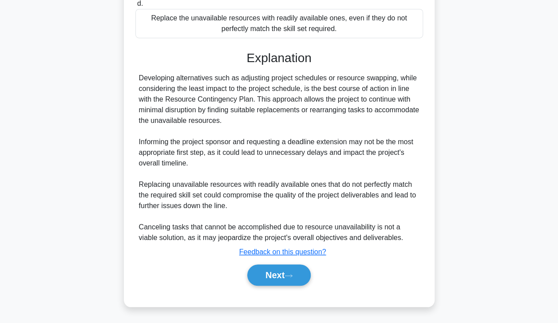
scroll to position [233, 0]
click at [265, 278] on button "Next" at bounding box center [278, 274] width 63 height 21
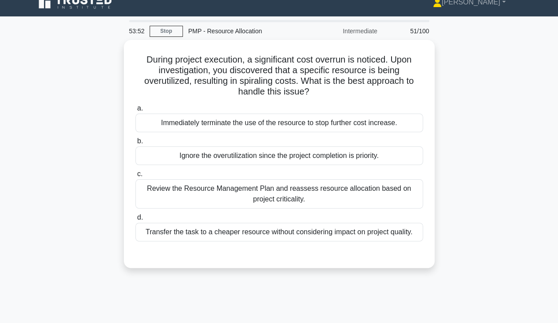
scroll to position [12, 0]
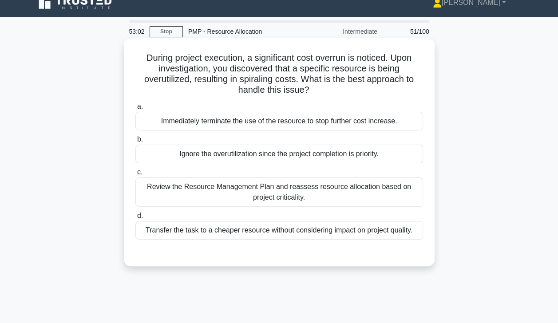
click at [154, 201] on div "Review the Resource Management Plan and reassess resource allocation based on p…" at bounding box center [279, 192] width 288 height 29
click at [135, 175] on input "c. Review the Resource Management Plan and reassess resource allocation based o…" at bounding box center [135, 173] width 0 height 6
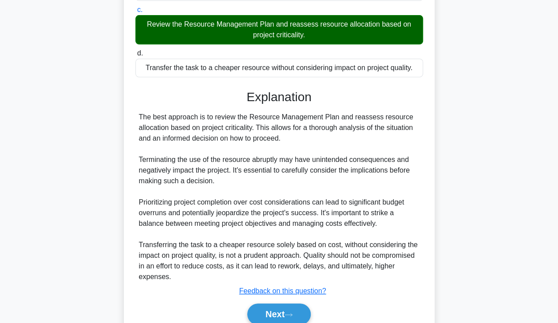
scroll to position [212, 0]
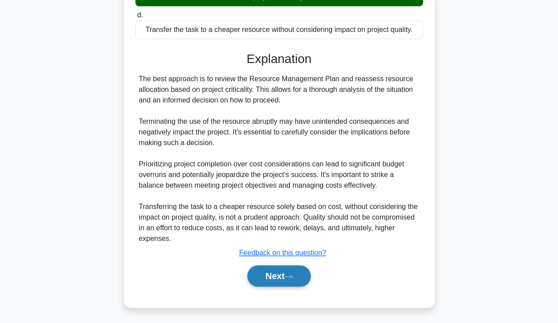
click at [263, 272] on button "Next" at bounding box center [278, 275] width 63 height 21
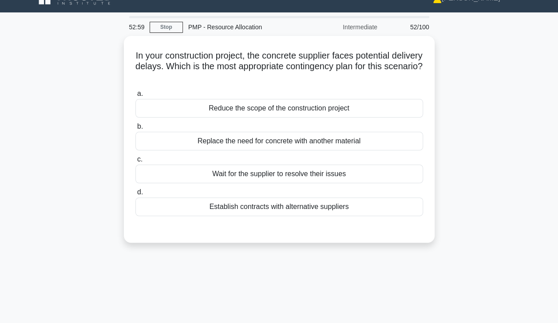
scroll to position [0, 0]
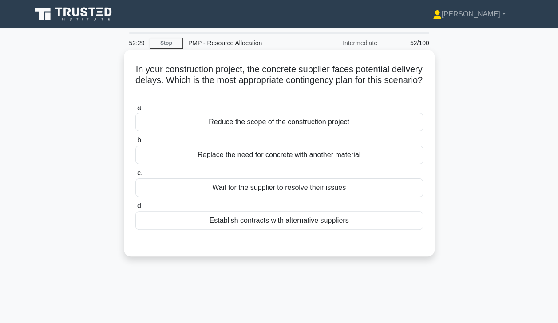
click at [190, 222] on div "Establish contracts with alternative suppliers" at bounding box center [279, 220] width 288 height 19
click at [135, 209] on input "d. Establish contracts with alternative suppliers" at bounding box center [135, 206] width 0 height 6
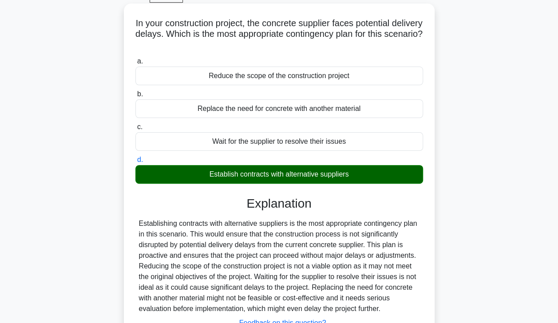
scroll to position [156, 0]
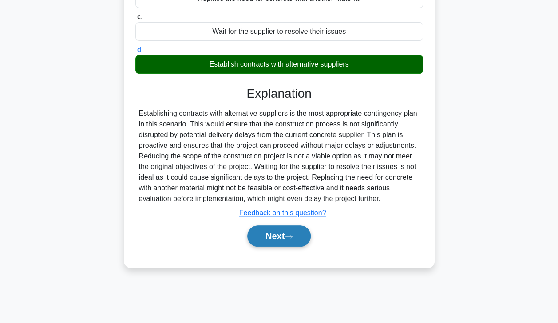
click at [274, 231] on button "Next" at bounding box center [278, 235] width 63 height 21
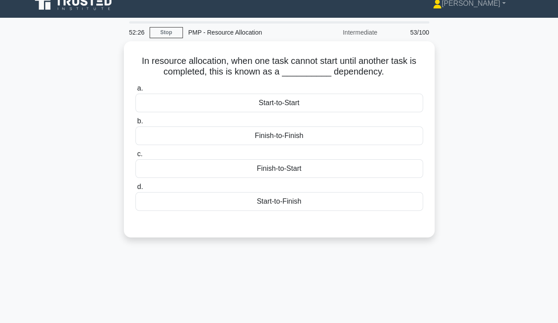
scroll to position [0, 0]
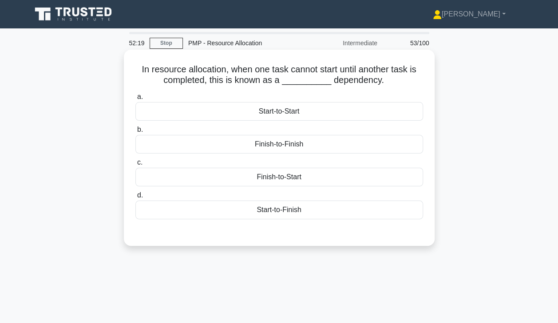
click at [160, 177] on div "Finish-to-Start" at bounding box center [279, 177] width 288 height 19
click at [135, 166] on input "c. Finish-to-Start" at bounding box center [135, 163] width 0 height 6
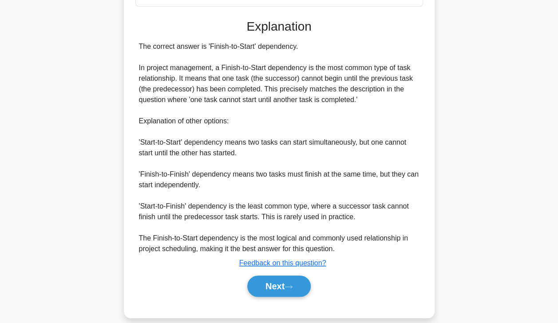
scroll to position [223, 0]
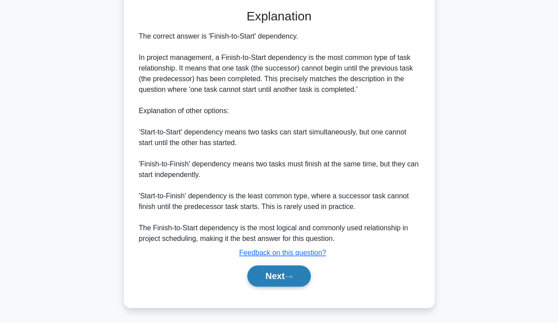
click at [275, 272] on button "Next" at bounding box center [278, 275] width 63 height 21
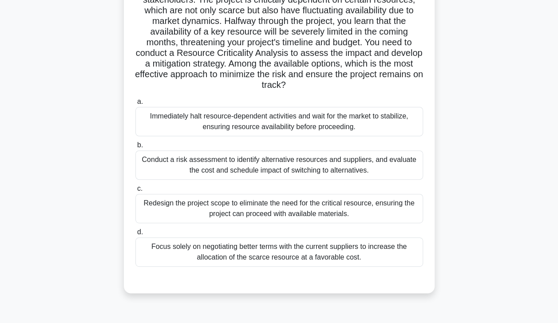
scroll to position [83, 0]
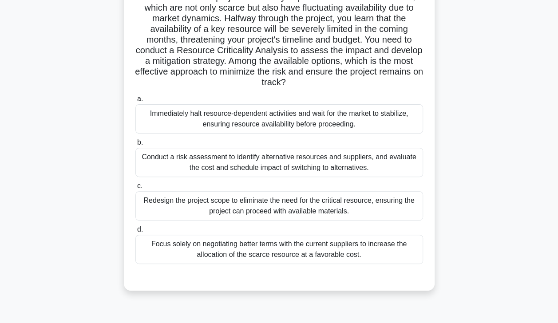
click at [158, 168] on div "Conduct a risk assessment to identify alternative resources and suppliers, and …" at bounding box center [279, 162] width 288 height 29
click at [135, 146] on input "b. Conduct a risk assessment to identify alternative resources and suppliers, a…" at bounding box center [135, 143] width 0 height 6
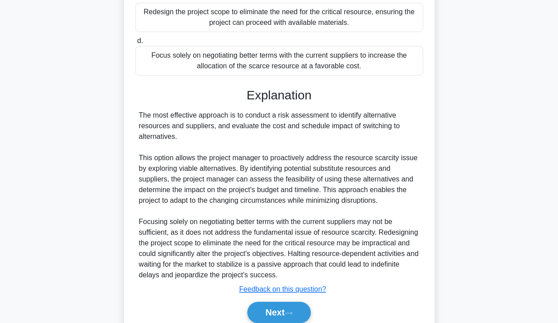
scroll to position [308, 0]
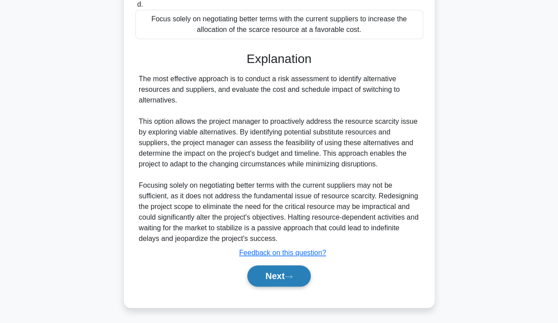
click at [279, 275] on button "Next" at bounding box center [278, 275] width 63 height 21
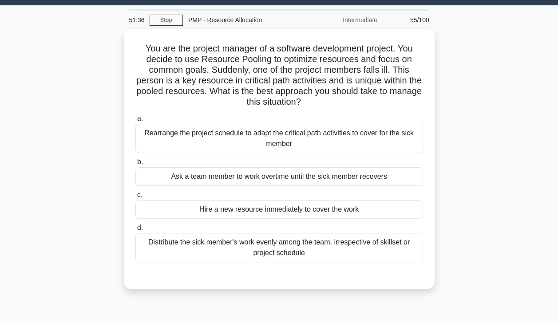
scroll to position [0, 0]
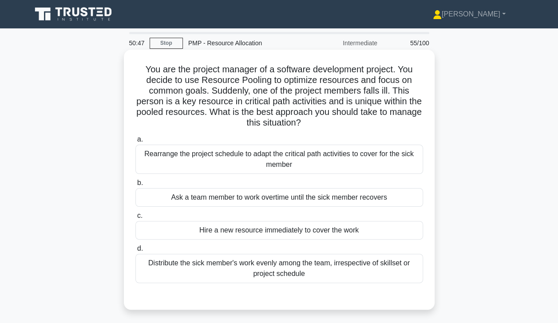
click at [205, 233] on div "Hire a new resource immediately to cover the work" at bounding box center [279, 230] width 288 height 19
click at [135, 219] on input "c. Hire a new resource immediately to cover the work" at bounding box center [135, 216] width 0 height 6
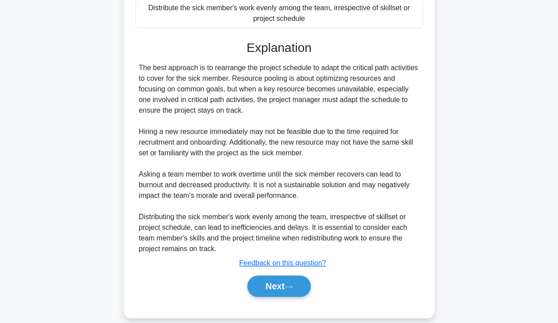
scroll to position [267, 0]
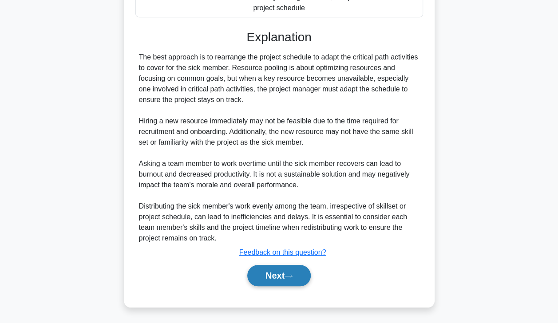
click at [269, 276] on button "Next" at bounding box center [278, 275] width 63 height 21
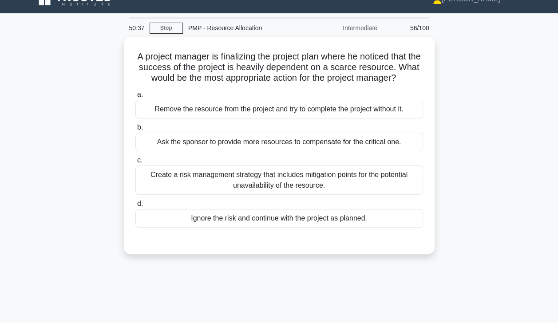
scroll to position [12, 0]
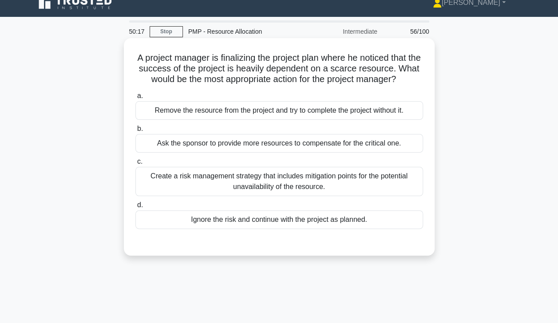
click at [162, 191] on div "Create a risk management strategy that includes mitigation points for the poten…" at bounding box center [279, 181] width 288 height 29
click at [135, 165] on input "c. Create a risk management strategy that includes mitigation points for the po…" at bounding box center [135, 162] width 0 height 6
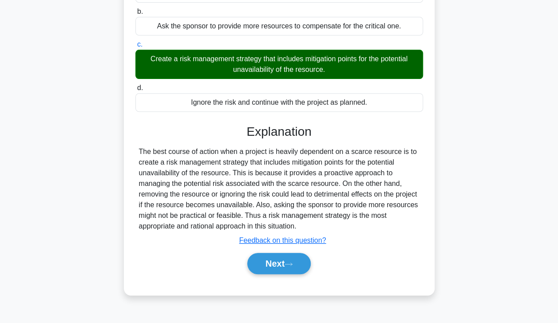
scroll to position [156, 0]
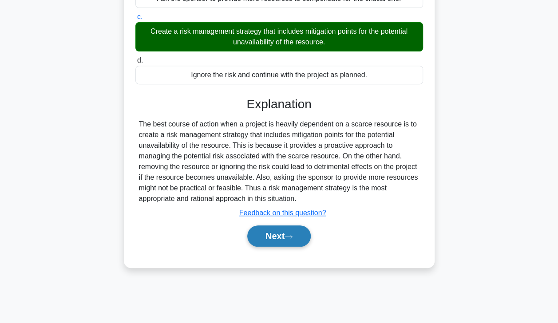
click at [273, 245] on button "Next" at bounding box center [278, 235] width 63 height 21
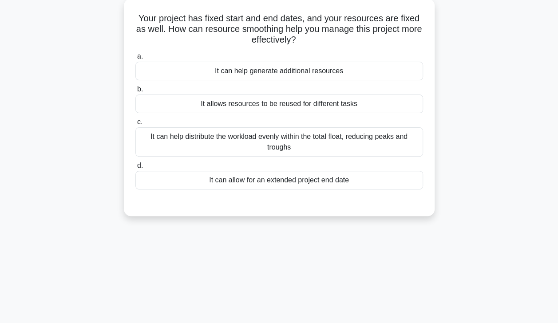
scroll to position [0, 0]
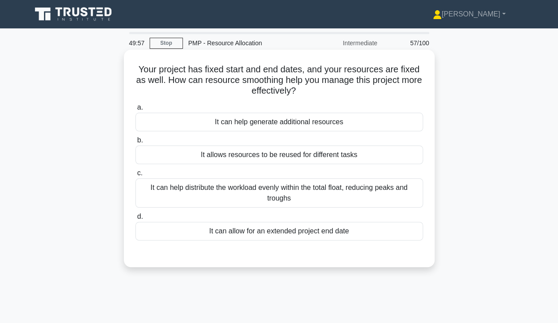
click at [191, 203] on div "It can help distribute the workload evenly within the total float, reducing pea…" at bounding box center [279, 192] width 288 height 29
click at [135, 176] on input "c. It can help distribute the workload evenly within the total float, reducing …" at bounding box center [135, 173] width 0 height 6
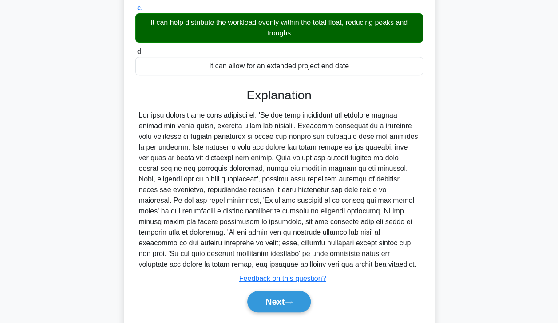
scroll to position [191, 0]
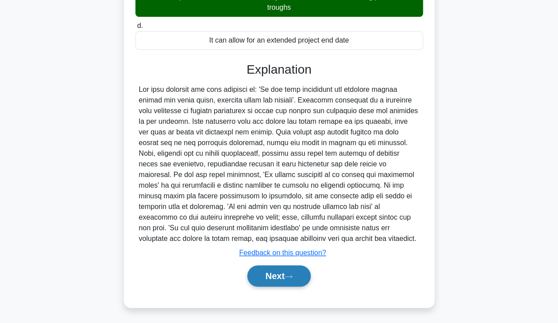
click at [279, 281] on button "Next" at bounding box center [278, 275] width 63 height 21
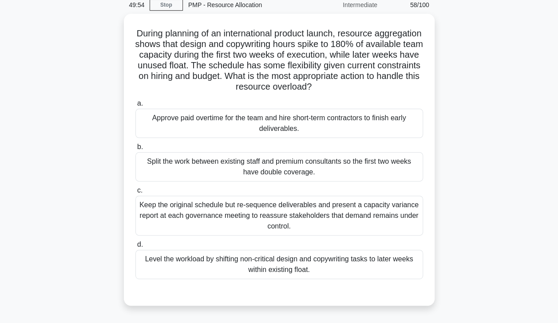
scroll to position [36, 0]
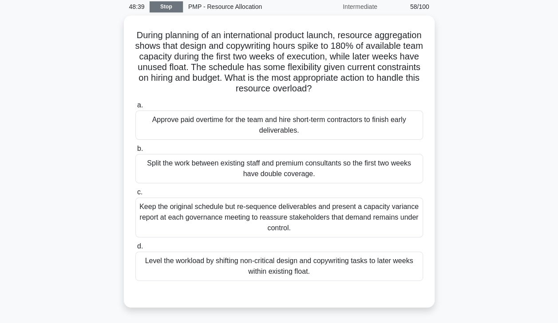
click at [164, 5] on link "Stop" at bounding box center [166, 6] width 33 height 11
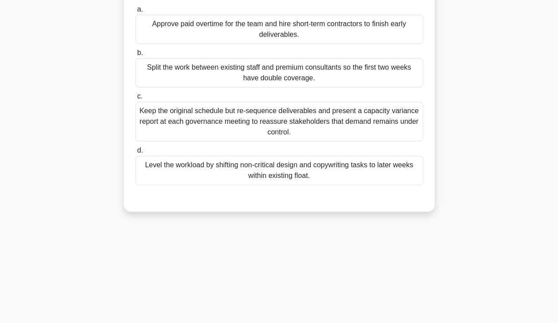
scroll to position [156, 0]
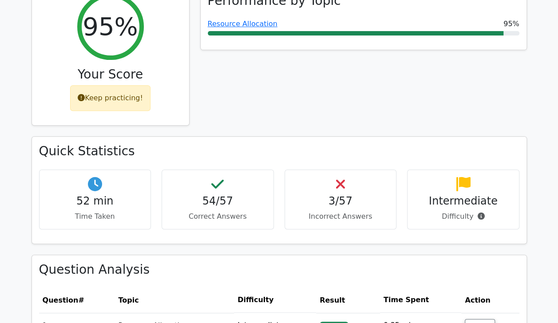
scroll to position [143, 0]
